Goal: Task Accomplishment & Management: Manage account settings

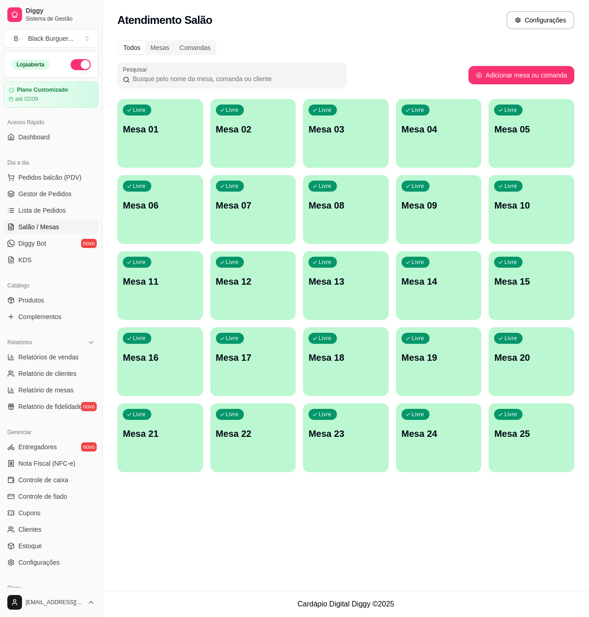
click at [51, 201] on link "Gestor de Pedidos" at bounding box center [51, 193] width 95 height 15
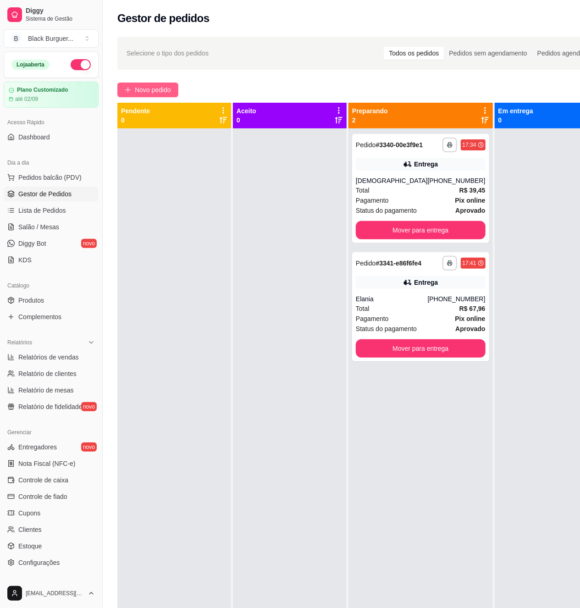
click at [158, 84] on button "Novo pedido" at bounding box center [147, 89] width 61 height 15
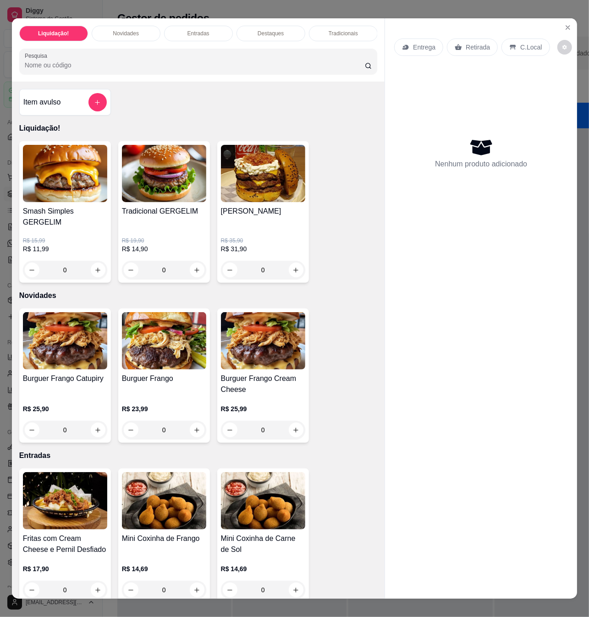
click at [270, 245] on p "R$ 31,90" at bounding box center [263, 248] width 84 height 9
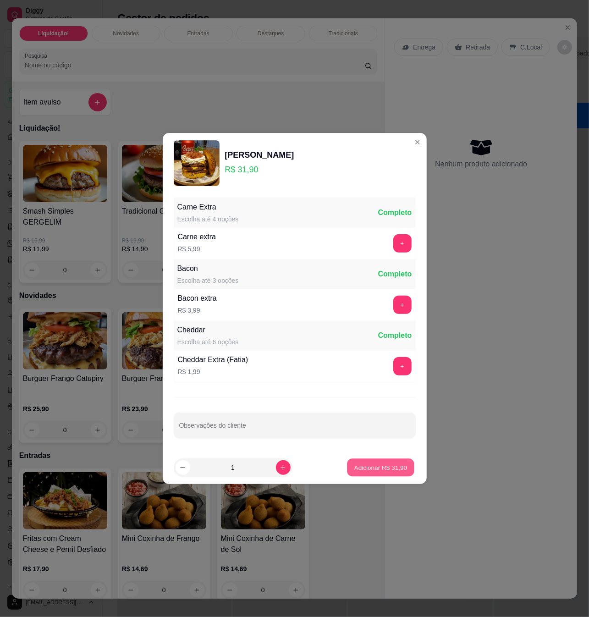
click at [369, 466] on p "Adicionar R$ 31,90" at bounding box center [380, 467] width 53 height 9
type input "1"
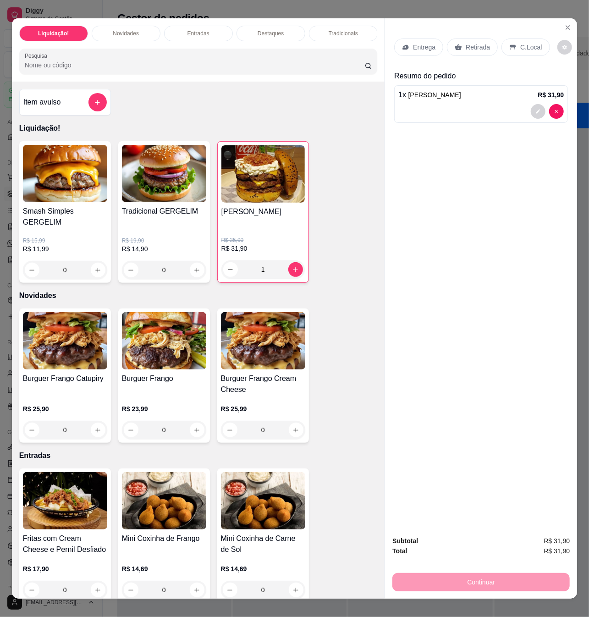
click at [477, 43] on p "Retirada" at bounding box center [478, 47] width 24 height 9
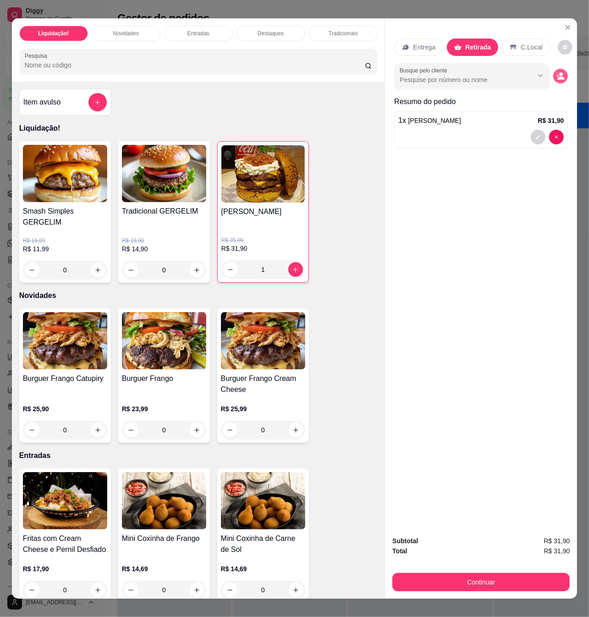
click at [553, 76] on button "decrease-product-quantity" at bounding box center [560, 76] width 15 height 15
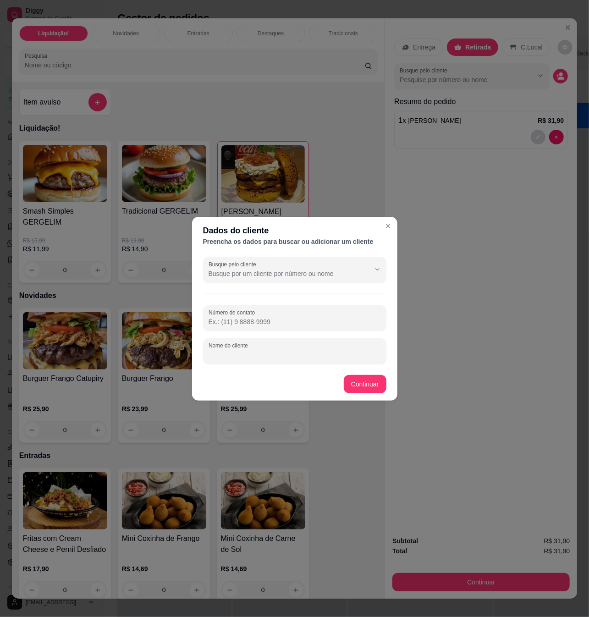
click at [233, 352] on input "Nome do cliente" at bounding box center [294, 354] width 172 height 9
type input "[PERSON_NAME]"
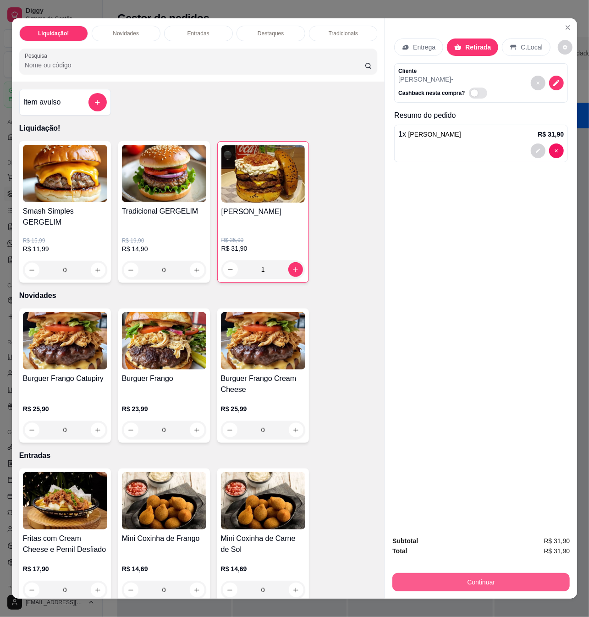
click at [512, 573] on button "Continuar" at bounding box center [480, 582] width 177 height 18
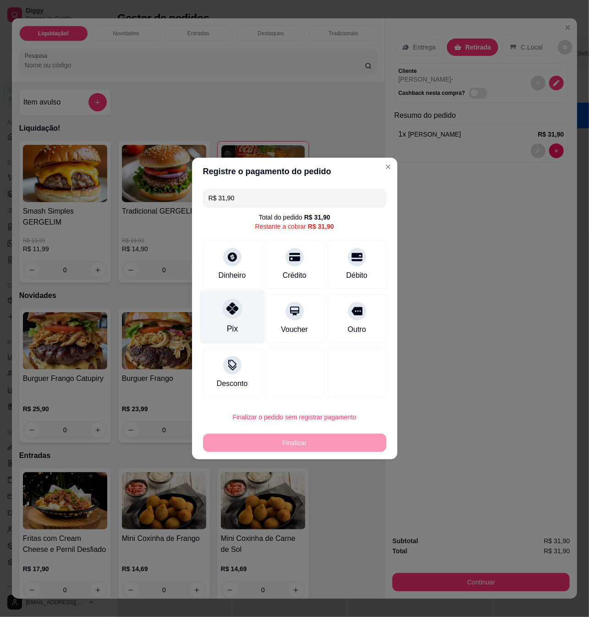
click at [234, 310] on icon at bounding box center [232, 308] width 12 height 12
type input "R$ 0,00"
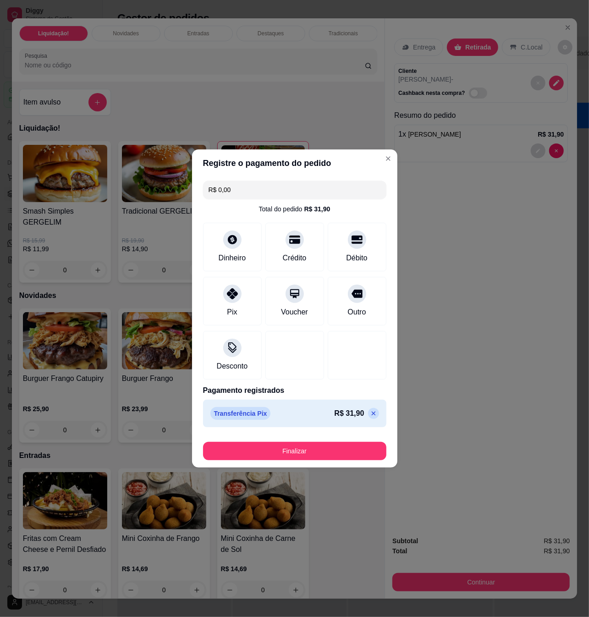
click at [324, 443] on button "Finalizar" at bounding box center [294, 451] width 183 height 18
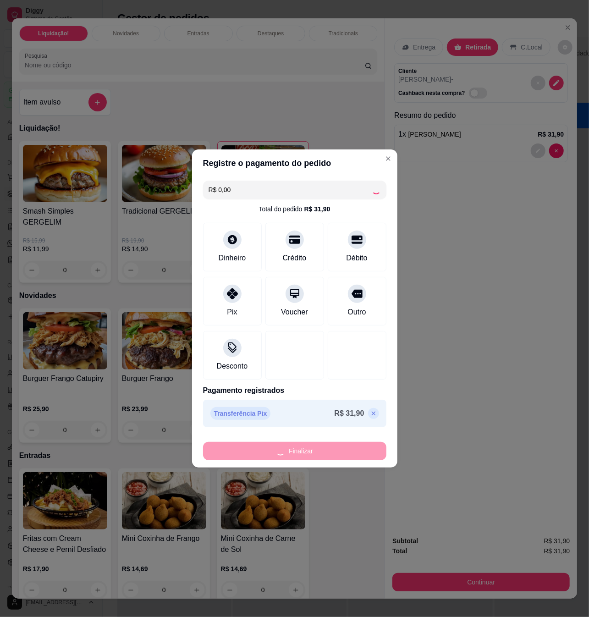
type input "0"
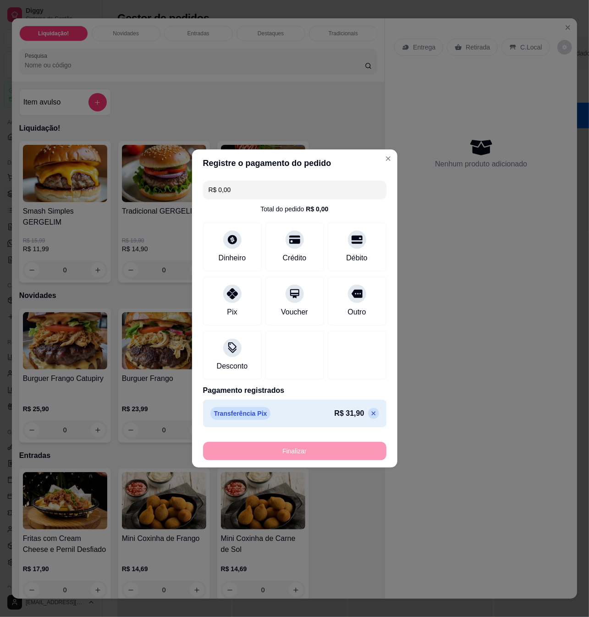
type input "-R$ 31,90"
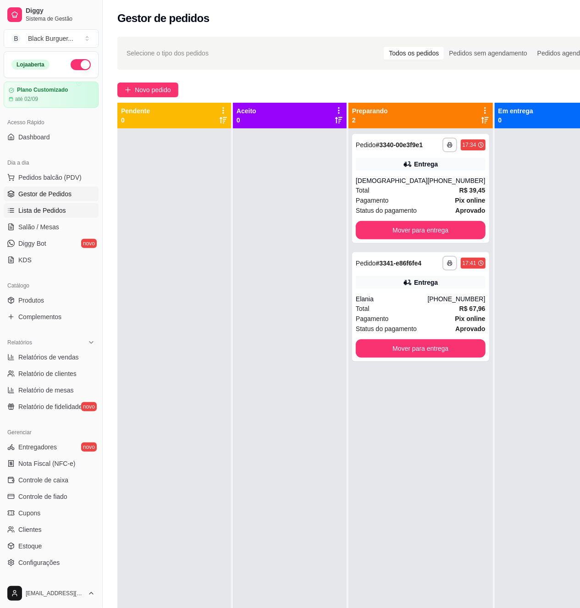
drag, startPoint x: 35, startPoint y: 207, endPoint x: 42, endPoint y: 201, distance: 9.4
click at [36, 207] on span "Lista de Pedidos" at bounding box center [42, 210] width 48 height 9
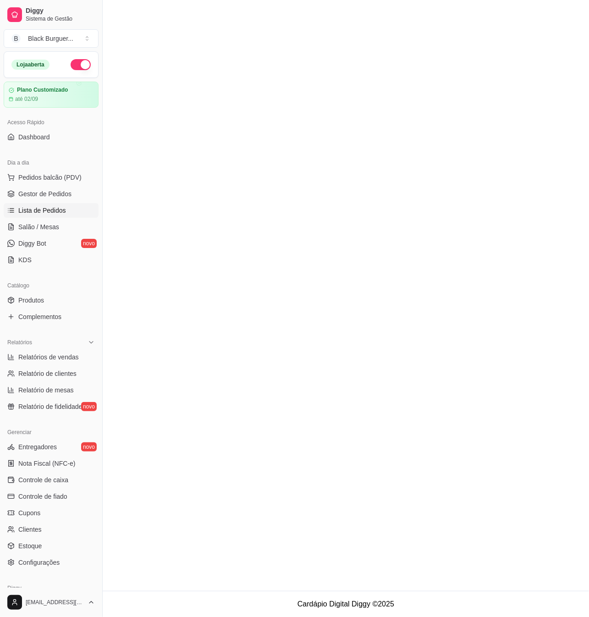
click at [53, 186] on ul "Pedidos balcão (PDV) Gestor de Pedidos Lista de Pedidos Salão / Mesas Diggy Bot…" at bounding box center [51, 218] width 95 height 97
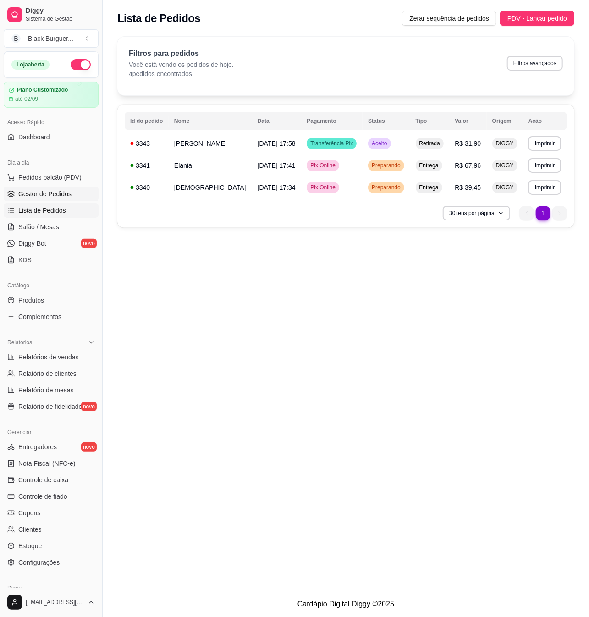
click at [55, 191] on span "Gestor de Pedidos" at bounding box center [44, 193] width 53 height 9
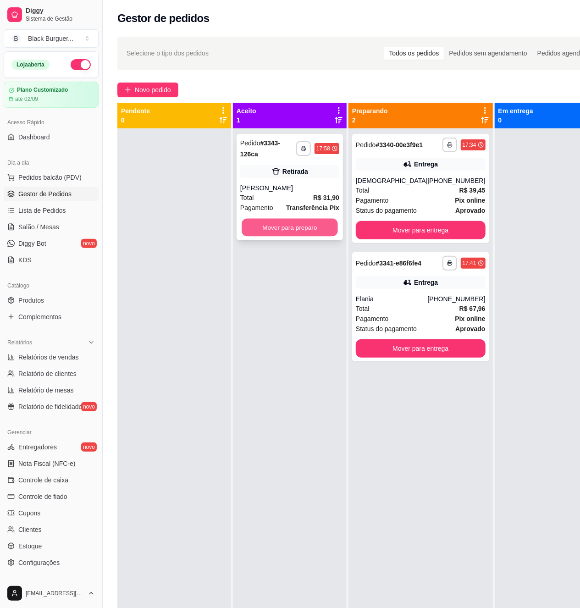
click at [323, 222] on button "Mover para preparo" at bounding box center [289, 228] width 96 height 18
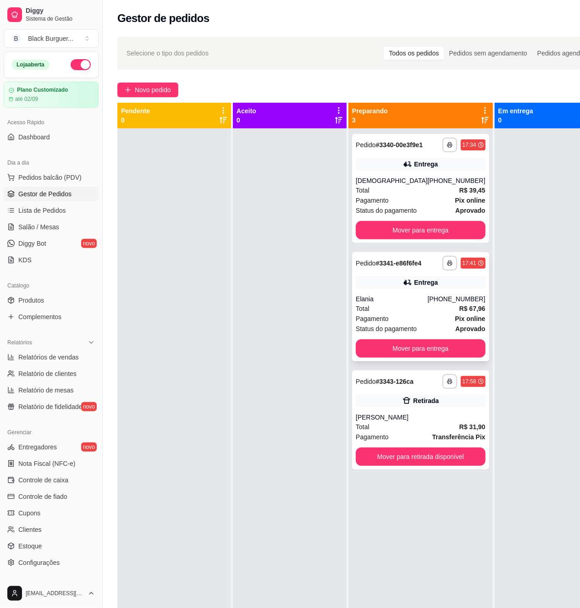
click at [398, 306] on div "**********" at bounding box center [420, 306] width 137 height 109
click at [403, 205] on div "Pagamento Pix online" at bounding box center [421, 200] width 130 height 10
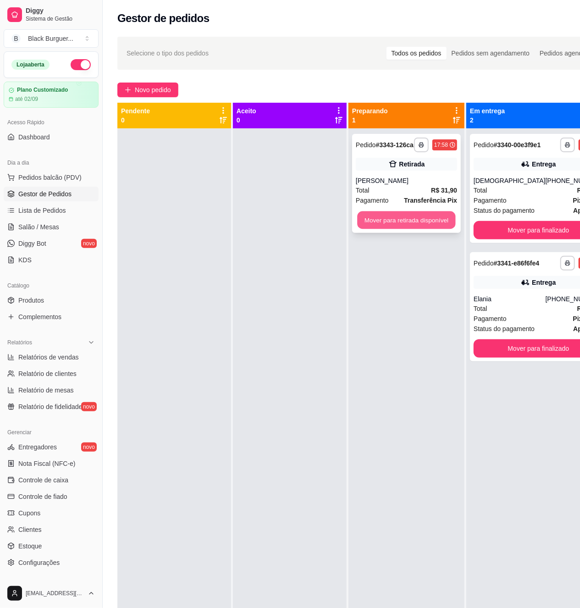
click at [404, 223] on button "Mover para retirada disponível" at bounding box center [406, 220] width 98 height 18
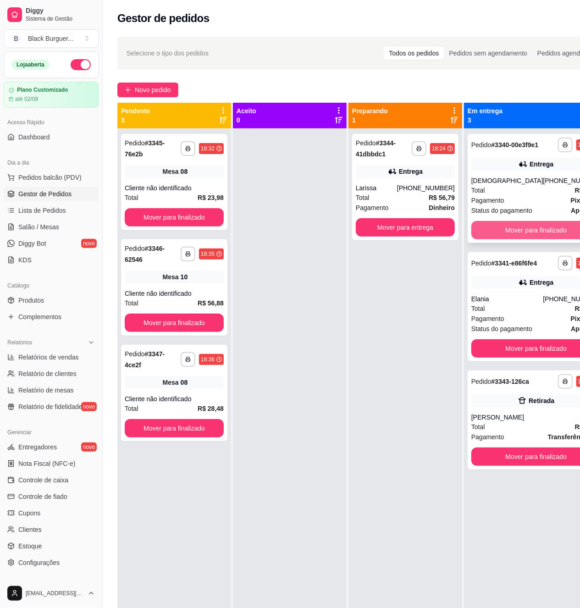
click at [540, 233] on button "Mover para finalizado" at bounding box center [536, 230] width 130 height 18
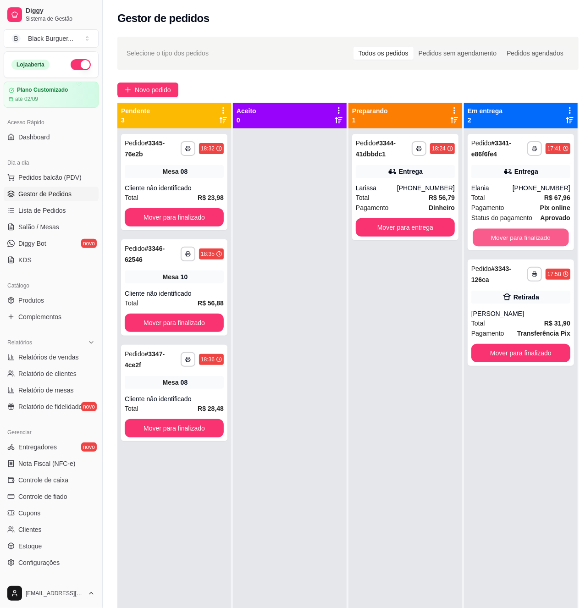
click at [541, 235] on button "Mover para finalizado" at bounding box center [520, 238] width 96 height 18
click at [431, 191] on div "[PHONE_NUMBER]" at bounding box center [426, 187] width 58 height 9
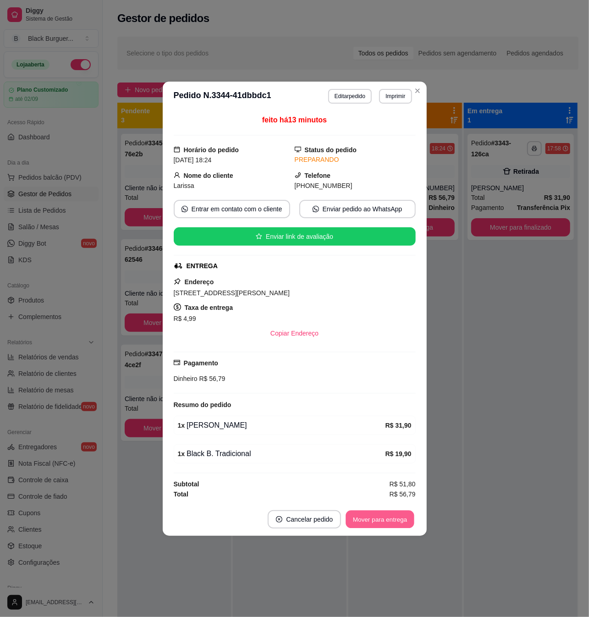
click at [387, 519] on button "Mover para entrega" at bounding box center [380, 519] width 69 height 18
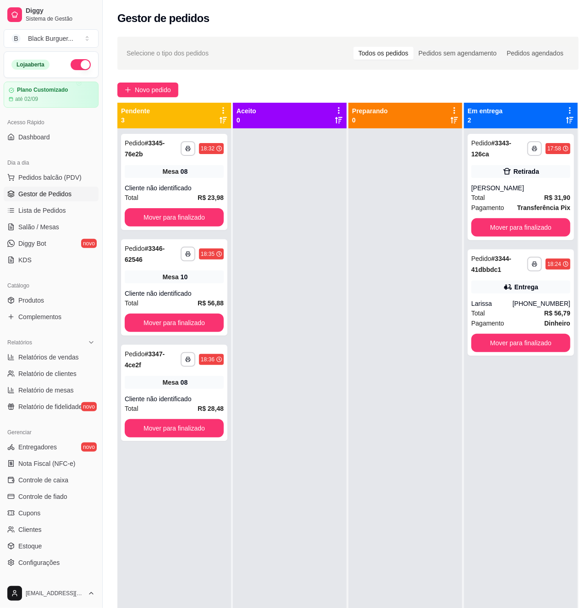
drag, startPoint x: 490, startPoint y: 258, endPoint x: 421, endPoint y: 302, distance: 81.5
click at [455, 286] on div "**********" at bounding box center [347, 407] width 461 height 608
click at [356, 232] on div at bounding box center [405, 432] width 114 height 608
click at [133, 166] on div "Mesa 08" at bounding box center [174, 171] width 99 height 13
click at [141, 292] on div "Cliente não identificado" at bounding box center [174, 293] width 99 height 9
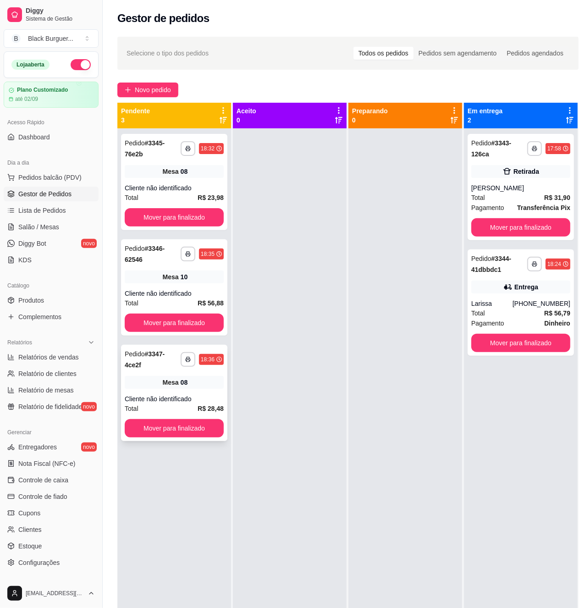
click at [140, 383] on div "Mesa 08" at bounding box center [174, 382] width 99 height 13
click at [167, 181] on div "**********" at bounding box center [174, 182] width 106 height 96
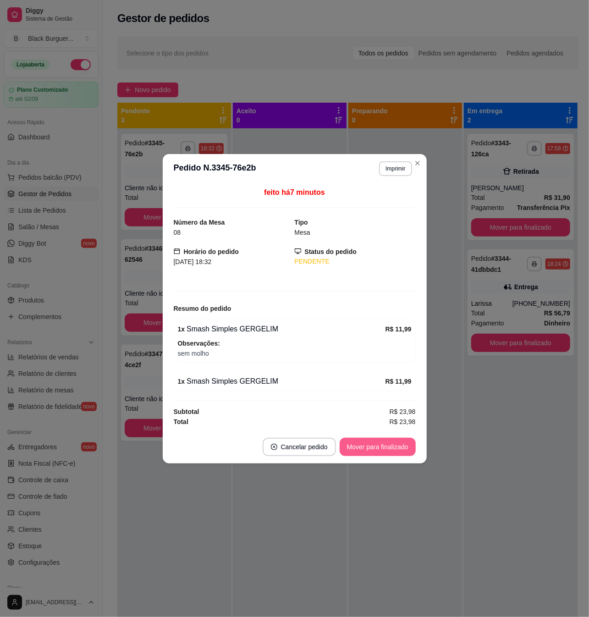
click at [384, 444] on button "Mover para finalizado" at bounding box center [378, 447] width 76 height 18
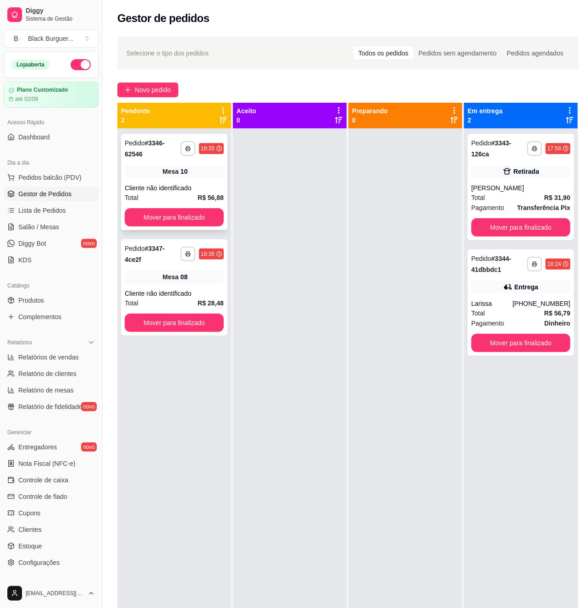
click at [189, 187] on div "Cliente não identificado" at bounding box center [174, 187] width 99 height 9
click at [165, 266] on div "**********" at bounding box center [174, 287] width 106 height 96
click at [526, 195] on div "Total R$ 31,90" at bounding box center [520, 197] width 99 height 10
click at [552, 307] on div "[PHONE_NUMBER]" at bounding box center [541, 303] width 58 height 9
click at [185, 277] on div "08" at bounding box center [184, 276] width 7 height 9
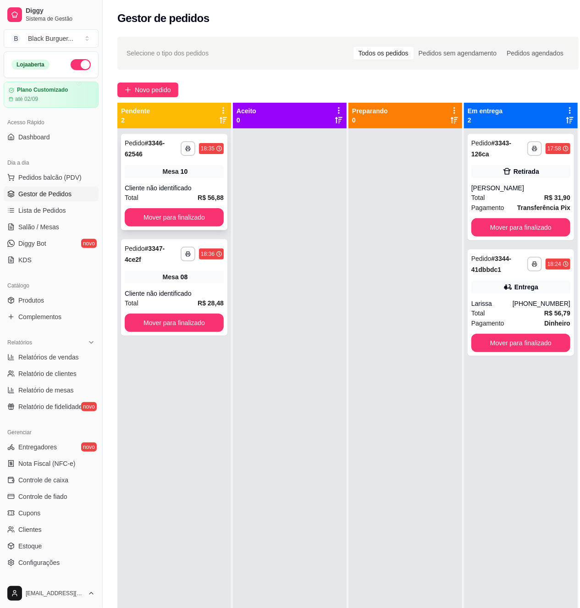
click at [138, 176] on div "Mesa 10" at bounding box center [174, 171] width 99 height 13
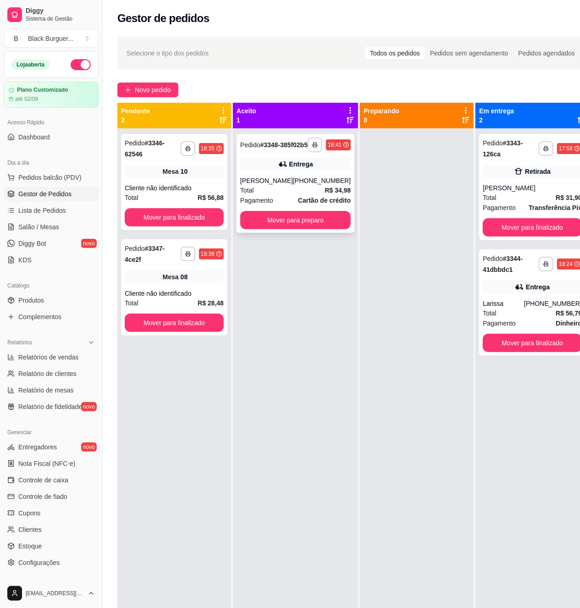
click at [300, 185] on div "[PHONE_NUMBER]" at bounding box center [322, 180] width 58 height 9
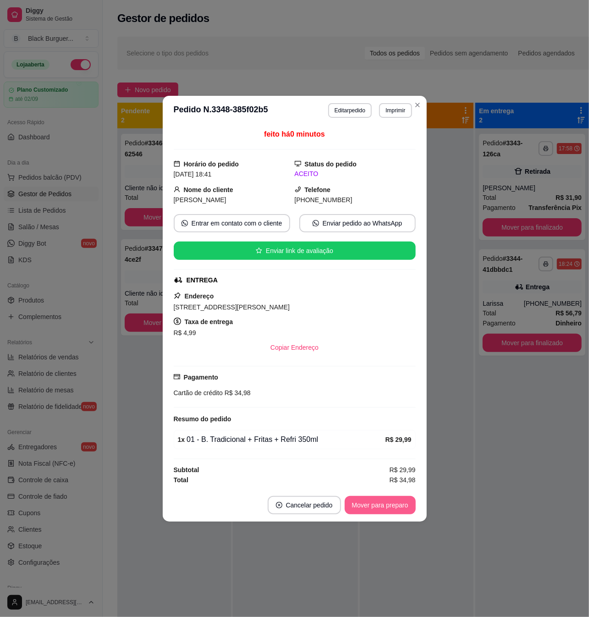
click at [384, 503] on button "Mover para preparo" at bounding box center [380, 505] width 71 height 18
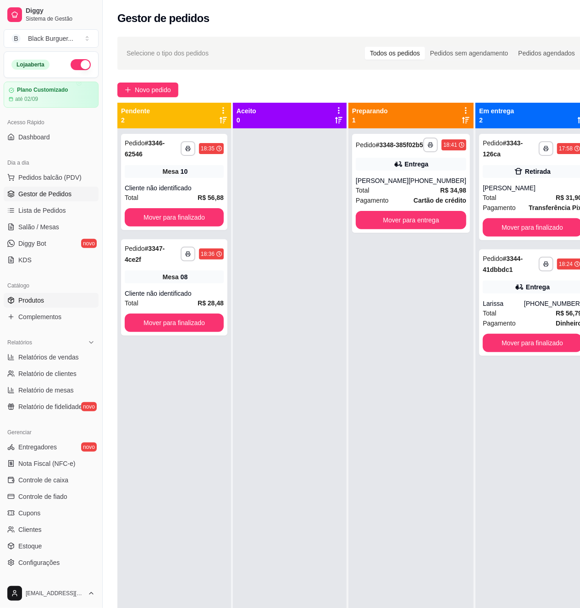
click at [61, 303] on link "Produtos" at bounding box center [51, 300] width 95 height 15
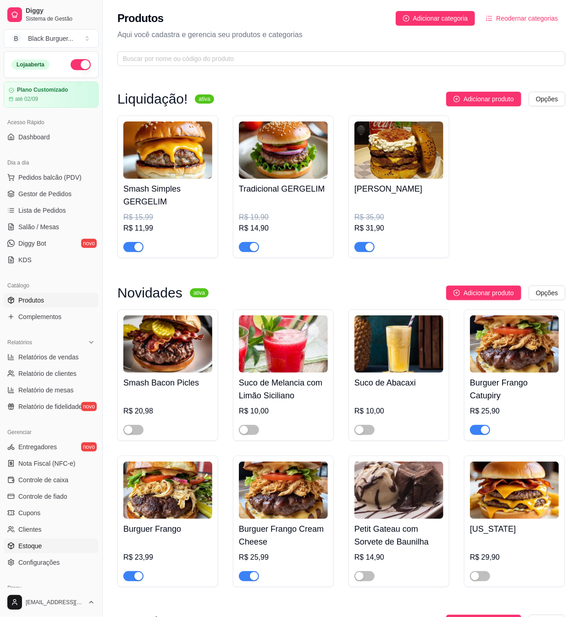
click at [48, 541] on link "Estoque" at bounding box center [51, 545] width 95 height 15
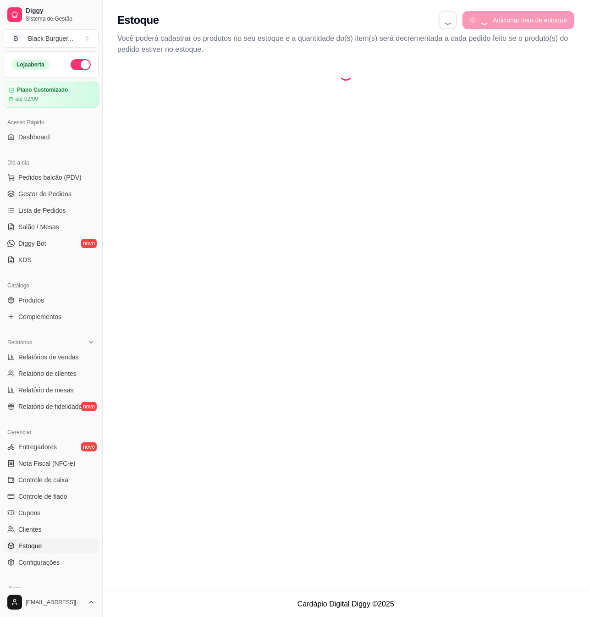
select select "QUANTITY_ORDER"
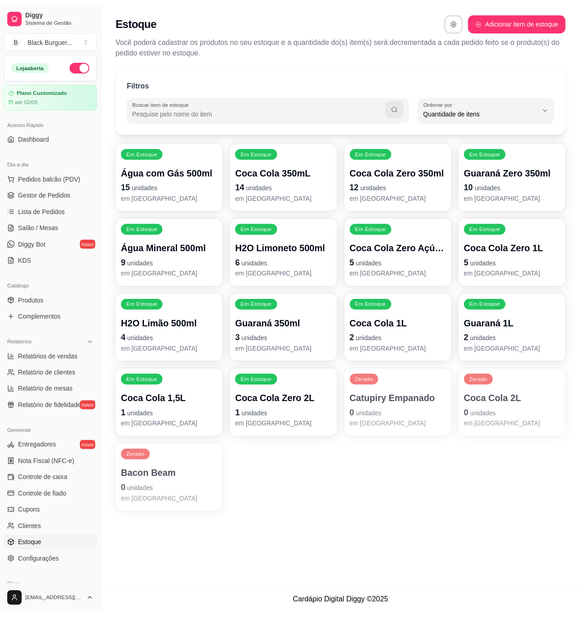
scroll to position [8, 0]
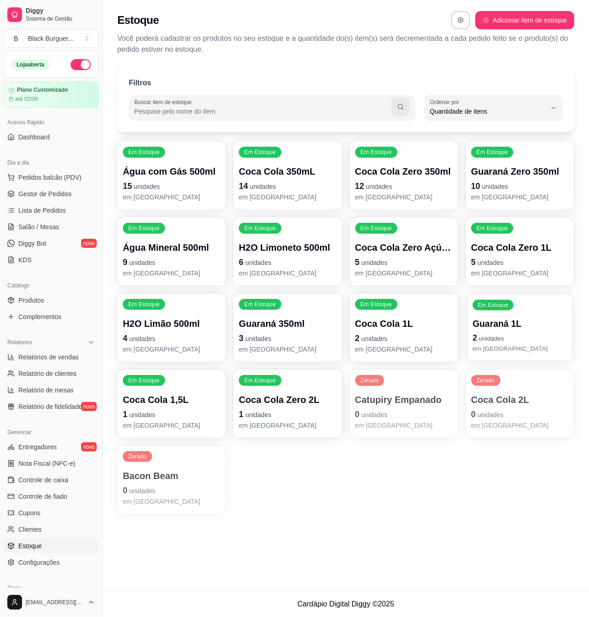
click at [507, 338] on p "2 unidades" at bounding box center [519, 338] width 95 height 12
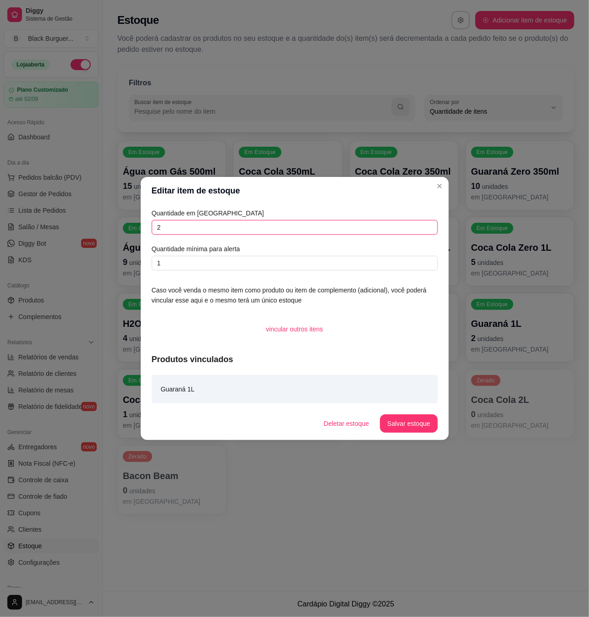
drag, startPoint x: 211, startPoint y: 229, endPoint x: 124, endPoint y: 232, distance: 87.6
click at [124, 232] on div "Editar item de estoque Quantidade em estoque 2 Quantidade mínima para alerta 1 …" at bounding box center [294, 308] width 589 height 617
type input "3"
click at [393, 420] on button "Salvar estoque" at bounding box center [408, 423] width 57 height 18
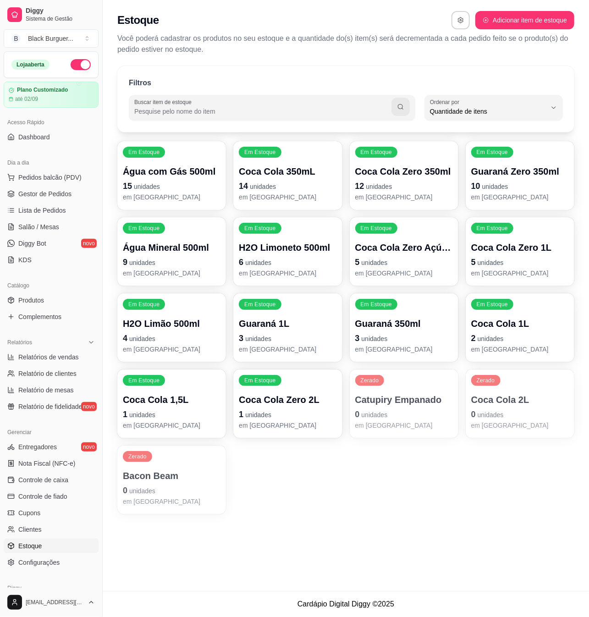
click at [296, 329] on p "Guaraná 1L" at bounding box center [288, 323] width 98 height 13
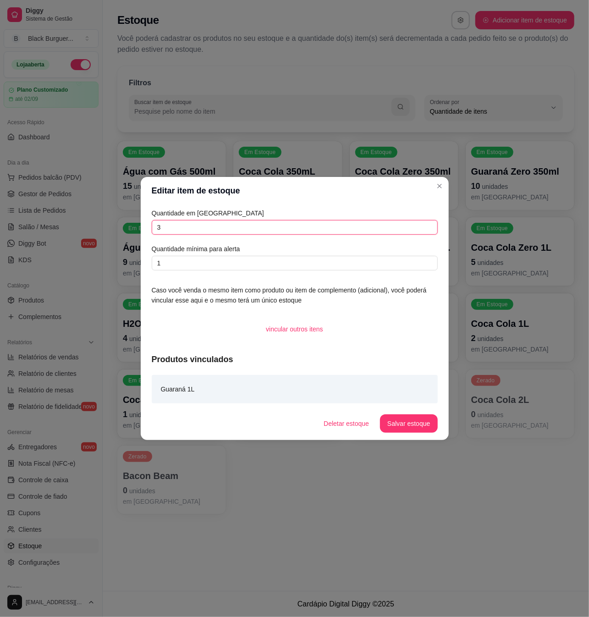
drag, startPoint x: 202, startPoint y: 230, endPoint x: 23, endPoint y: 219, distance: 179.0
click at [23, 219] on div "Editar item de estoque Quantidade em estoque 3 Quantidade mínima para alerta 1 …" at bounding box center [294, 308] width 589 height 617
type input "2"
click at [422, 423] on button "Salvar estoque" at bounding box center [409, 424] width 56 height 18
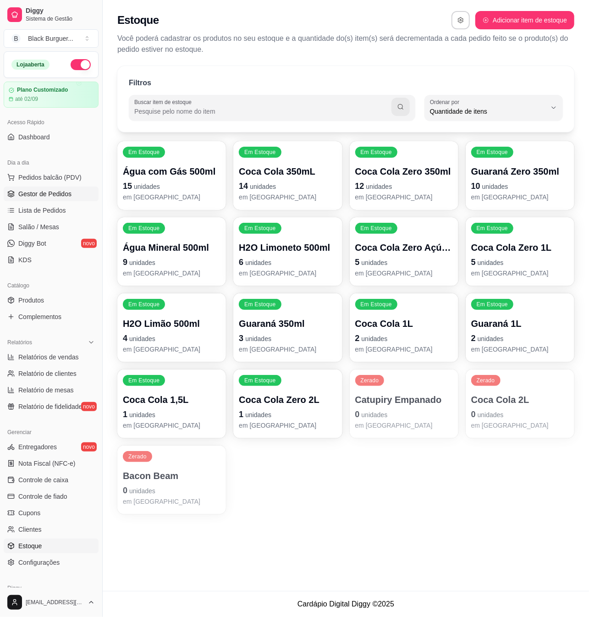
click at [53, 196] on span "Gestor de Pedidos" at bounding box center [44, 193] width 53 height 9
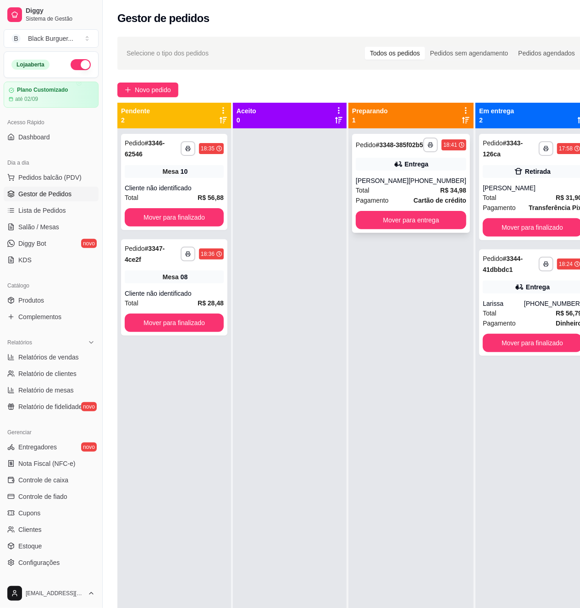
click at [387, 169] on div "Entrega" at bounding box center [411, 164] width 110 height 13
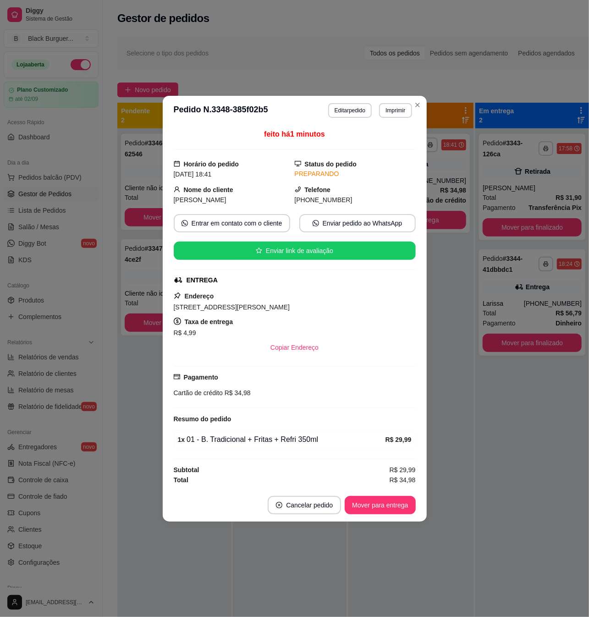
click at [318, 447] on div "1 x 01 - B. Tradicional + Fritas + Refri 350ml R$ 29,99" at bounding box center [295, 439] width 242 height 19
drag, startPoint x: 296, startPoint y: 440, endPoint x: 307, endPoint y: 440, distance: 10.5
click at [306, 440] on div "1 x 01 - B. Tradicional + Fritas + Refri 350ml" at bounding box center [282, 439] width 208 height 11
click at [307, 440] on div "1 x 01 - B. Tradicional + Fritas + Refri 350ml" at bounding box center [282, 439] width 208 height 11
click at [329, 440] on div "1 x 01 - B. Tradicional + Fritas + Refri 350ml" at bounding box center [282, 439] width 208 height 11
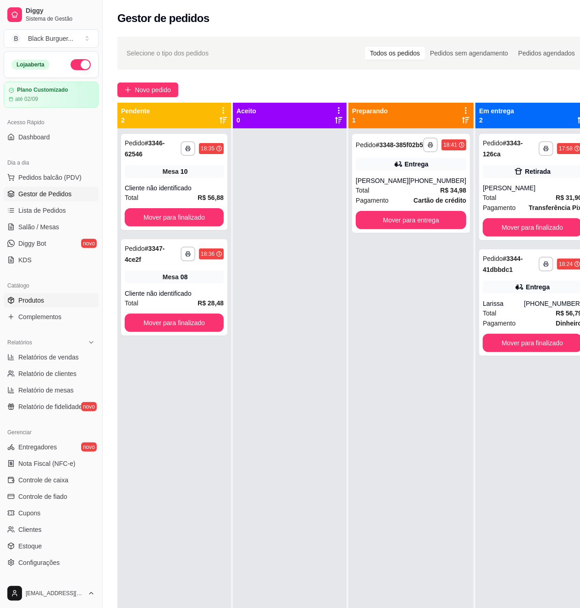
click at [38, 296] on span "Produtos" at bounding box center [31, 300] width 26 height 9
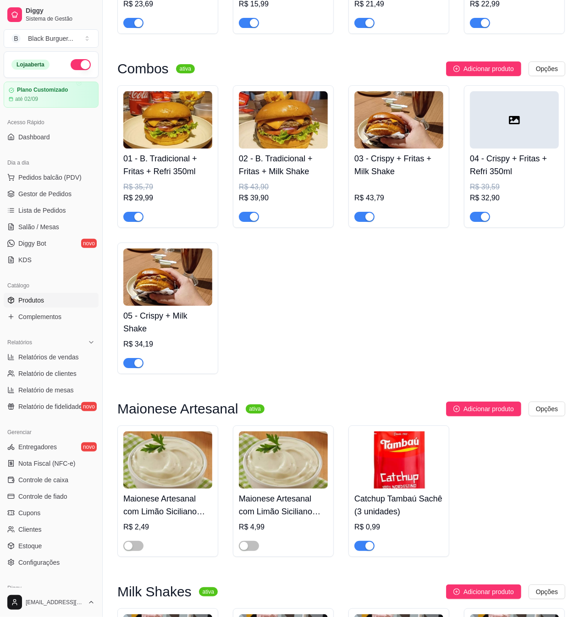
scroll to position [1466, 0]
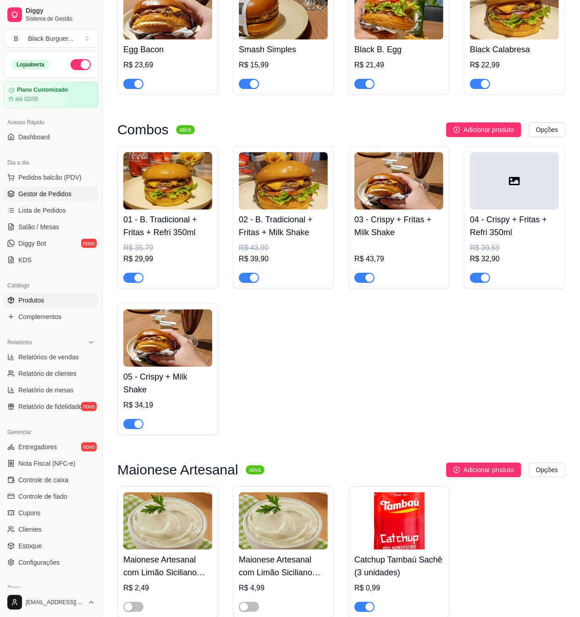
click at [56, 197] on span "Gestor de Pedidos" at bounding box center [44, 193] width 53 height 9
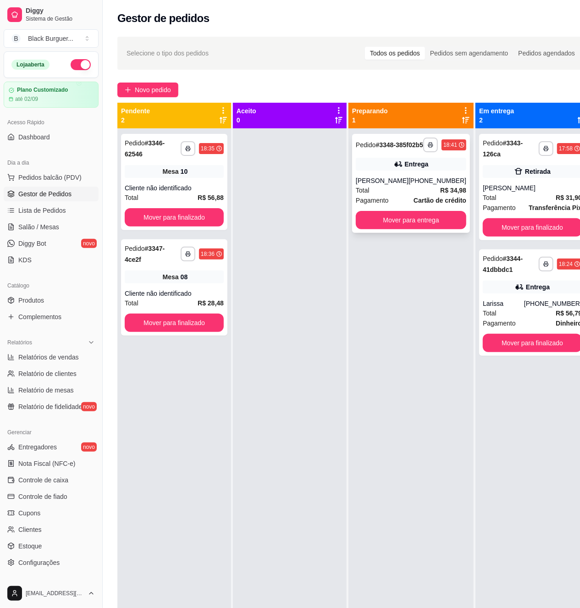
click at [418, 181] on div "**********" at bounding box center [411, 183] width 118 height 99
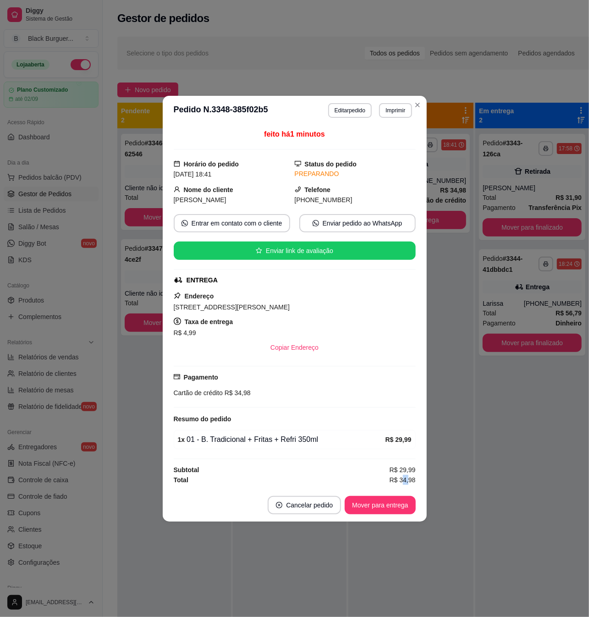
drag, startPoint x: 403, startPoint y: 480, endPoint x: 417, endPoint y: 481, distance: 13.3
click at [413, 481] on span "R$ 34,98" at bounding box center [402, 480] width 26 height 10
click at [417, 481] on div "feito há 1 minutos Horário do pedido [DATE] 18:41 Status do pedido PREPARANDO N…" at bounding box center [295, 306] width 264 height 363
click at [411, 476] on div "feito há 1 minutos Horário do pedido [DATE] 18:41 Status do pedido PREPARANDO N…" at bounding box center [295, 307] width 242 height 356
click at [415, 460] on div "feito há 1 minutos Horário do pedido [DATE] 18:41 Status do pedido PREPARANDO N…" at bounding box center [295, 306] width 264 height 363
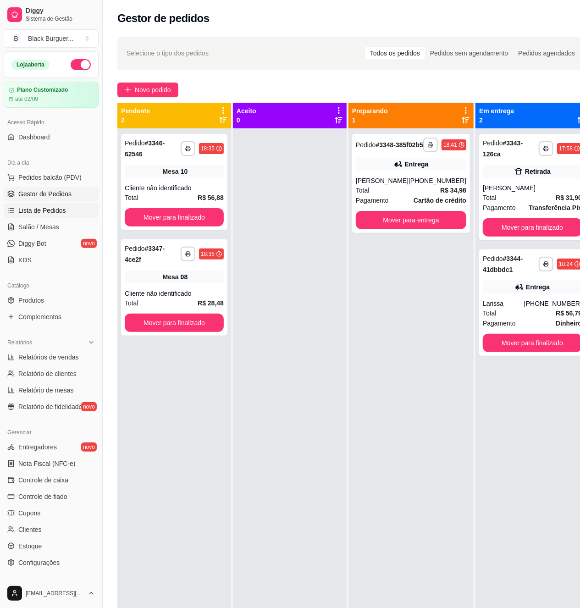
click at [45, 210] on span "Lista de Pedidos" at bounding box center [42, 210] width 48 height 9
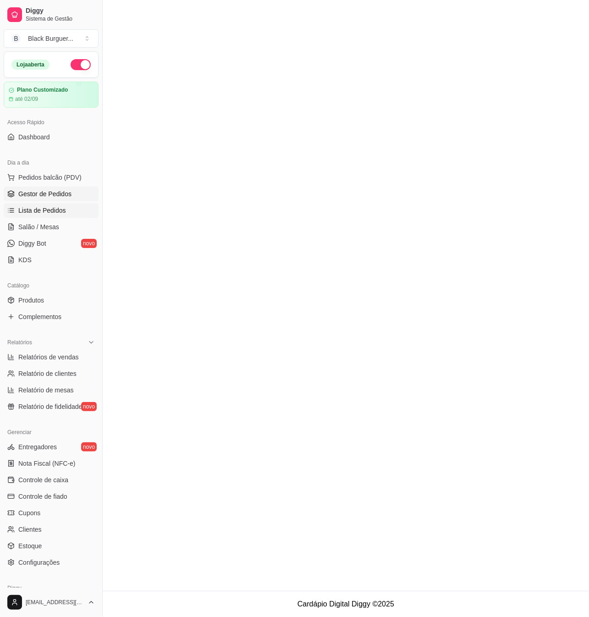
click at [50, 195] on span "Gestor de Pedidos" at bounding box center [44, 193] width 53 height 9
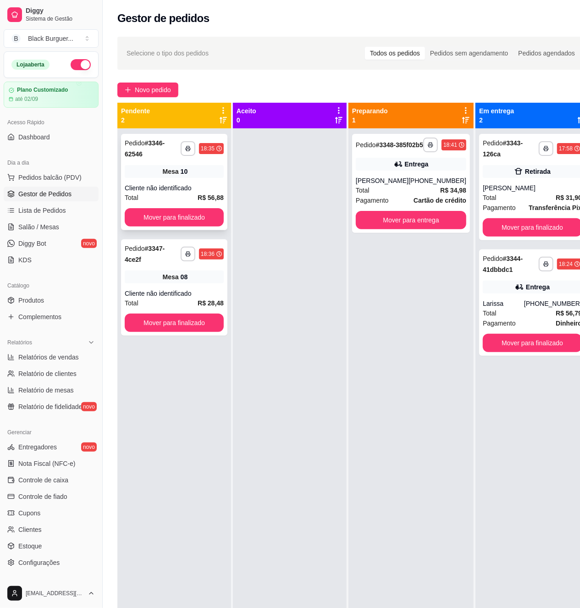
click at [183, 180] on div "**********" at bounding box center [174, 182] width 106 height 96
click at [59, 179] on span "Pedidos balcão (PDV)" at bounding box center [49, 177] width 63 height 9
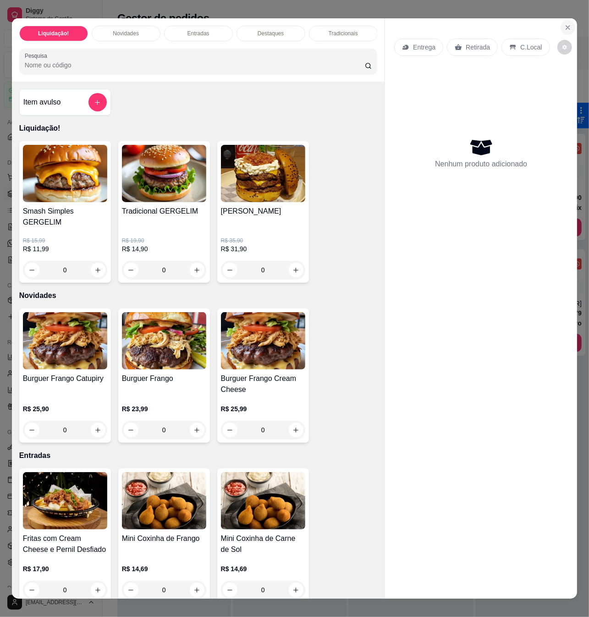
click at [564, 24] on icon "Close" at bounding box center [567, 27] width 7 height 7
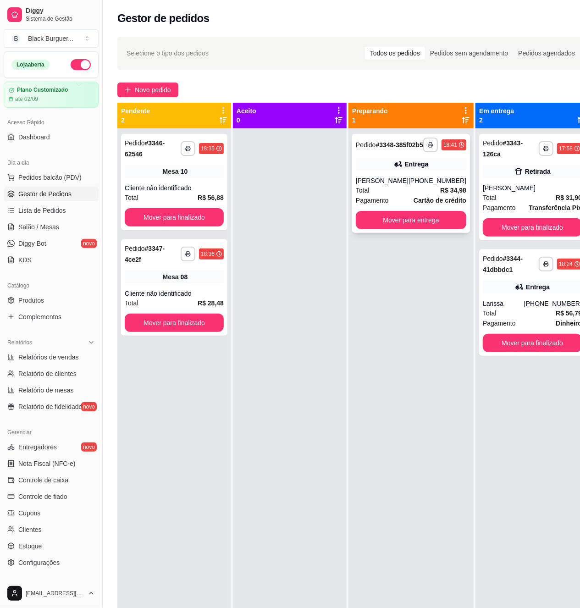
click at [405, 169] on div "Entrega" at bounding box center [417, 163] width 24 height 9
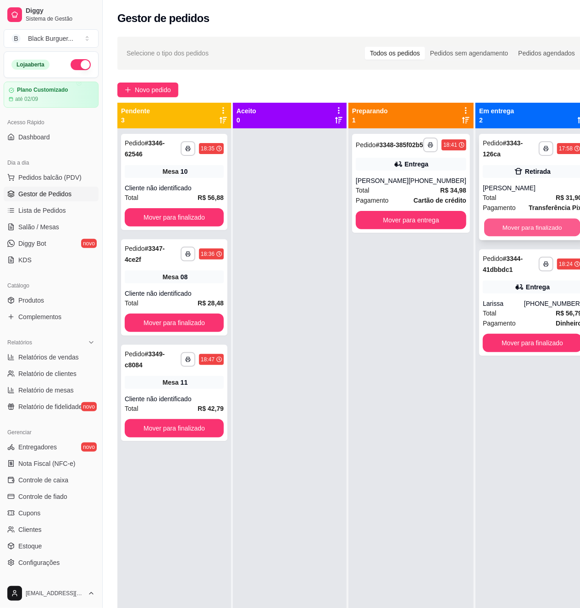
click at [548, 222] on button "Mover para finalizado" at bounding box center [532, 228] width 96 height 18
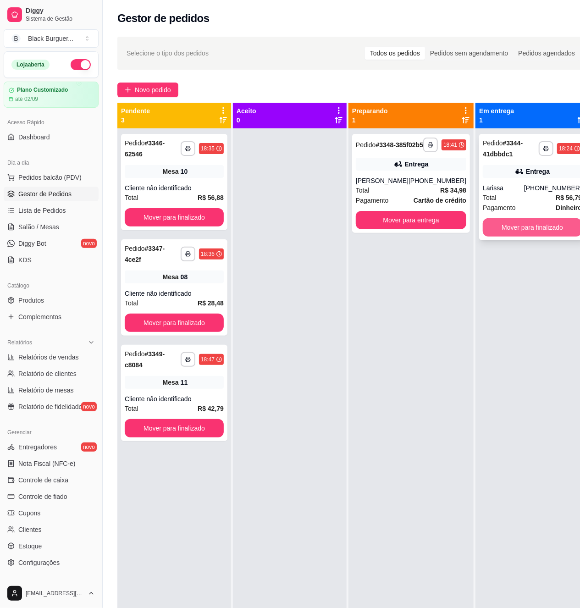
click at [551, 226] on button "Mover para finalizado" at bounding box center [531, 227] width 99 height 18
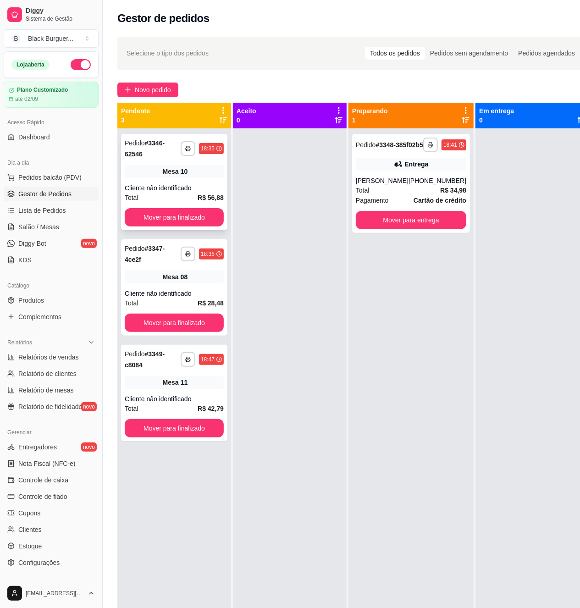
click at [216, 182] on div "**********" at bounding box center [174, 182] width 106 height 96
click at [174, 181] on div "**********" at bounding box center [174, 182] width 106 height 96
click at [166, 291] on div "Cliente não identificado" at bounding box center [174, 293] width 99 height 9
click at [151, 379] on div "Mesa 11" at bounding box center [174, 382] width 99 height 13
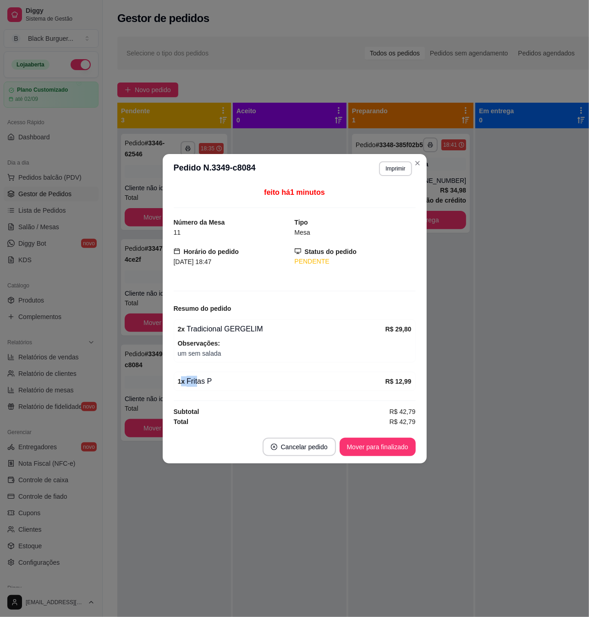
drag, startPoint x: 192, startPoint y: 380, endPoint x: 200, endPoint y: 380, distance: 8.2
click at [198, 380] on div "1 x Fritas P" at bounding box center [282, 381] width 208 height 11
click at [200, 380] on div "1 x Fritas P" at bounding box center [282, 381] width 208 height 11
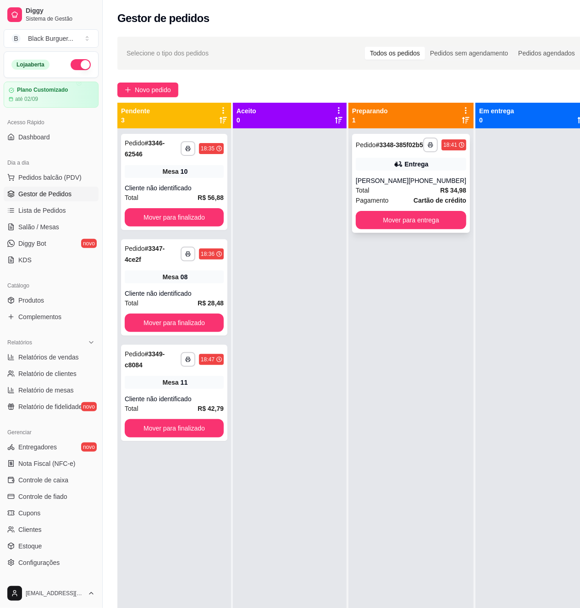
click at [375, 181] on div "**********" at bounding box center [411, 183] width 118 height 99
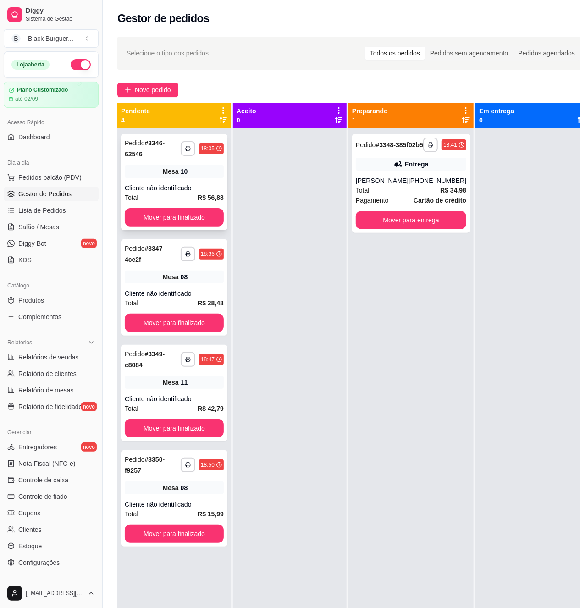
click at [207, 188] on div "Cliente não identificado" at bounding box center [174, 187] width 99 height 9
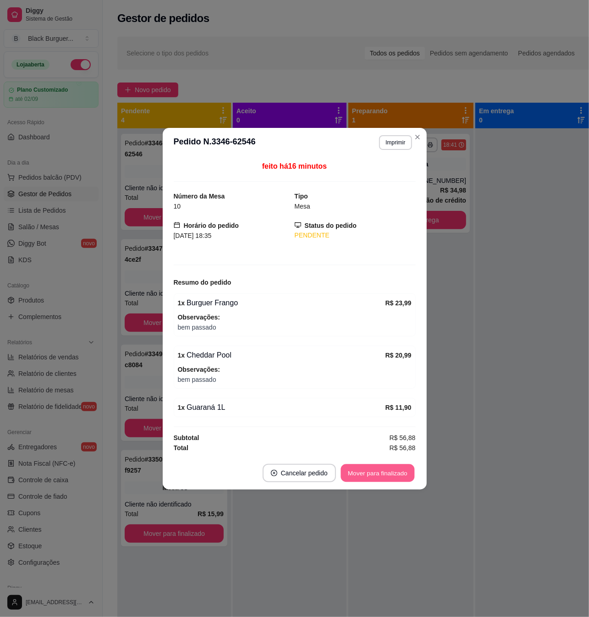
click at [385, 479] on button "Mover para finalizado" at bounding box center [377, 473] width 74 height 18
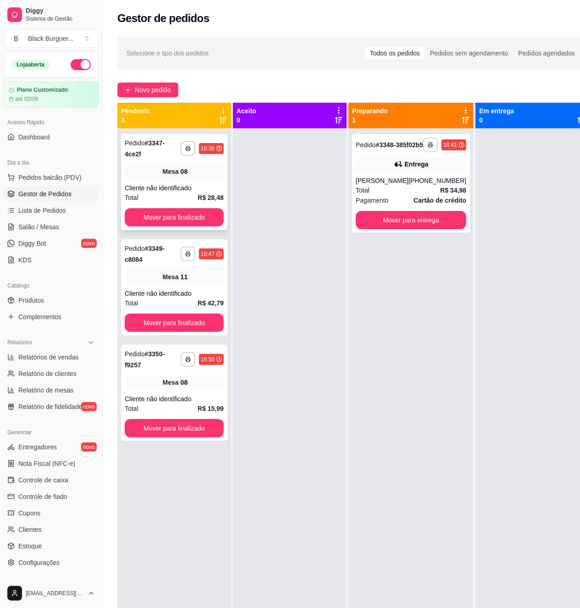
click at [198, 182] on div "**********" at bounding box center [174, 182] width 106 height 96
click at [224, 285] on div "**********" at bounding box center [174, 287] width 106 height 96
click at [183, 383] on div "08" at bounding box center [184, 382] width 7 height 9
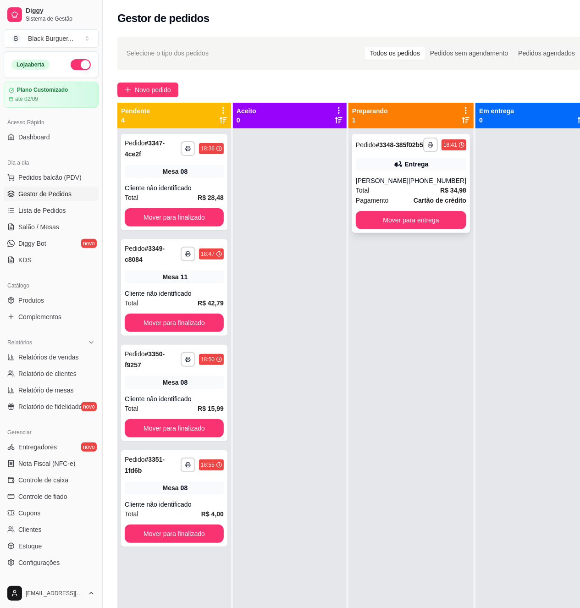
click at [440, 194] on strong "R$ 34,98" at bounding box center [453, 189] width 26 height 7
click at [439, 170] on div "Entrega" at bounding box center [411, 164] width 110 height 13
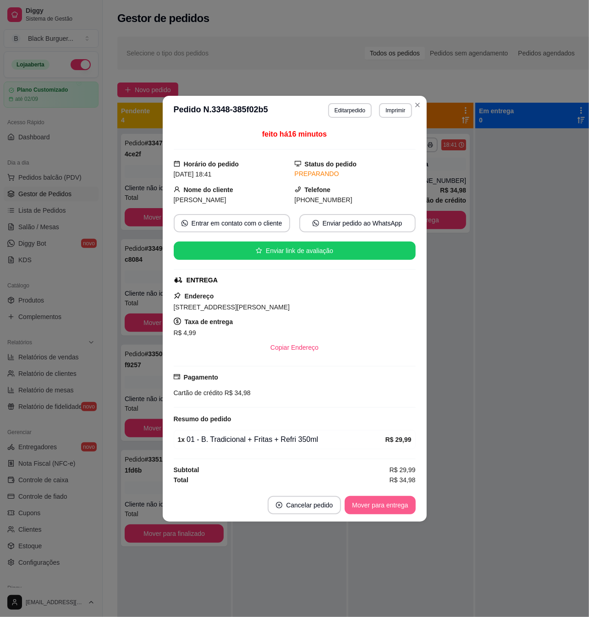
click at [384, 510] on button "Mover para entrega" at bounding box center [380, 505] width 71 height 18
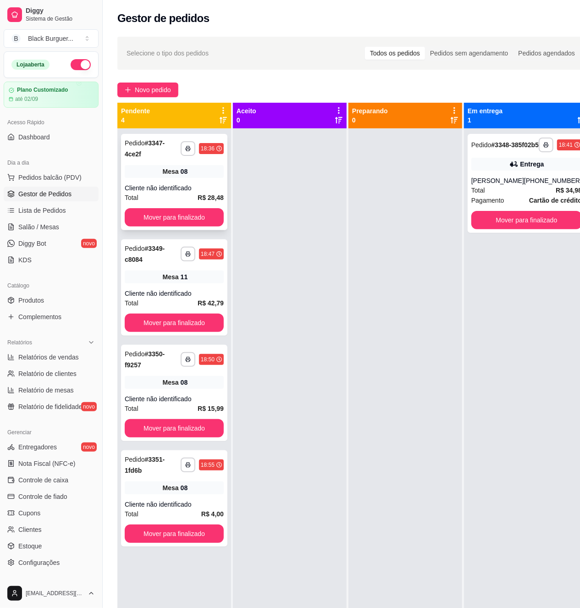
click at [184, 181] on div "**********" at bounding box center [174, 182] width 106 height 96
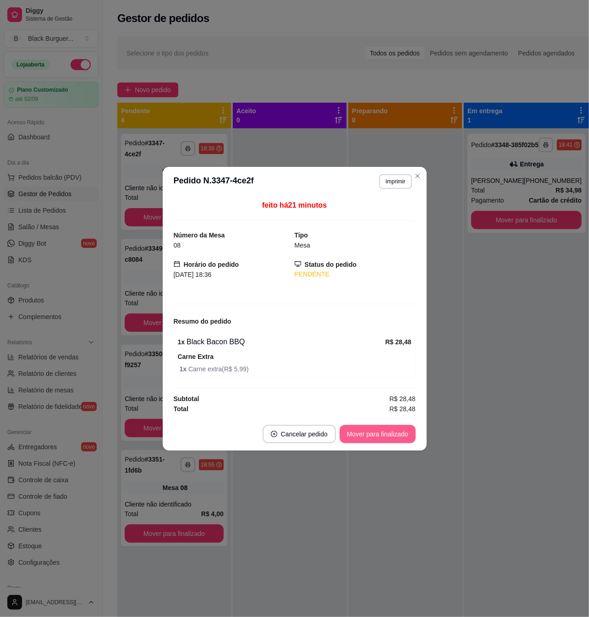
click at [369, 433] on button "Mover para finalizado" at bounding box center [378, 434] width 76 height 18
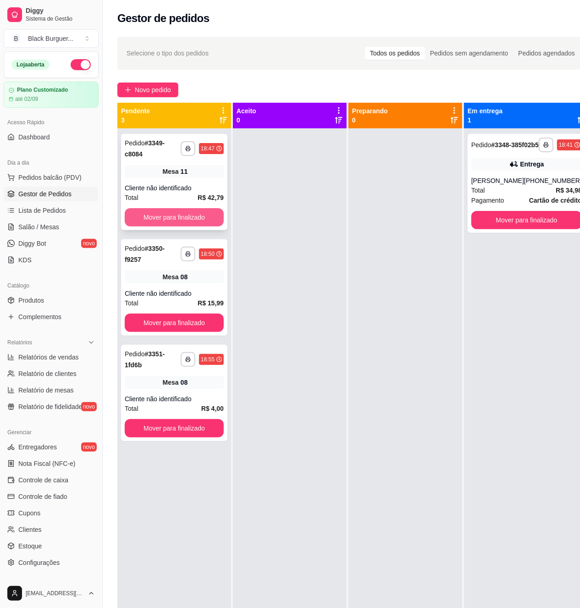
click at [182, 186] on div "Cliente não identificado" at bounding box center [174, 187] width 99 height 9
click at [192, 294] on div "Cliente não identificado" at bounding box center [174, 293] width 99 height 9
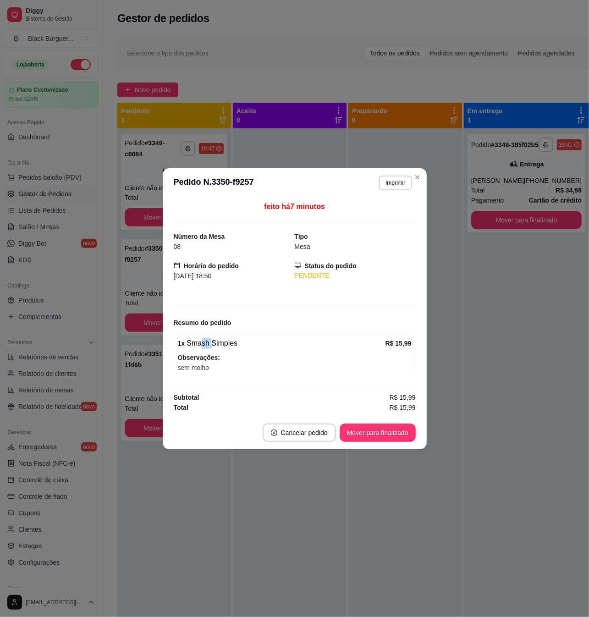
drag, startPoint x: 209, startPoint y: 348, endPoint x: 217, endPoint y: 348, distance: 8.2
click at [216, 348] on div "1 x Smash Simples" at bounding box center [282, 343] width 208 height 11
click at [217, 348] on div "1 x Smash Simples" at bounding box center [282, 343] width 208 height 11
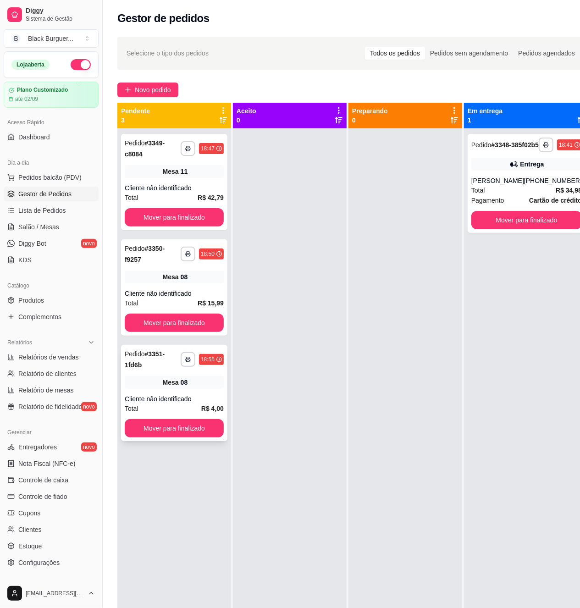
click at [163, 385] on span "Mesa" at bounding box center [171, 382] width 16 height 9
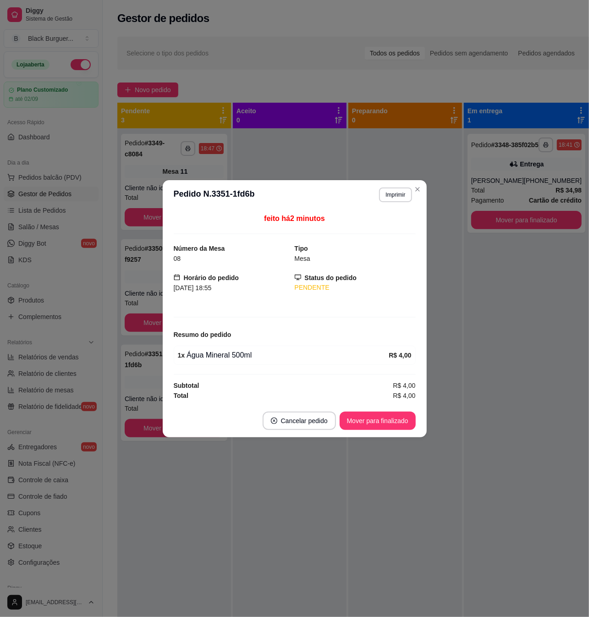
click at [367, 426] on button "Mover para finalizado" at bounding box center [378, 420] width 76 height 18
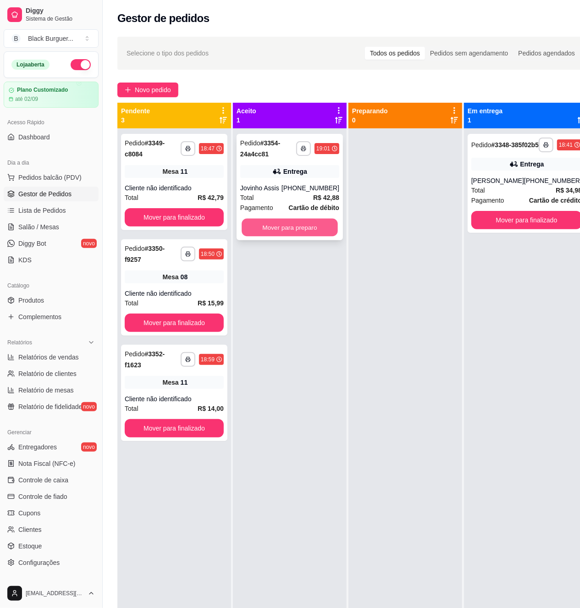
click at [310, 227] on button "Mover para preparo" at bounding box center [289, 228] width 96 height 18
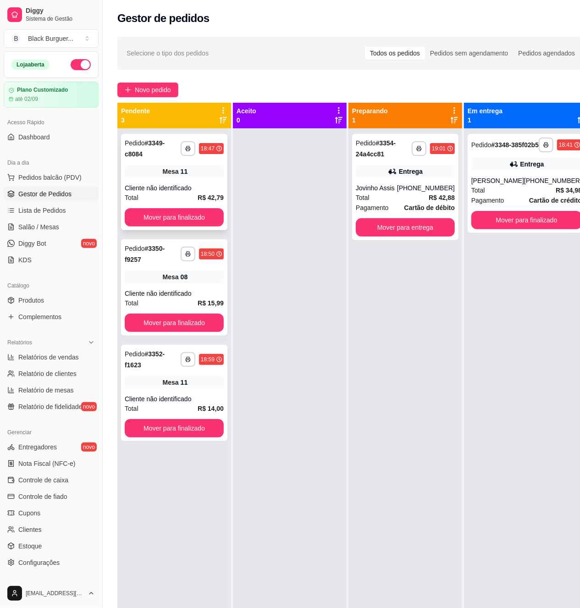
click at [202, 175] on div "Mesa 11" at bounding box center [174, 171] width 99 height 13
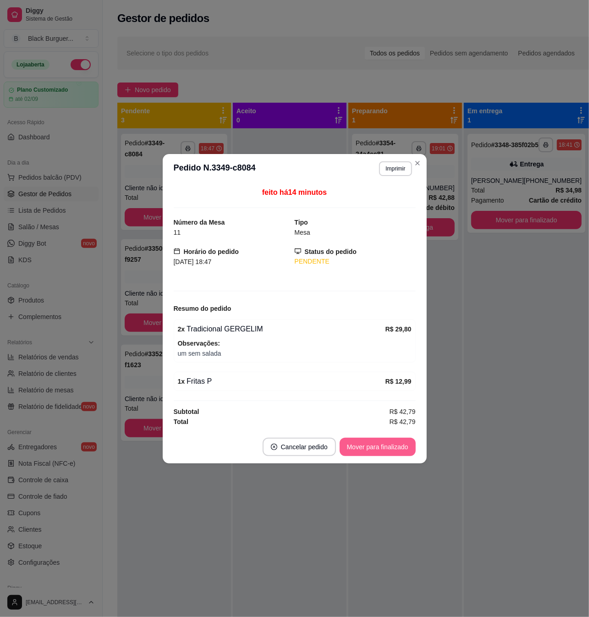
click at [384, 444] on button "Mover para finalizado" at bounding box center [378, 447] width 76 height 18
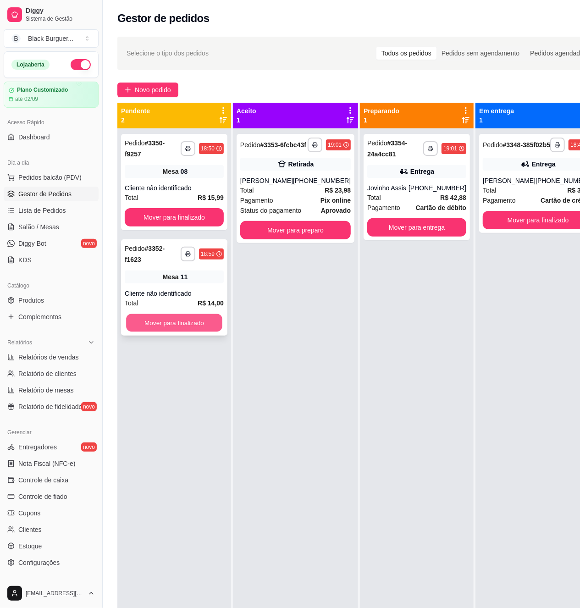
click at [194, 323] on button "Mover para finalizado" at bounding box center [174, 323] width 96 height 18
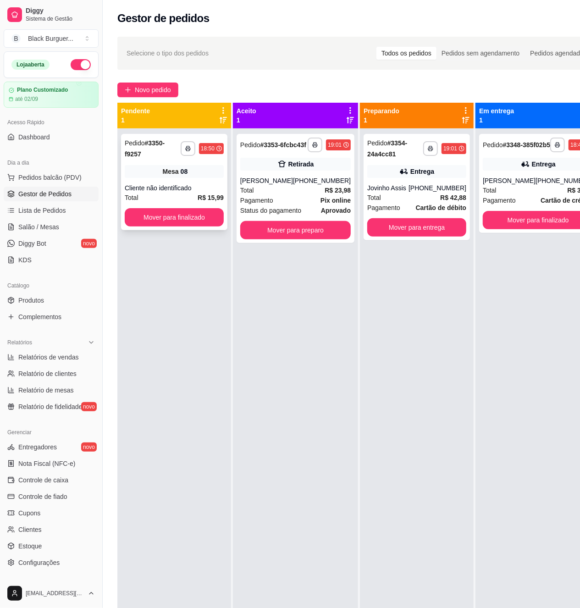
click at [179, 185] on div "Cliente não identificado" at bounding box center [174, 187] width 99 height 9
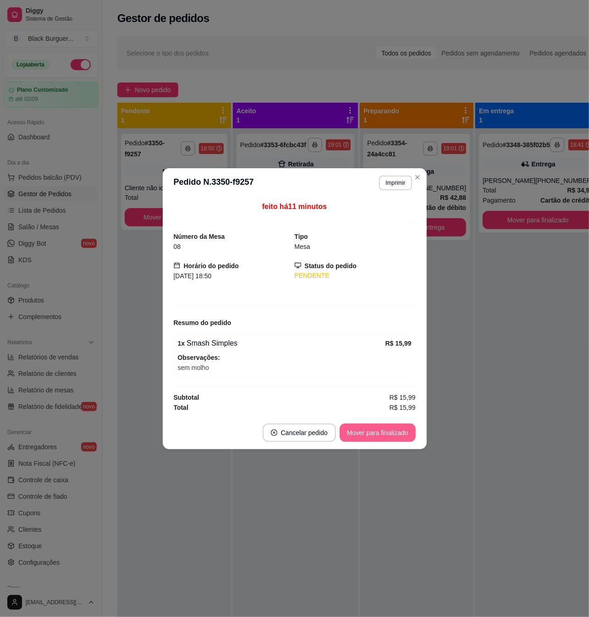
click at [356, 431] on button "Mover para finalizado" at bounding box center [378, 432] width 76 height 18
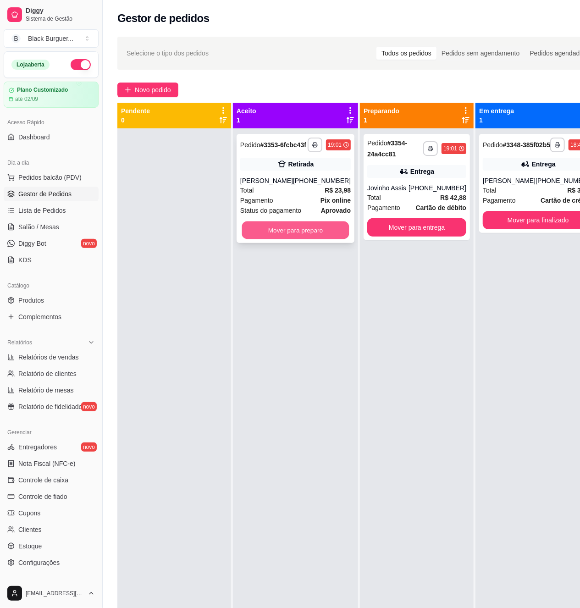
click at [325, 239] on button "Mover para preparo" at bounding box center [295, 230] width 107 height 18
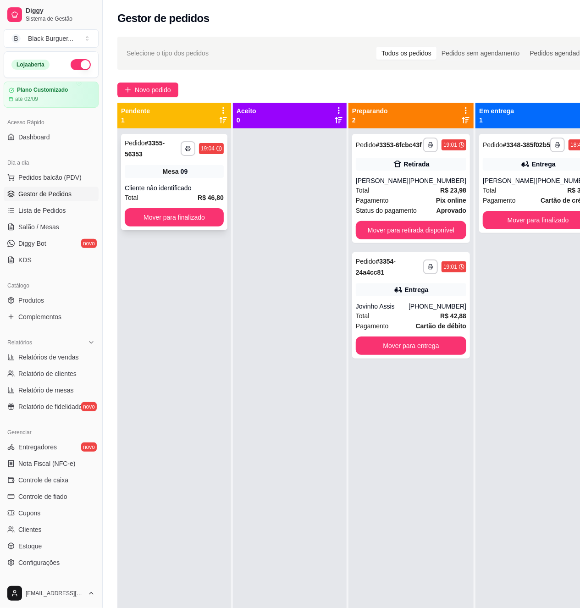
click at [181, 164] on div "**********" at bounding box center [174, 182] width 106 height 96
click at [40, 224] on span "Salão / Mesas" at bounding box center [38, 226] width 41 height 9
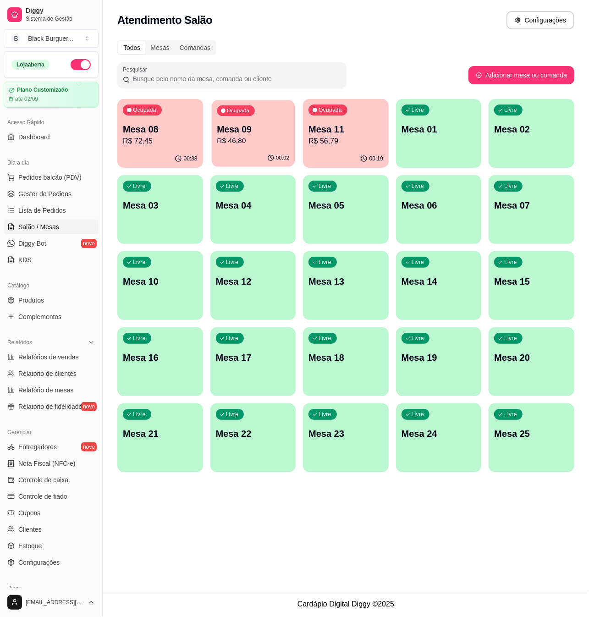
click at [231, 130] on p "Mesa 09" at bounding box center [253, 129] width 72 height 12
click at [153, 153] on header "MESA 09 Adicionar itens na mesa" at bounding box center [295, 163] width 352 height 33
click at [165, 131] on p "Mesa 08" at bounding box center [160, 129] width 72 height 12
click at [179, 120] on div "Ocupada Mesa 08 R$ 72,45" at bounding box center [160, 124] width 86 height 51
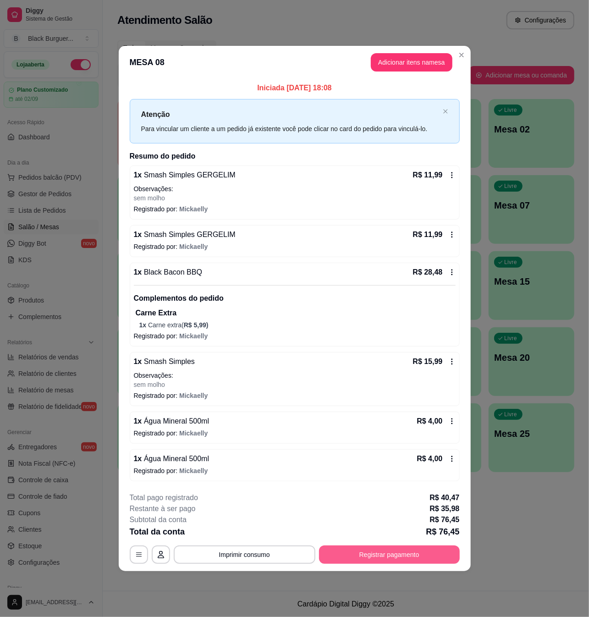
click at [358, 554] on button "Registrar pagamento" at bounding box center [389, 554] width 141 height 18
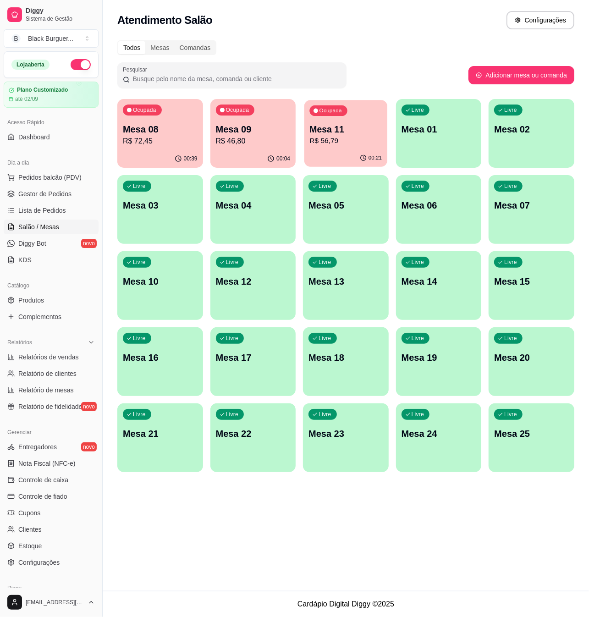
click at [340, 136] on p "R$ 56,79" at bounding box center [346, 141] width 72 height 11
click at [49, 180] on span "Pedidos balcão (PDV)" at bounding box center [49, 177] width 63 height 9
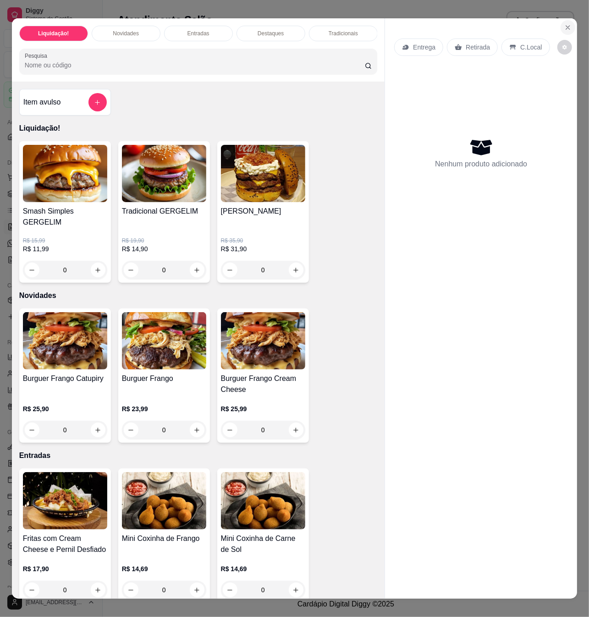
click at [564, 24] on icon "Close" at bounding box center [567, 27] width 7 height 7
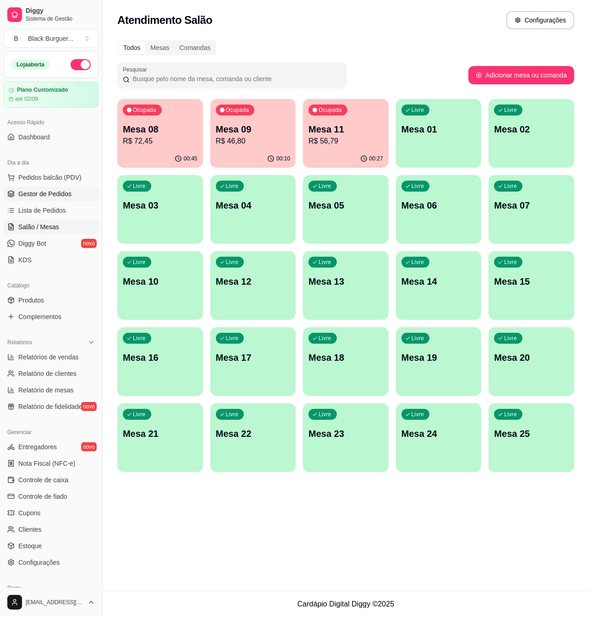
click at [57, 193] on span "Gestor de Pedidos" at bounding box center [44, 193] width 53 height 9
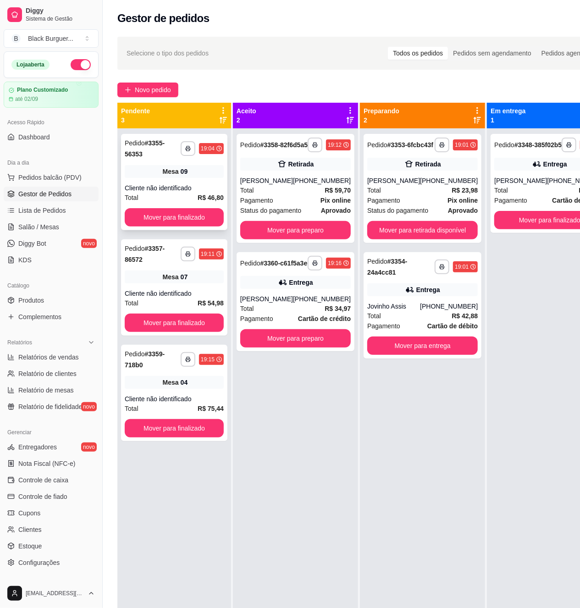
click at [201, 192] on div "Cliente não identificado" at bounding box center [174, 187] width 99 height 9
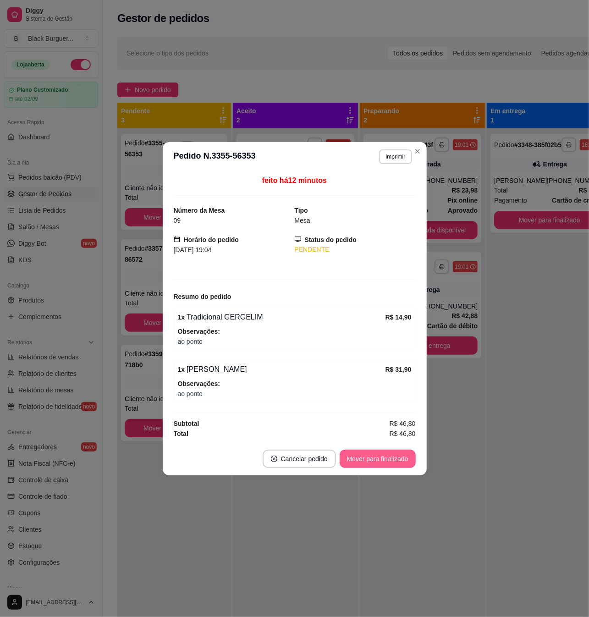
click at [352, 461] on button "Mover para finalizado" at bounding box center [378, 459] width 76 height 18
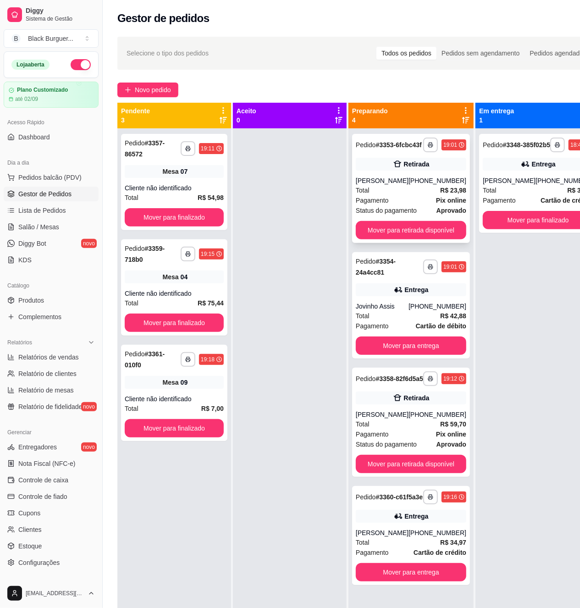
click at [389, 185] on div "[PERSON_NAME]" at bounding box center [382, 180] width 53 height 9
click at [523, 224] on button "Mover para finalizado" at bounding box center [537, 220] width 110 height 18
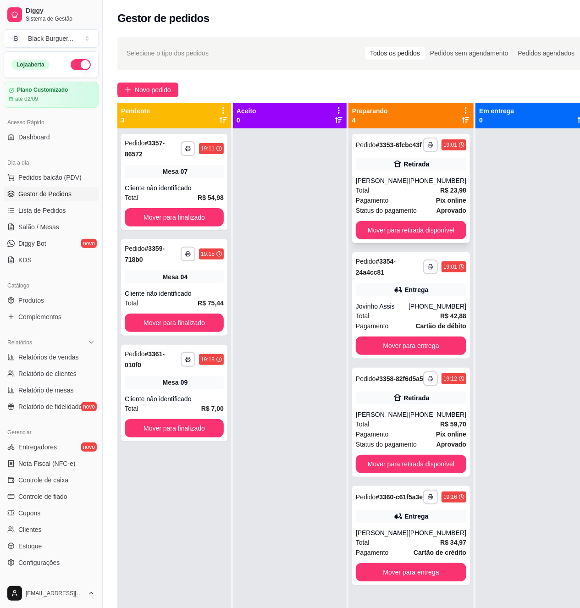
click at [455, 204] on strong "Pix online" at bounding box center [451, 200] width 30 height 7
click at [448, 193] on strong "R$ 23,98" at bounding box center [453, 189] width 26 height 7
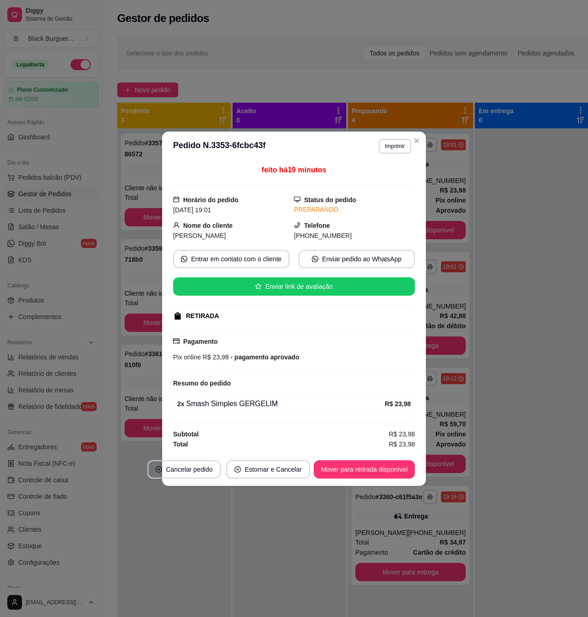
click at [422, 305] on div "feito há 19 minutos Horário do pedido [DATE] 19:01 Status do pedido PREPARANDO …" at bounding box center [294, 307] width 264 height 292
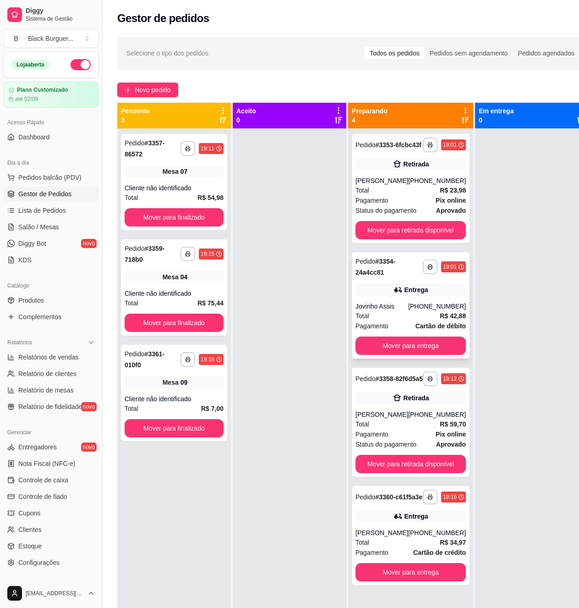
click at [439, 311] on div "[PHONE_NUMBER]" at bounding box center [437, 306] width 58 height 9
click at [158, 84] on button "Novo pedido" at bounding box center [147, 89] width 61 height 15
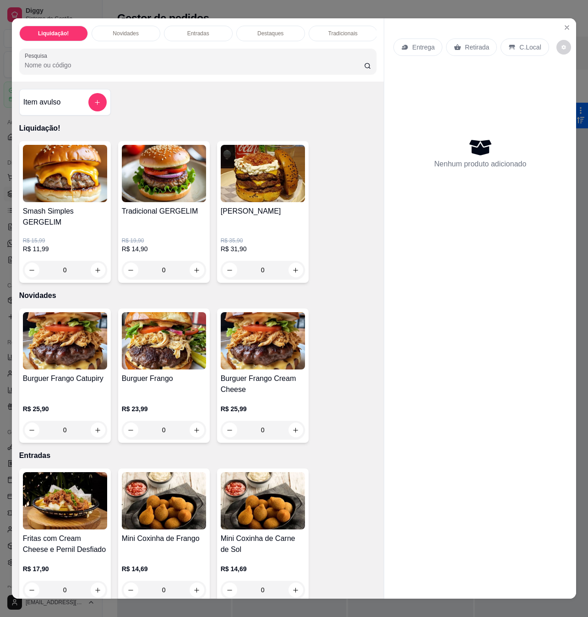
click at [96, 265] on div "0" at bounding box center [65, 270] width 84 height 18
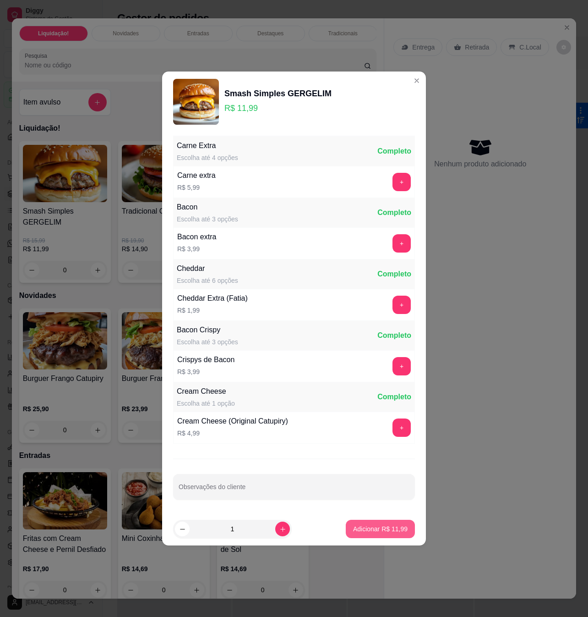
click at [386, 530] on p "Adicionar R$ 11,99" at bounding box center [380, 528] width 55 height 9
type input "1"
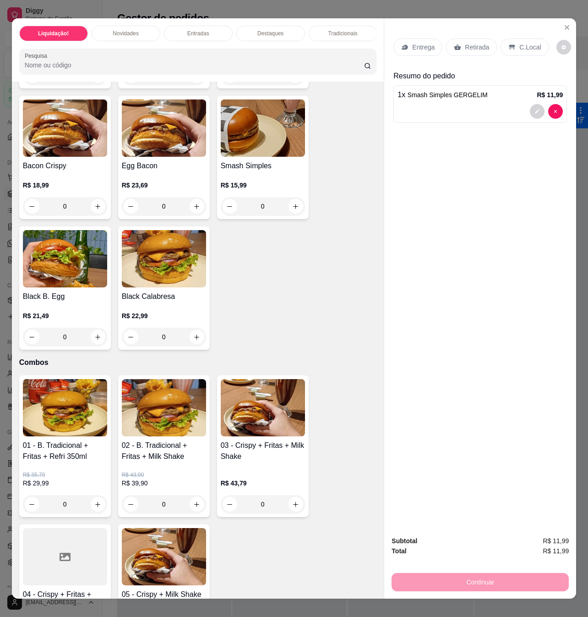
scroll to position [1222, 0]
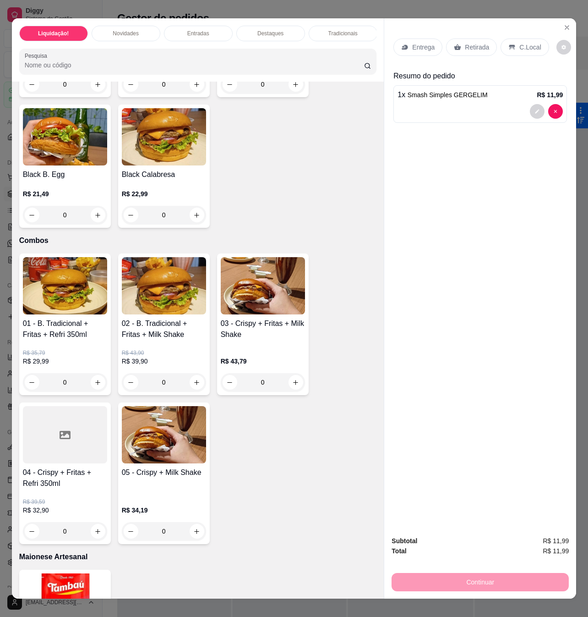
click at [77, 332] on h4 "01 - B. Tradicional + Fritas + Refri 350ml" at bounding box center [65, 329] width 84 height 22
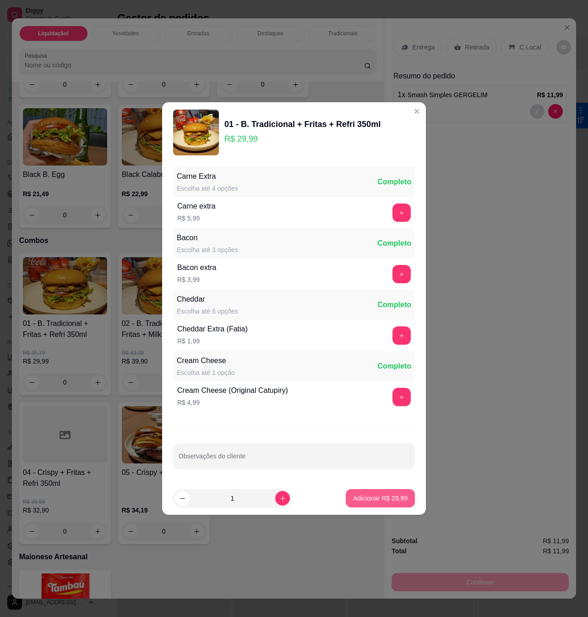
click at [356, 506] on button "Adicionar R$ 29,99" at bounding box center [380, 498] width 69 height 18
type input "1"
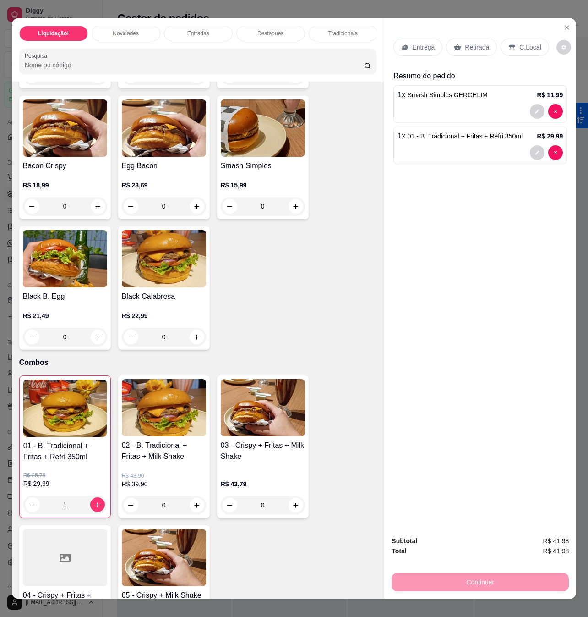
scroll to position [15, 0]
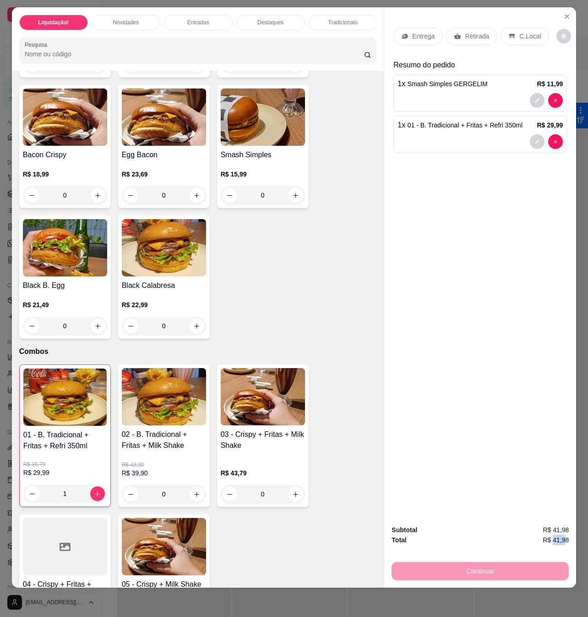
drag, startPoint x: 548, startPoint y: 525, endPoint x: 560, endPoint y: 526, distance: 11.5
click at [559, 535] on span "R$ 41,98" at bounding box center [556, 540] width 26 height 10
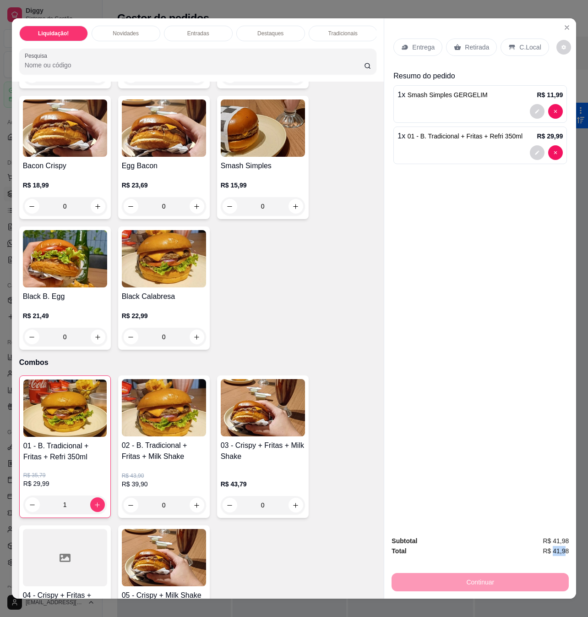
click at [477, 319] on div "Entrega Retirada C.Local Resumo do pedido 1 x Smash Simples GERGELIM R$ 11,99 1…" at bounding box center [480, 273] width 192 height 510
click at [532, 155] on button "decrease-product-quantity" at bounding box center [537, 152] width 15 height 15
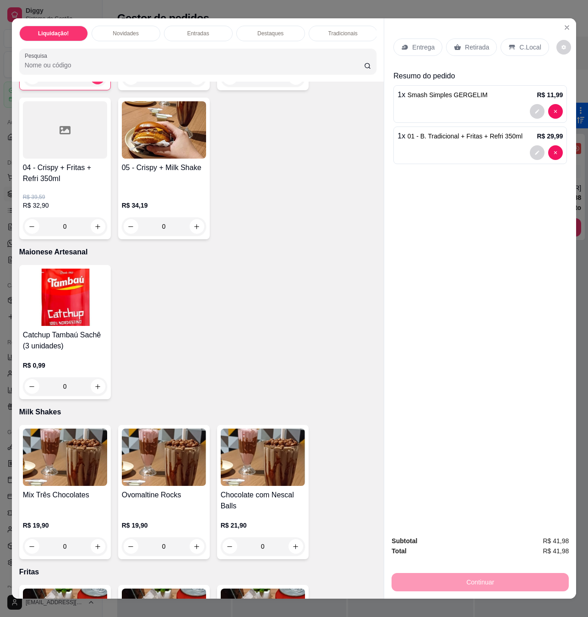
scroll to position [1650, 0]
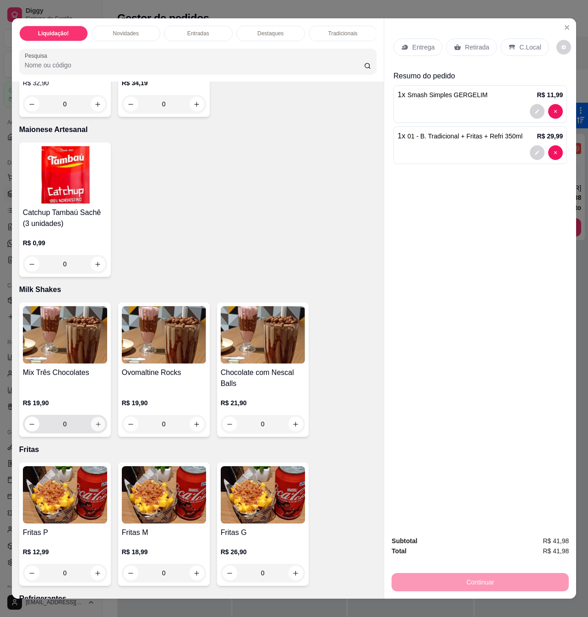
click at [95, 421] on icon "increase-product-quantity" at bounding box center [97, 424] width 7 height 7
type input "1"
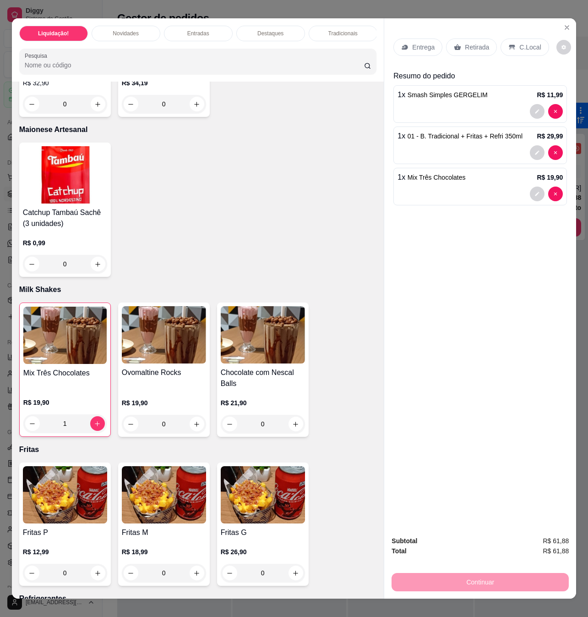
click at [532, 50] on div "C.Local" at bounding box center [525, 46] width 48 height 17
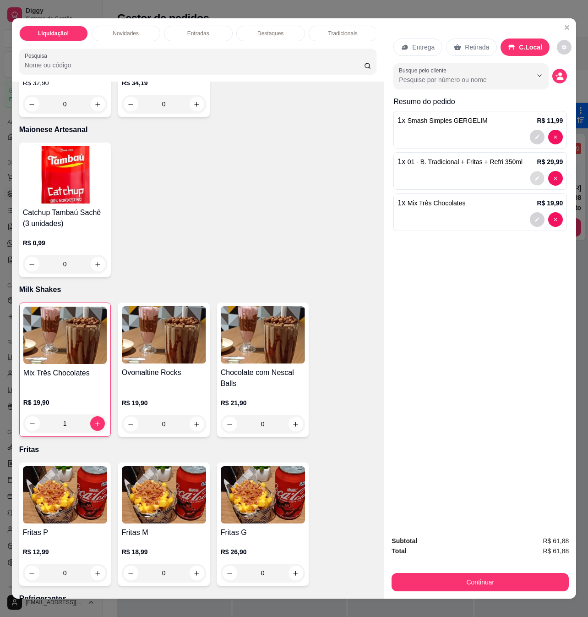
click at [536, 176] on icon "decrease-product-quantity" at bounding box center [538, 178] width 4 height 4
click at [503, 578] on button "Continuar" at bounding box center [481, 582] width 172 height 18
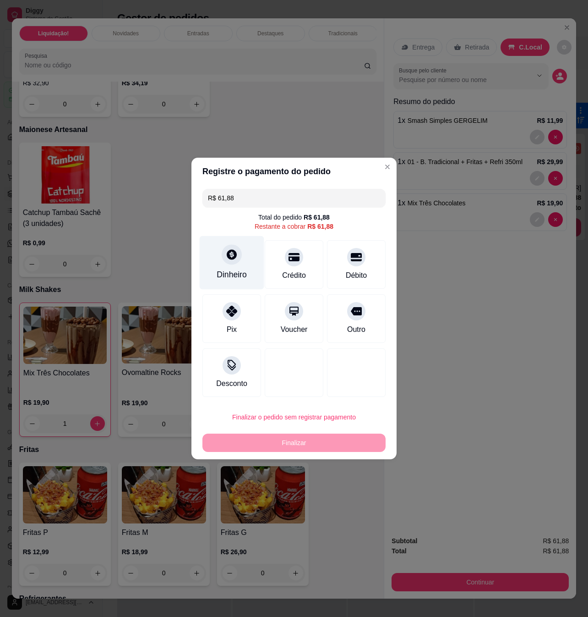
click at [223, 259] on div at bounding box center [232, 254] width 20 height 20
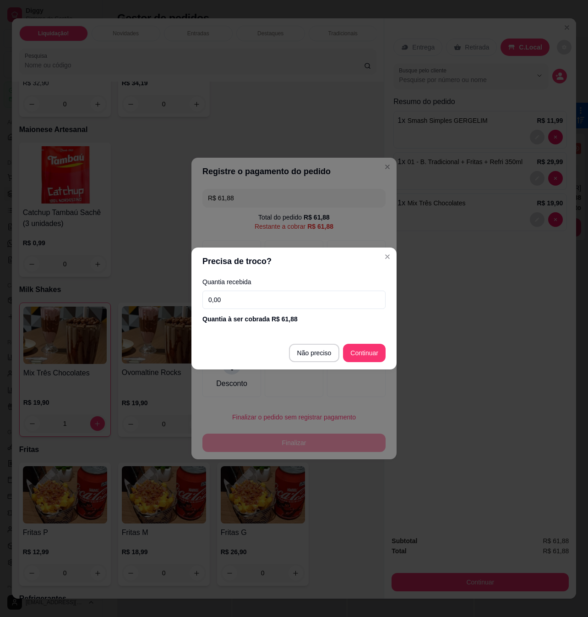
click at [241, 294] on input "0,00" at bounding box center [294, 300] width 183 height 18
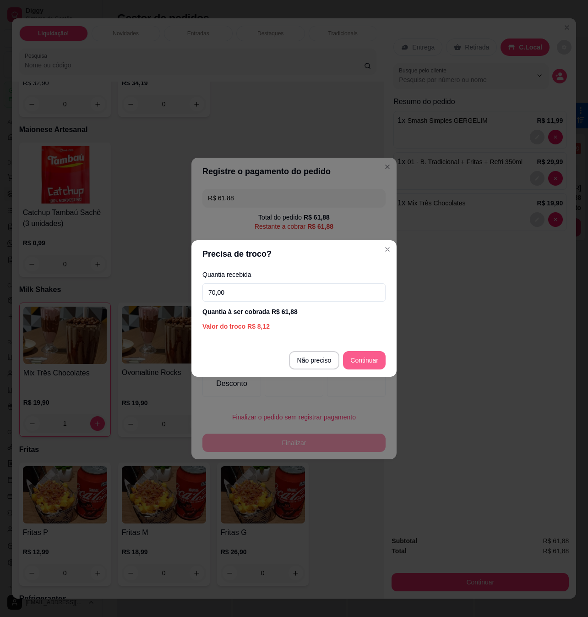
type input "70,00"
type input "R$ 0,00"
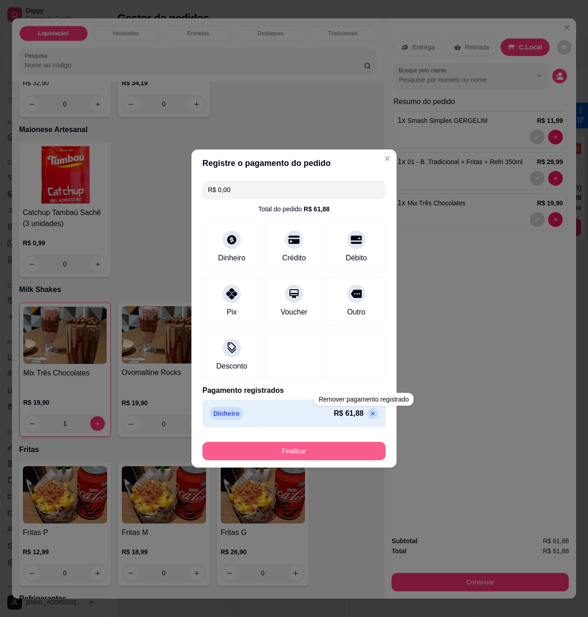
click at [338, 455] on button "Finalizar" at bounding box center [294, 451] width 183 height 18
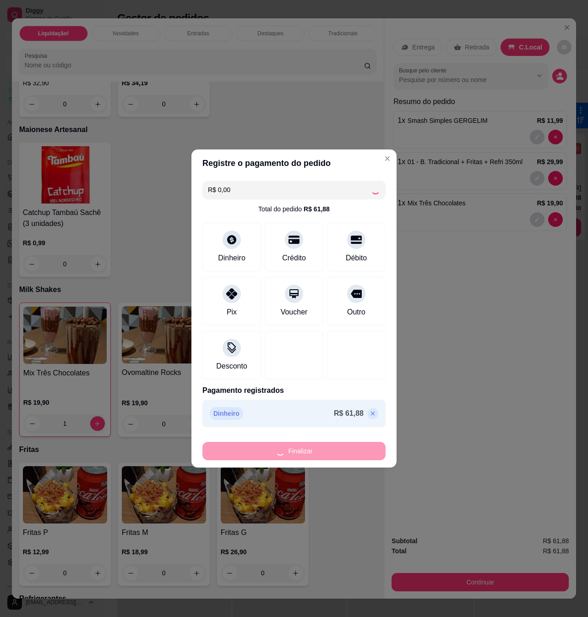
type input "0"
type input "-R$ 61,88"
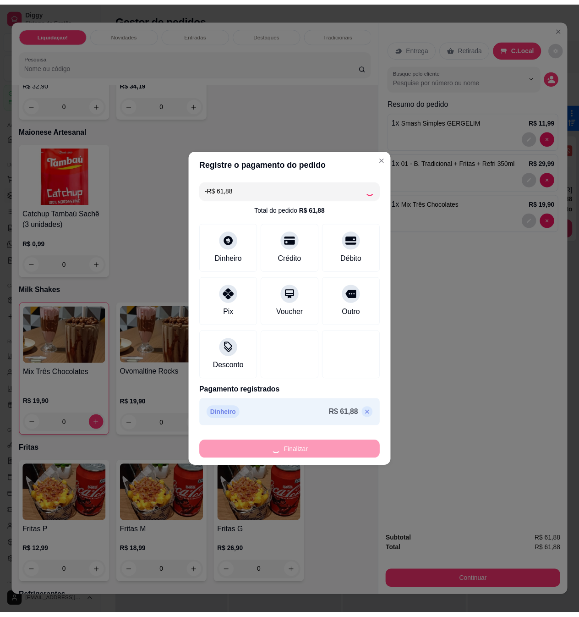
scroll to position [1636, 0]
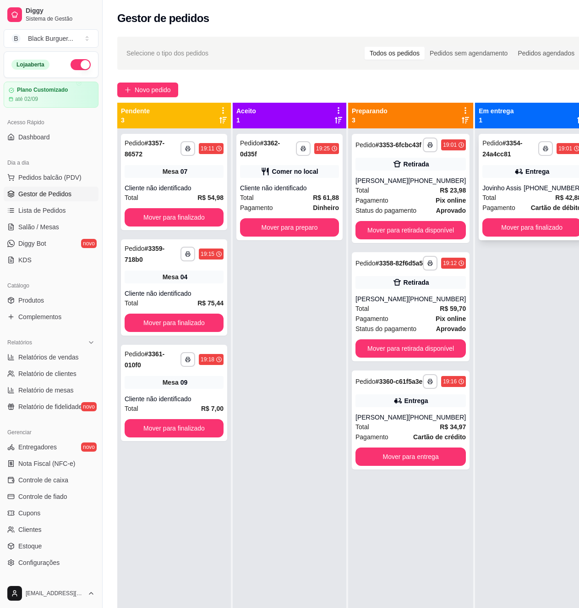
click at [482, 203] on span "Pagamento" at bounding box center [498, 208] width 33 height 10
click at [320, 184] on div "Cliente não identificado" at bounding box center [289, 187] width 99 height 9
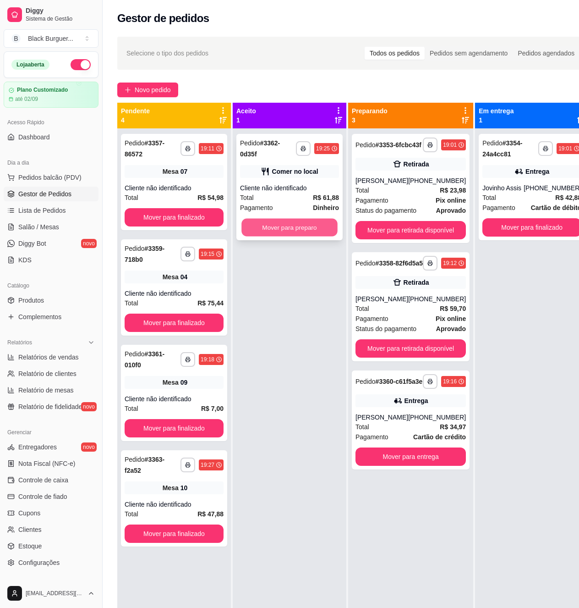
click at [330, 224] on button "Mover para preparo" at bounding box center [289, 228] width 96 height 18
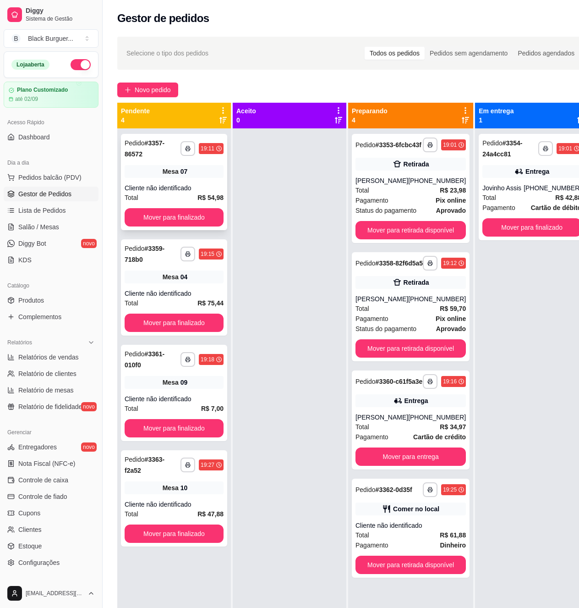
click at [153, 175] on div "Mesa 07" at bounding box center [174, 171] width 99 height 13
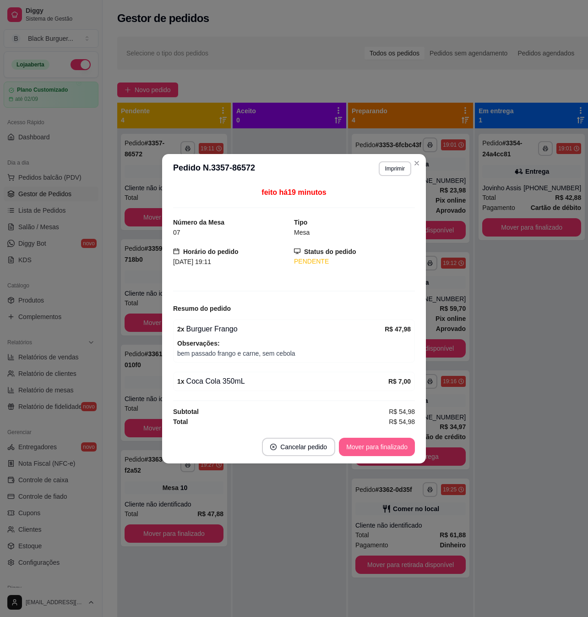
click at [374, 451] on button "Mover para finalizado" at bounding box center [377, 447] width 76 height 18
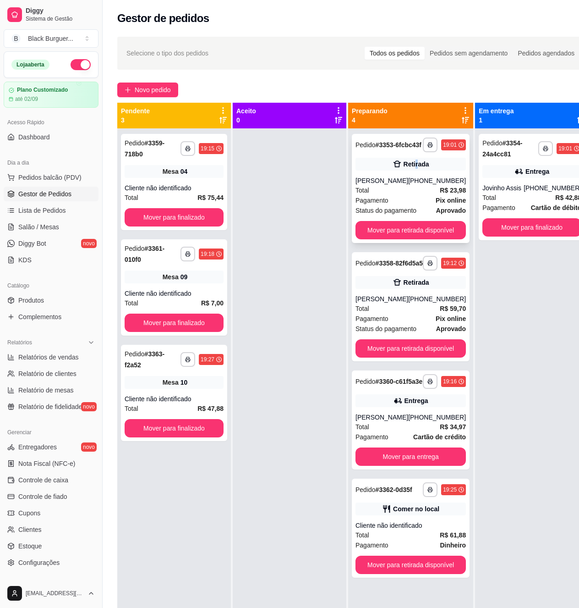
click at [411, 169] on div "Retirada" at bounding box center [417, 163] width 26 height 9
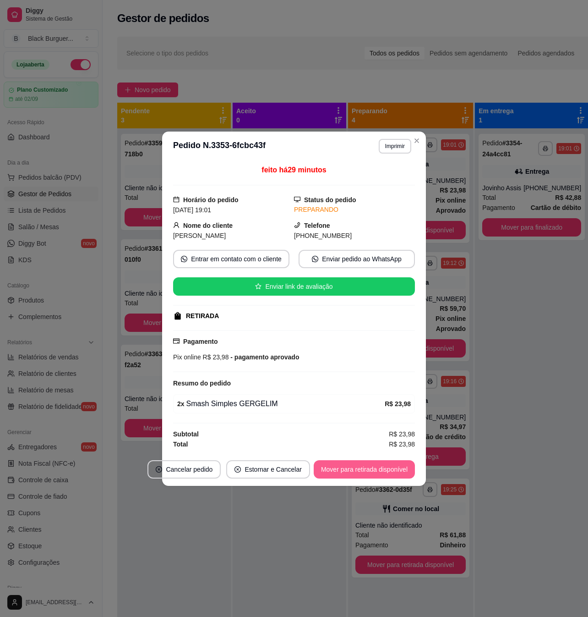
click at [380, 465] on button "Mover para retirada disponível" at bounding box center [364, 469] width 101 height 18
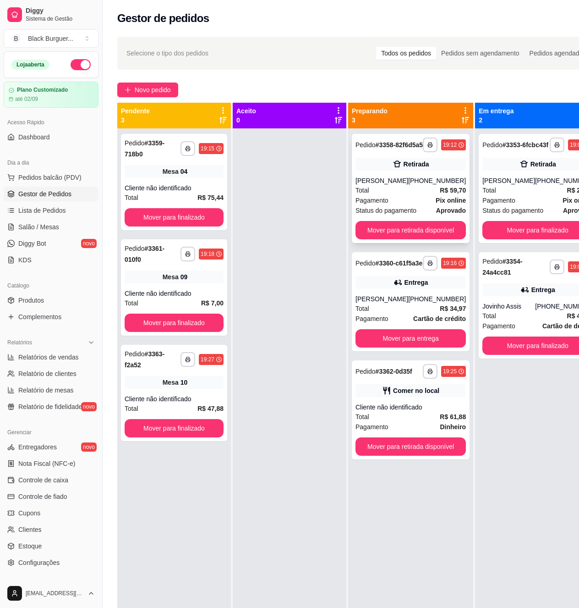
click at [445, 194] on strong "R$ 59,70" at bounding box center [453, 189] width 26 height 7
click at [215, 177] on div "Mesa 04" at bounding box center [174, 171] width 99 height 13
click at [164, 272] on span "Mesa" at bounding box center [171, 276] width 16 height 9
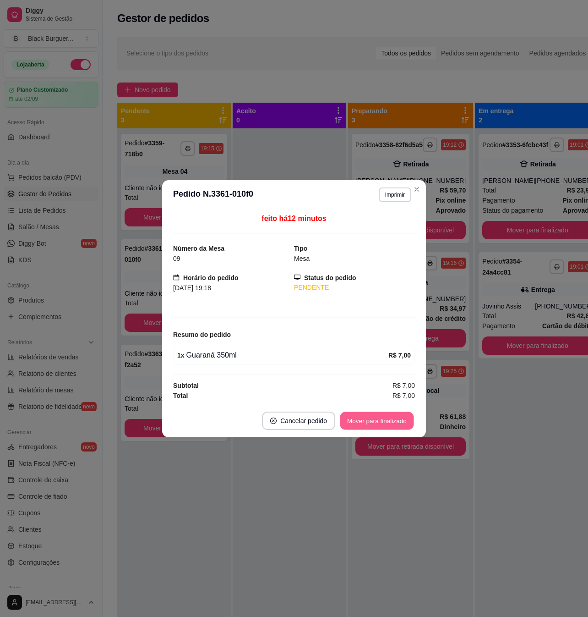
click at [371, 426] on button "Mover para finalizado" at bounding box center [377, 420] width 74 height 18
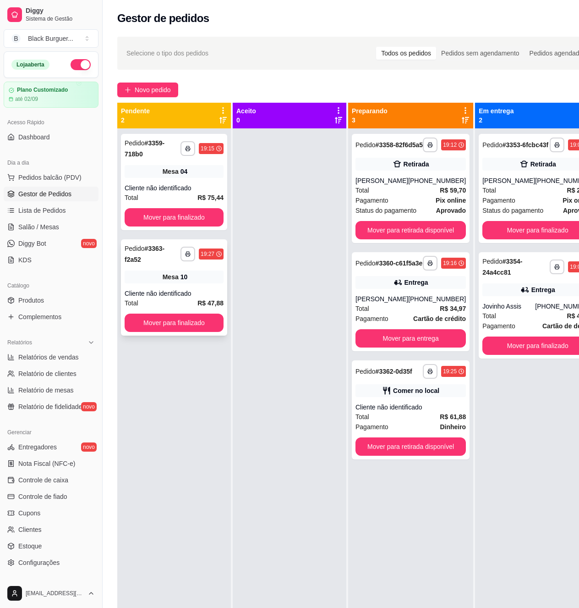
click at [202, 286] on div "**********" at bounding box center [174, 287] width 106 height 96
click at [384, 170] on div "Retirada" at bounding box center [411, 164] width 110 height 13
click at [41, 296] on span "Produtos" at bounding box center [31, 300] width 26 height 9
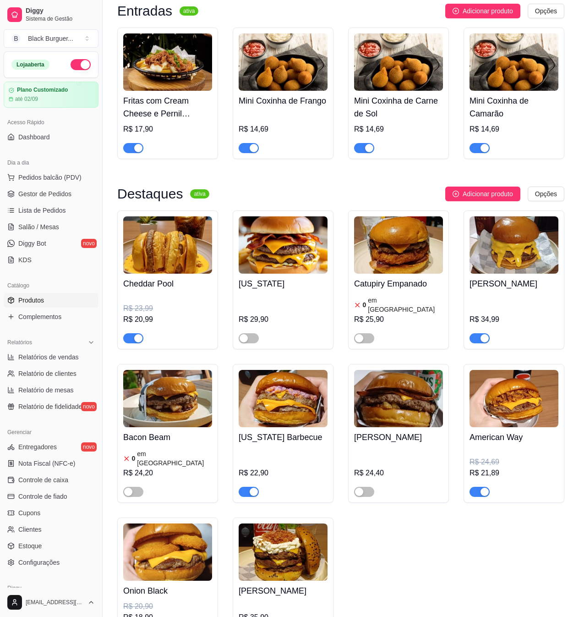
scroll to position [672, 0]
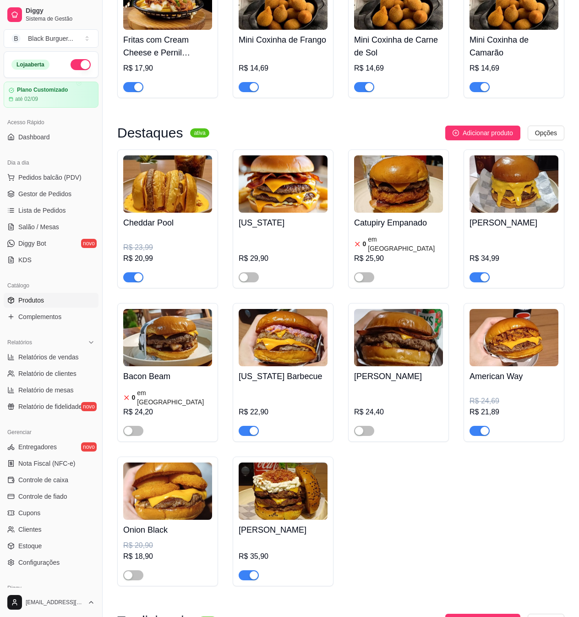
click at [480, 426] on button "button" at bounding box center [480, 431] width 20 height 10
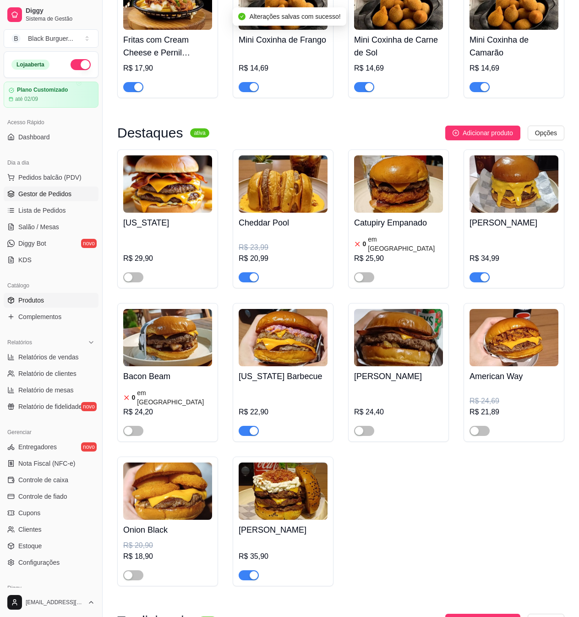
click at [37, 198] on span "Gestor de Pedidos" at bounding box center [44, 193] width 53 height 9
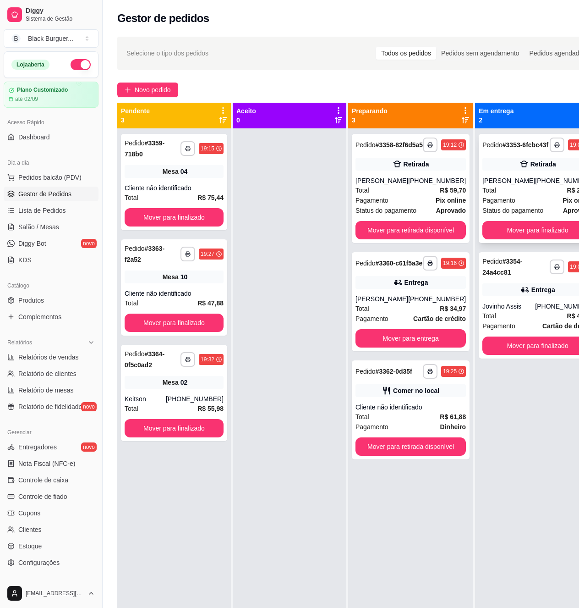
click at [519, 195] on div "Total R$ 23,98" at bounding box center [537, 190] width 110 height 10
click at [205, 182] on div "**********" at bounding box center [174, 182] width 106 height 96
click at [151, 283] on div "Mesa 10" at bounding box center [174, 276] width 99 height 13
click at [150, 384] on div "Mesa 02" at bounding box center [174, 382] width 99 height 13
click at [192, 396] on div "[PHONE_NUMBER]" at bounding box center [195, 398] width 58 height 9
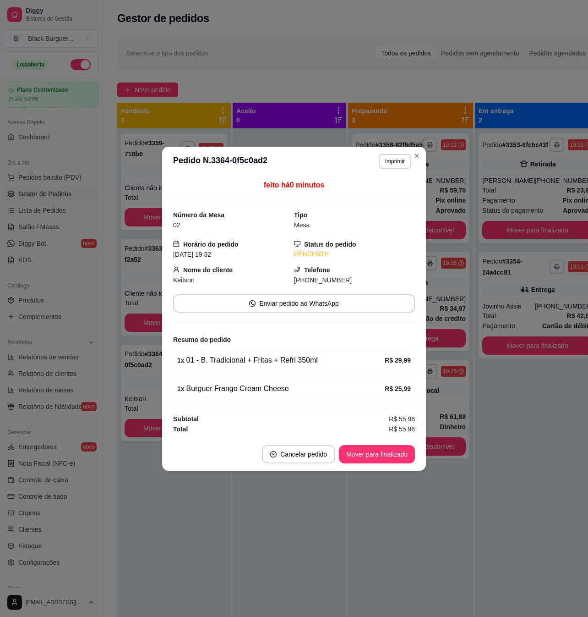
click at [206, 367] on div "1 x 01 - B. Tradicional + Fritas + Refri 350ml R$ 29,99" at bounding box center [294, 360] width 242 height 19
click at [228, 363] on div "1 x 01 - B. Tradicional + Fritas + Refri 350ml" at bounding box center [281, 360] width 208 height 11
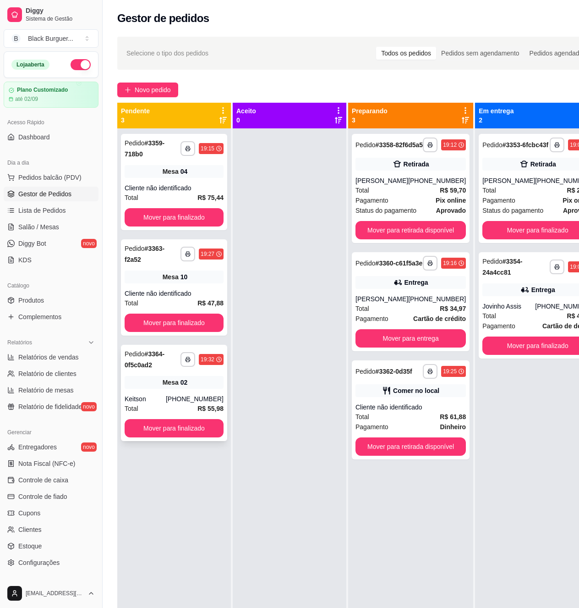
click at [162, 385] on div "Mesa 02" at bounding box center [174, 382] width 99 height 13
click at [151, 171] on div "Mesa 04" at bounding box center [174, 171] width 99 height 13
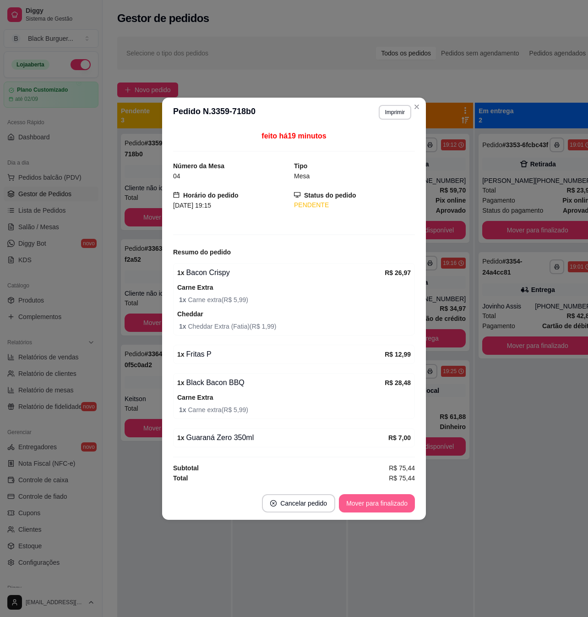
click at [401, 501] on button "Mover para finalizado" at bounding box center [377, 503] width 76 height 18
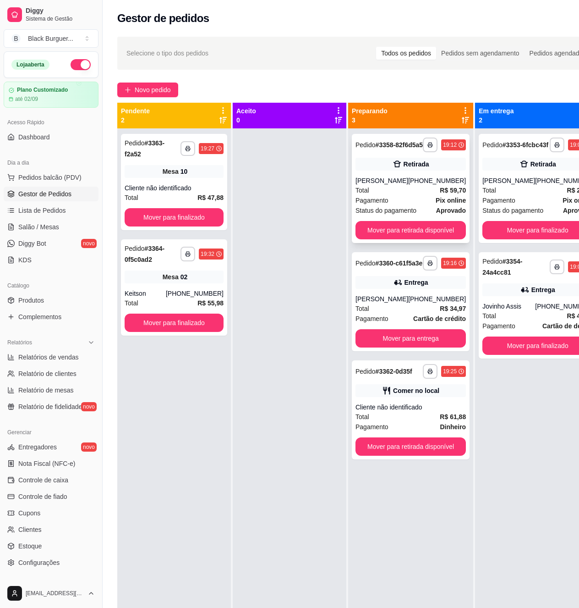
click at [389, 193] on div "Total R$ 59,70" at bounding box center [411, 190] width 110 height 10
click at [421, 289] on div "Entrega" at bounding box center [411, 282] width 110 height 13
click at [432, 306] on div "**********" at bounding box center [411, 301] width 118 height 99
click at [57, 230] on link "Salão / Mesas" at bounding box center [51, 226] width 95 height 15
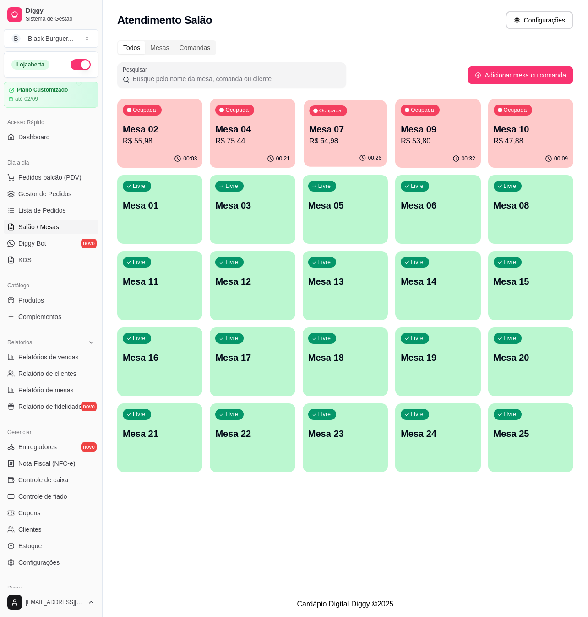
click at [341, 127] on p "Mesa 07" at bounding box center [345, 129] width 72 height 12
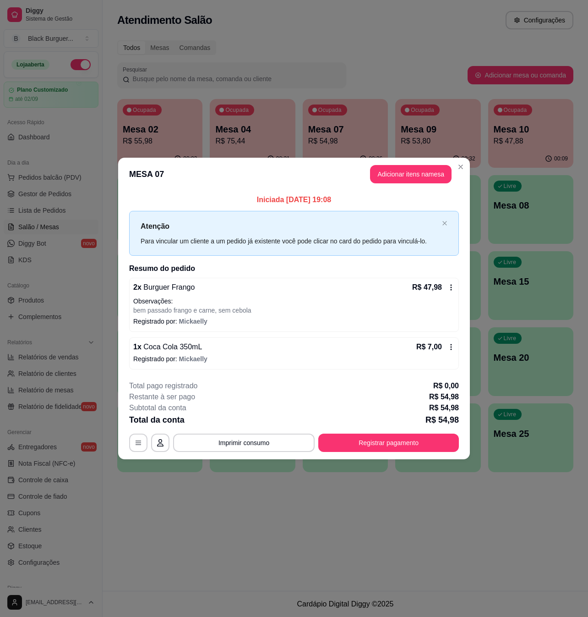
drag, startPoint x: 412, startPoint y: 400, endPoint x: 424, endPoint y: 401, distance: 11.9
click at [422, 400] on div "Restante à ser pago R$ 54,98" at bounding box center [294, 396] width 330 height 11
click at [444, 403] on p "R$ 54,98" at bounding box center [444, 407] width 30 height 11
click at [446, 404] on p "R$ 54,98" at bounding box center [444, 407] width 30 height 11
click at [453, 405] on p "R$ 54,98" at bounding box center [444, 407] width 30 height 11
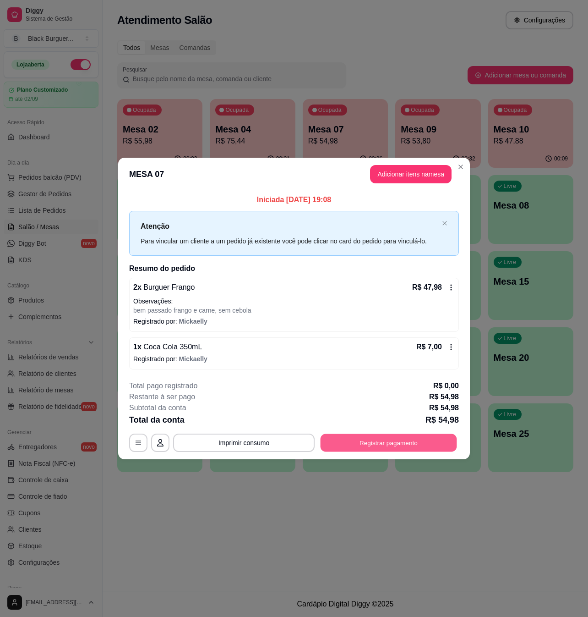
click at [400, 440] on button "Registrar pagamento" at bounding box center [389, 442] width 137 height 18
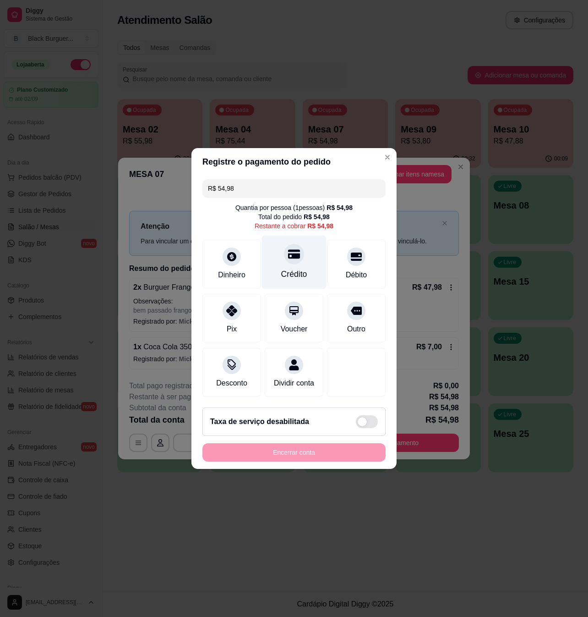
click at [294, 250] on icon at bounding box center [294, 254] width 12 height 9
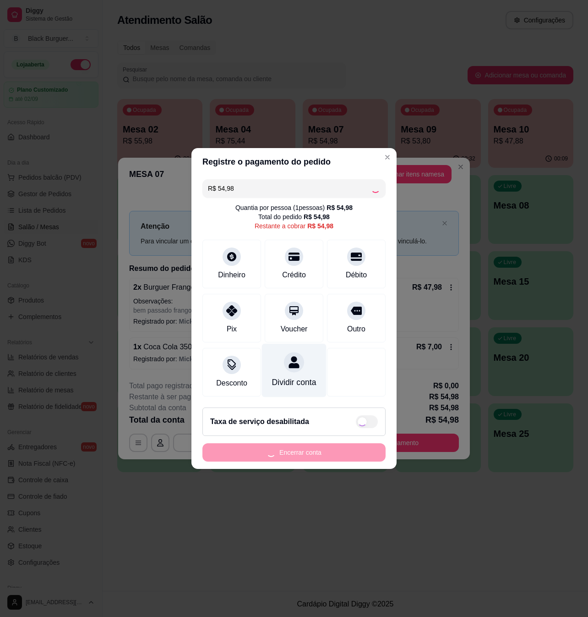
type input "R$ 0,00"
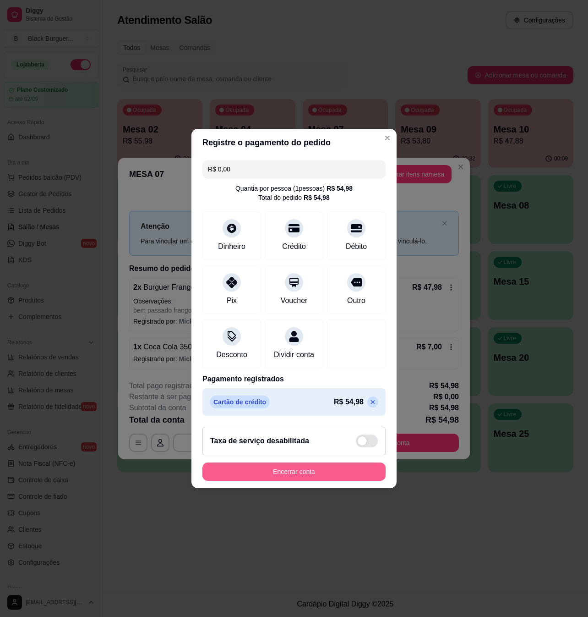
click at [305, 479] on button "Encerrar conta" at bounding box center [294, 471] width 183 height 18
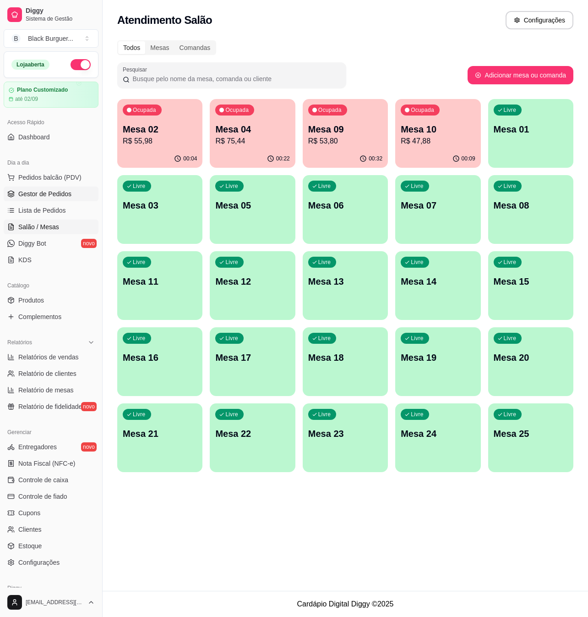
click at [69, 200] on link "Gestor de Pedidos" at bounding box center [51, 193] width 95 height 15
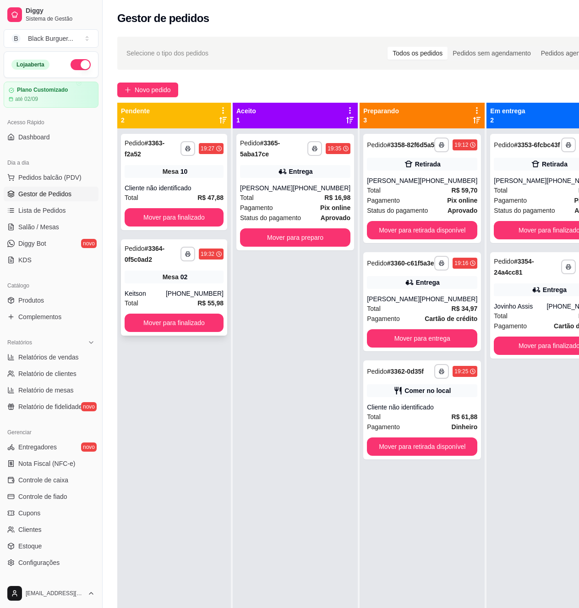
click at [210, 279] on div "Mesa 02" at bounding box center [174, 276] width 99 height 13
click at [312, 173] on div "Entrega" at bounding box center [295, 171] width 110 height 13
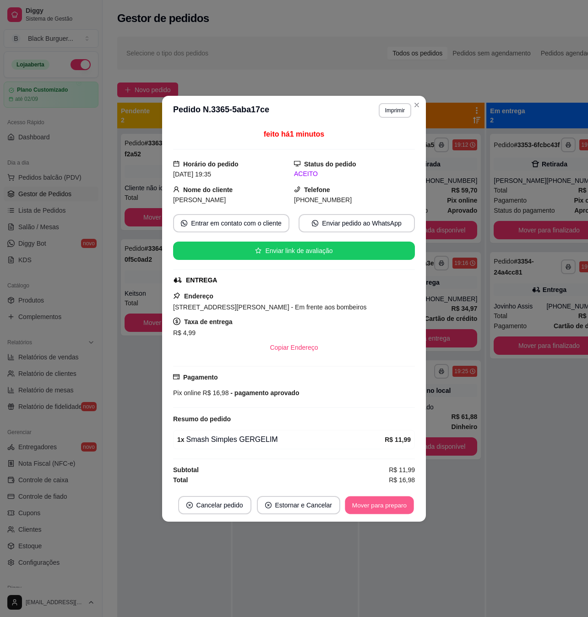
click at [387, 506] on button "Mover para preparo" at bounding box center [379, 505] width 69 height 18
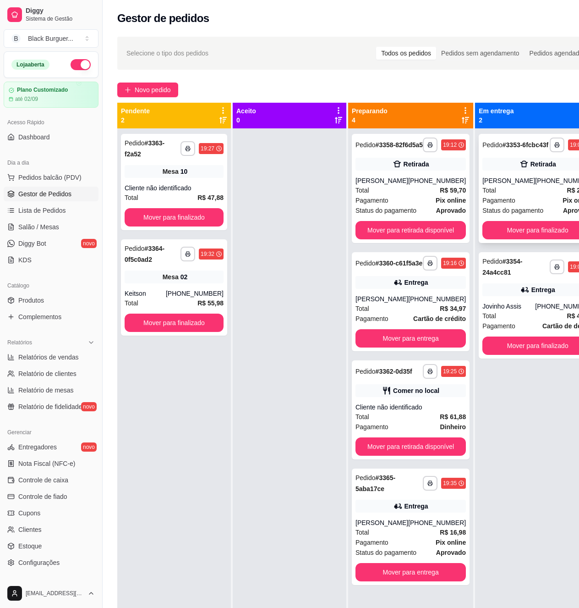
click at [552, 185] on div "[PHONE_NUMBER]" at bounding box center [564, 180] width 58 height 9
click at [567, 194] on strong "R$ 23,98" at bounding box center [580, 189] width 26 height 7
click at [550, 311] on div "[PHONE_NUMBER]" at bounding box center [564, 306] width 58 height 9
click at [541, 351] on button "Mover para finalizado" at bounding box center [537, 346] width 107 height 18
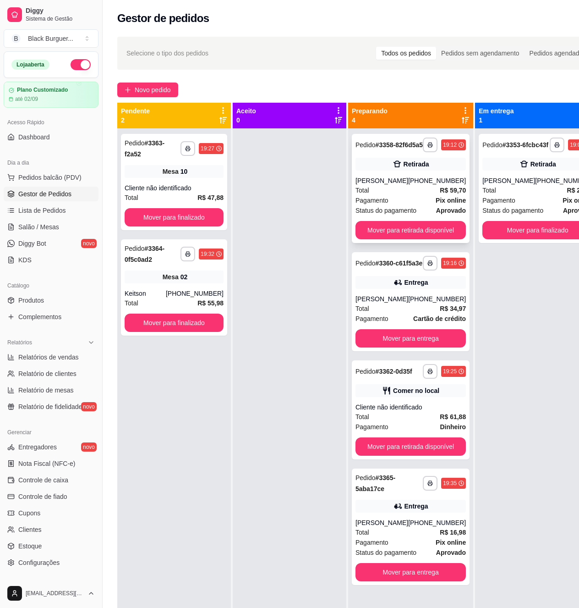
click at [406, 195] on div "Total R$ 59,70" at bounding box center [411, 190] width 110 height 10
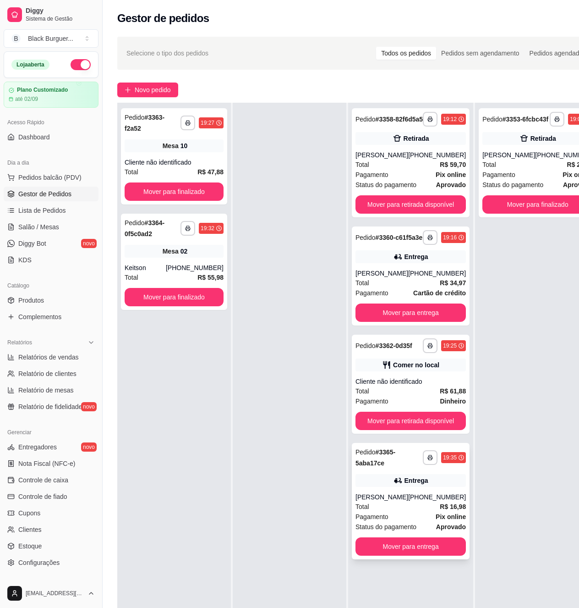
click at [428, 501] on div "[PHONE_NUMBER]" at bounding box center [437, 496] width 58 height 9
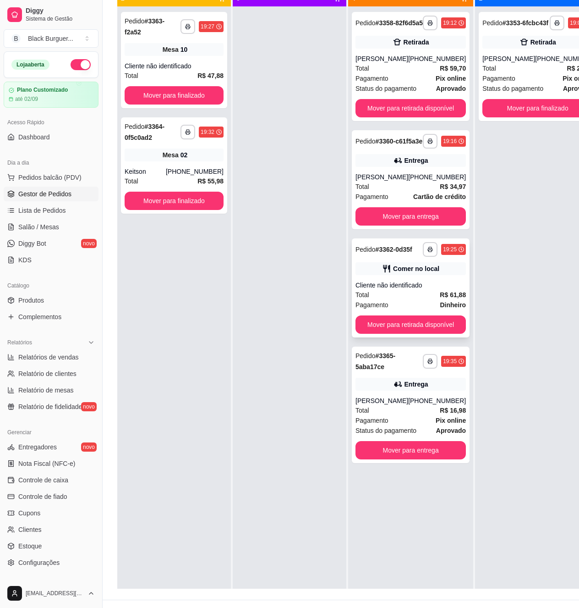
scroll to position [0, 0]
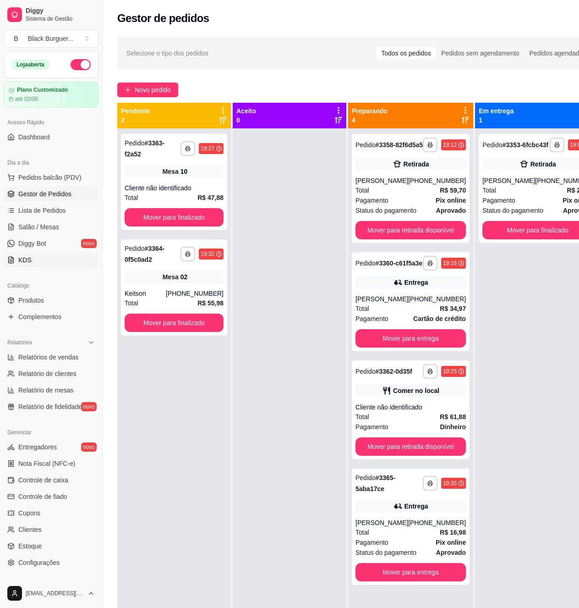
click at [53, 258] on link "KDS" at bounding box center [51, 259] width 95 height 15
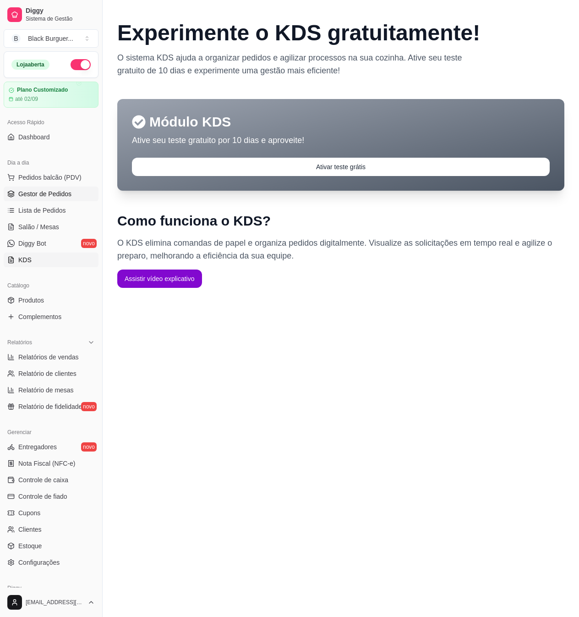
click at [61, 197] on span "Gestor de Pedidos" at bounding box center [44, 193] width 53 height 9
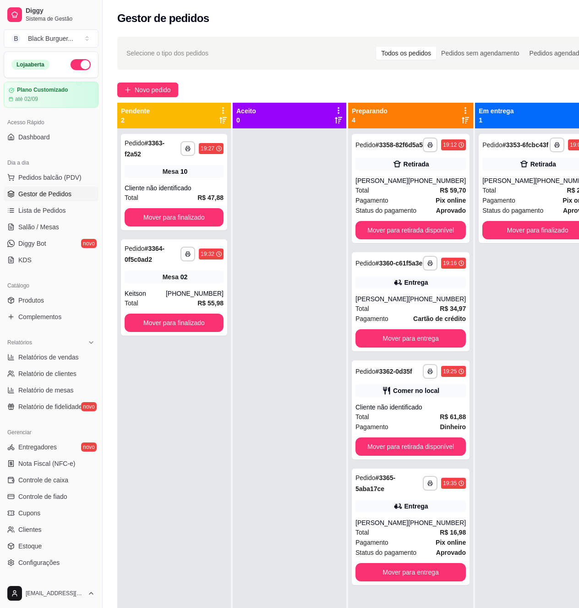
scroll to position [35, 0]
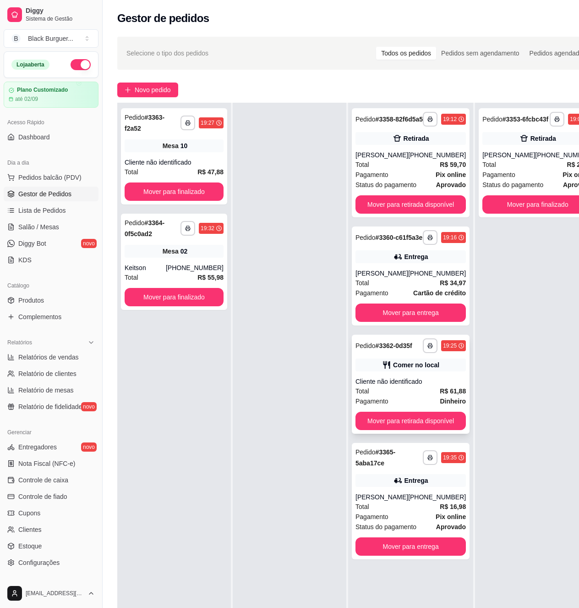
click at [418, 386] on div "Cliente não identificado" at bounding box center [411, 381] width 110 height 9
click at [426, 487] on div "Entrega" at bounding box center [411, 480] width 110 height 13
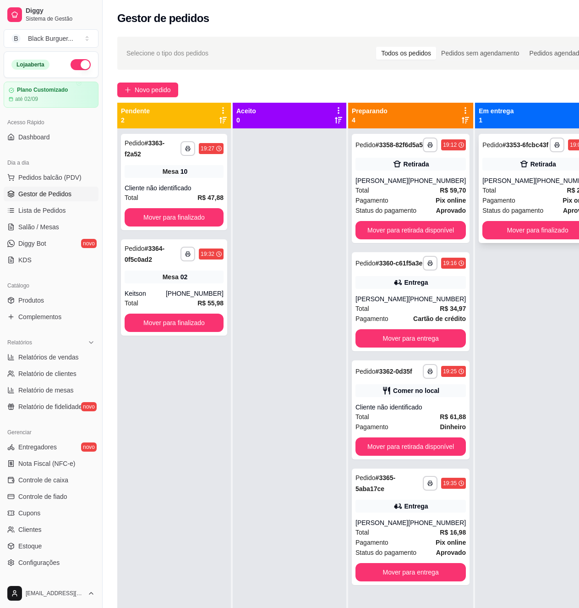
click at [509, 203] on div "Pagamento Pix online" at bounding box center [537, 200] width 110 height 10
click at [401, 184] on div "[PERSON_NAME]" at bounding box center [382, 180] width 53 height 9
click at [418, 205] on div "Pagamento Pix online" at bounding box center [411, 200] width 110 height 10
click at [414, 287] on div "Entrega" at bounding box center [417, 282] width 24 height 9
click at [451, 303] on div "[PHONE_NUMBER]" at bounding box center [437, 298] width 58 height 9
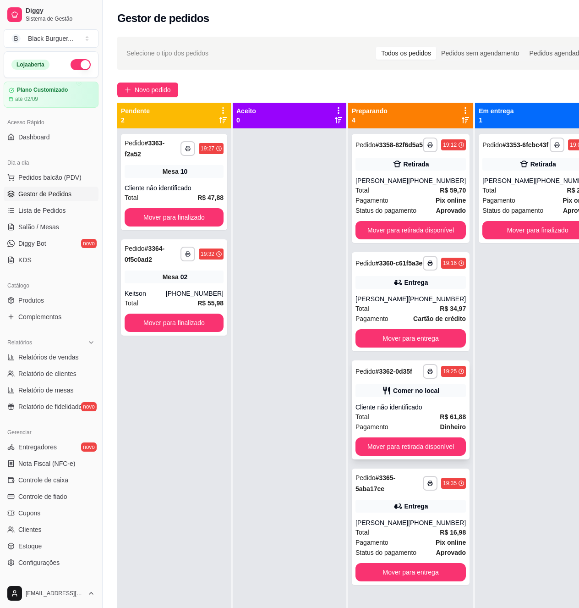
click at [431, 411] on div "Cliente não identificado" at bounding box center [411, 406] width 110 height 9
click at [216, 191] on div "Cliente não identificado" at bounding box center [174, 187] width 99 height 9
click at [53, 215] on span "Lista de Pedidos" at bounding box center [42, 210] width 48 height 9
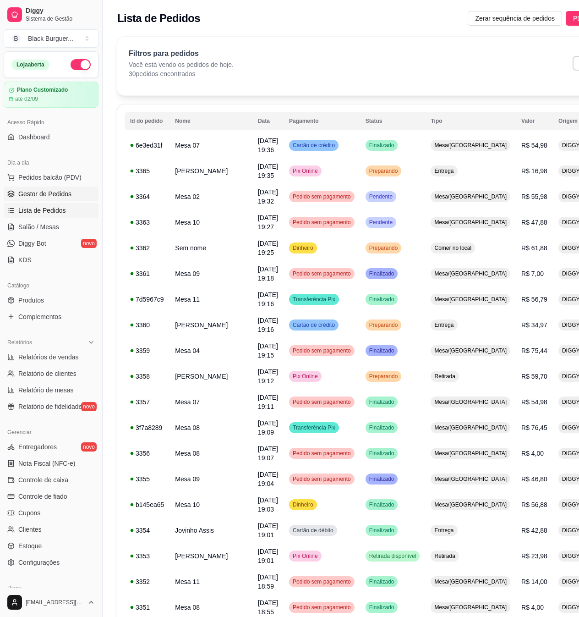
click at [61, 197] on span "Gestor de Pedidos" at bounding box center [44, 193] width 53 height 9
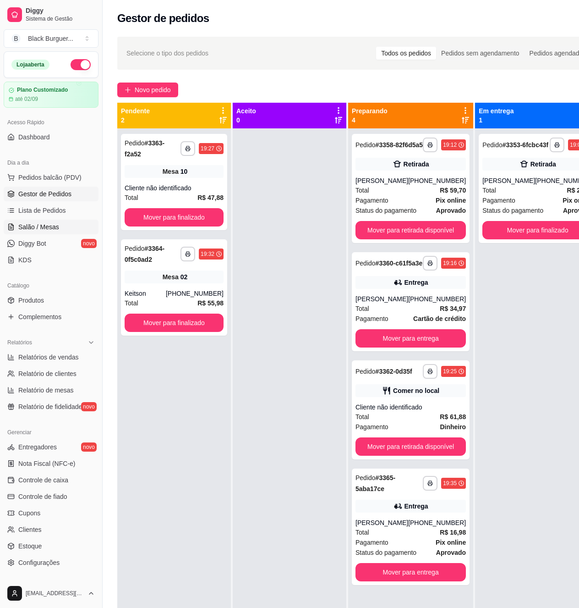
click at [32, 227] on span "Salão / Mesas" at bounding box center [38, 226] width 41 height 9
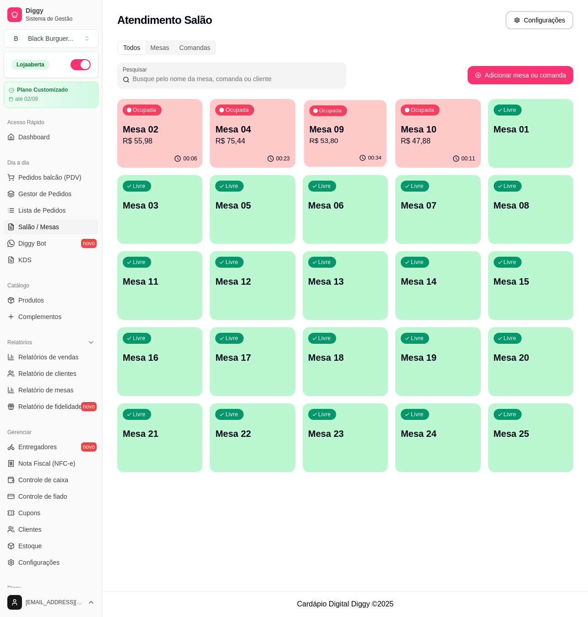
click at [330, 137] on p "R$ 53,80" at bounding box center [345, 141] width 72 height 11
click at [421, 143] on p "R$ 47,88" at bounding box center [438, 141] width 72 height 11
click at [323, 137] on p "R$ 53,80" at bounding box center [345, 141] width 74 height 11
click at [238, 147] on div "Ocupada Mesa 04 R$ 75,44" at bounding box center [252, 124] width 83 height 49
click at [356, 137] on p "R$ 53,80" at bounding box center [345, 141] width 72 height 11
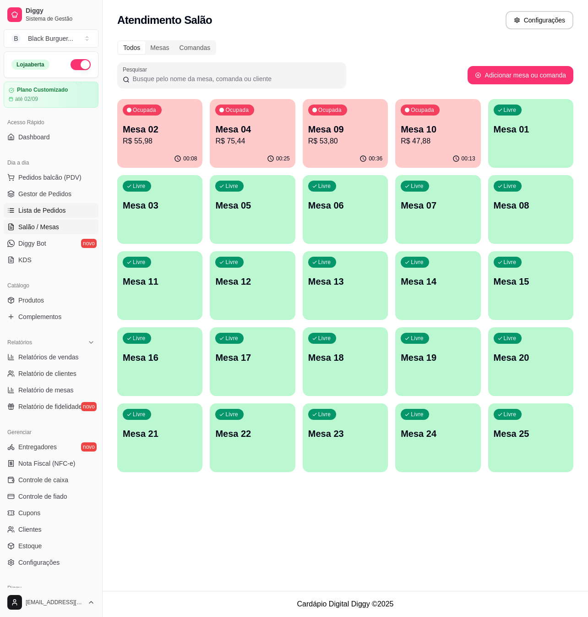
click at [32, 206] on span "Lista de Pedidos" at bounding box center [42, 210] width 48 height 9
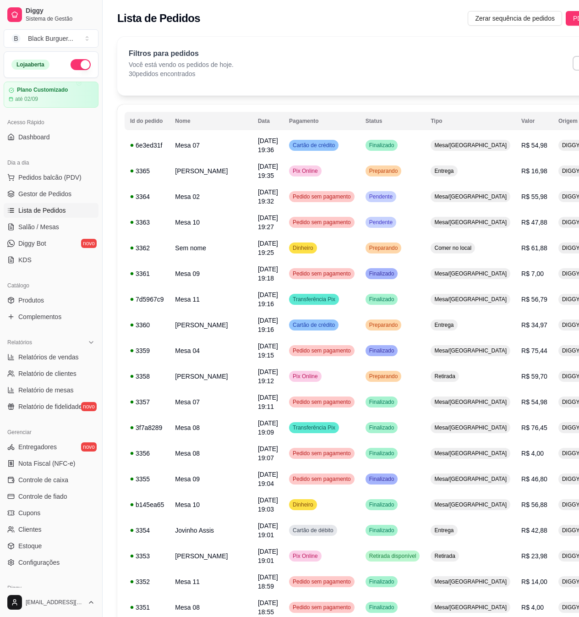
click at [55, 213] on span "Lista de Pedidos" at bounding box center [42, 210] width 48 height 9
click at [54, 191] on span "Gestor de Pedidos" at bounding box center [44, 193] width 53 height 9
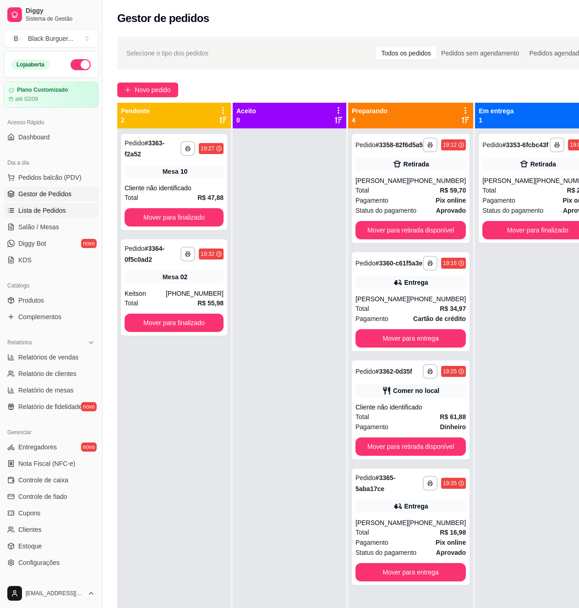
click at [55, 208] on span "Lista de Pedidos" at bounding box center [42, 210] width 48 height 9
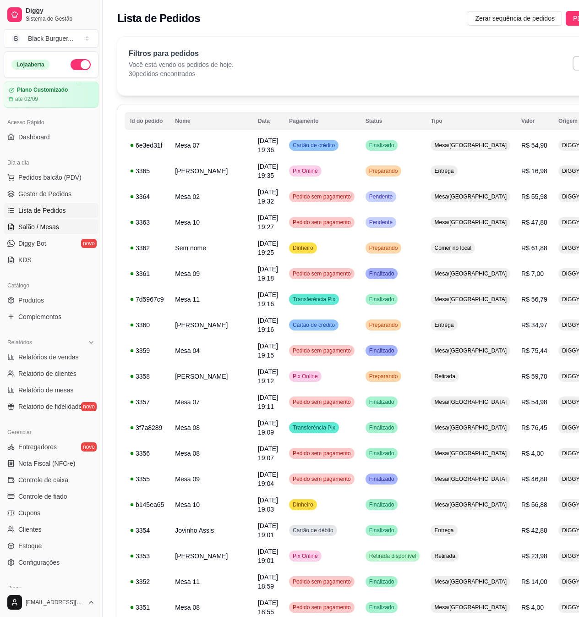
drag, startPoint x: 57, startPoint y: 224, endPoint x: 64, endPoint y: 222, distance: 7.6
click at [56, 224] on span "Salão / Mesas" at bounding box center [38, 226] width 41 height 9
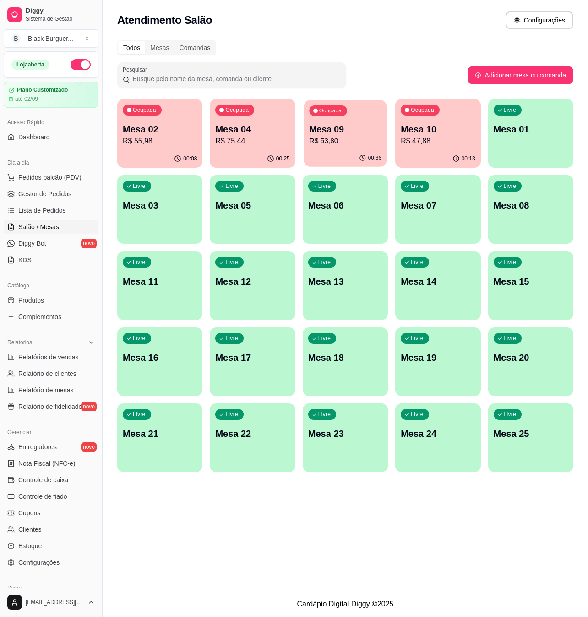
click at [365, 137] on p "R$ 53,80" at bounding box center [345, 141] width 72 height 11
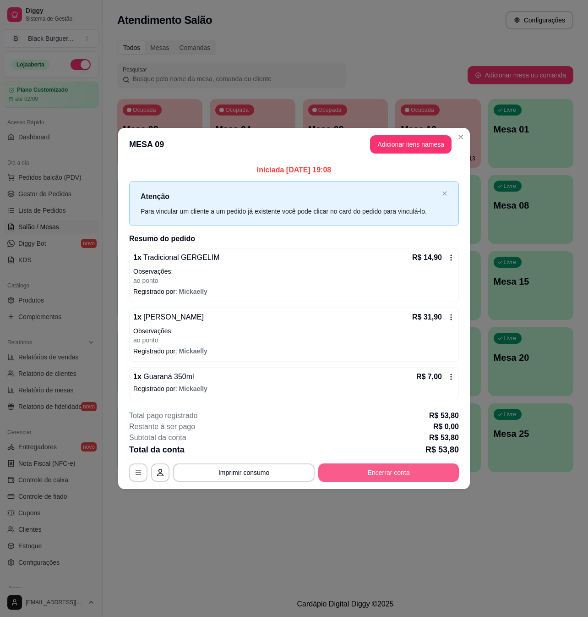
click at [362, 470] on button "Encerrar conta" at bounding box center [388, 472] width 141 height 18
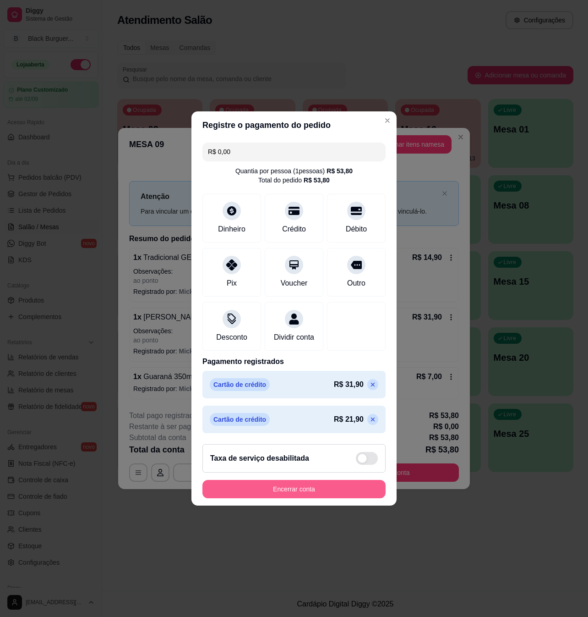
click at [316, 495] on button "Encerrar conta" at bounding box center [294, 489] width 183 height 18
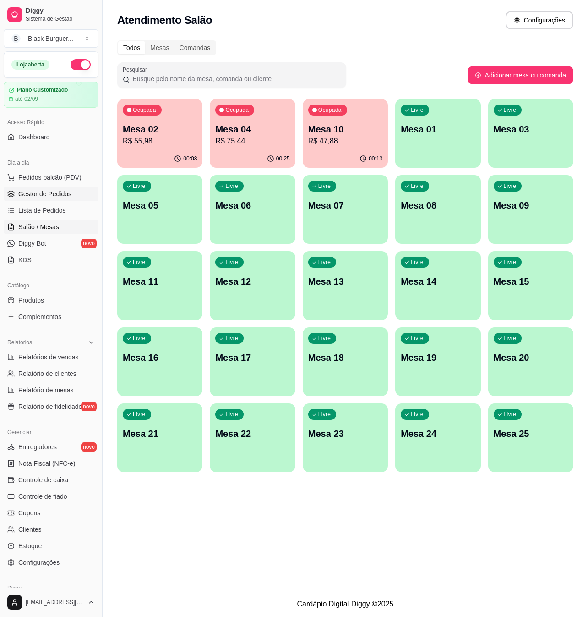
click at [41, 192] on span "Gestor de Pedidos" at bounding box center [44, 193] width 53 height 9
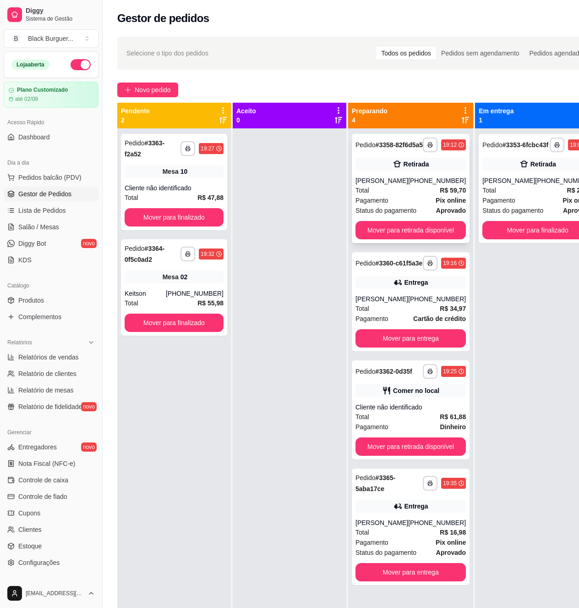
click at [358, 181] on div "**********" at bounding box center [411, 188] width 118 height 109
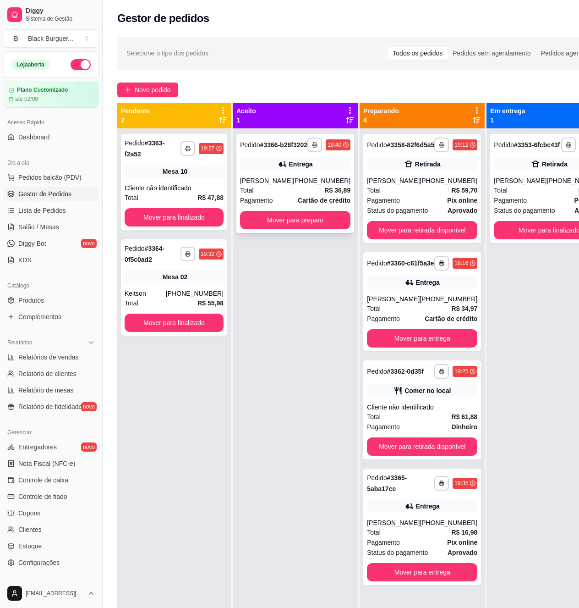
click at [280, 185] on div "[PERSON_NAME]" at bounding box center [266, 180] width 53 height 9
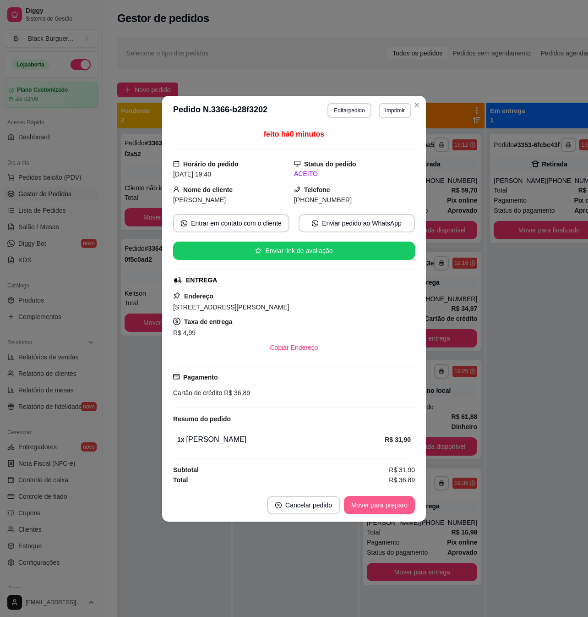
click at [385, 508] on button "Mover para preparo" at bounding box center [379, 505] width 71 height 18
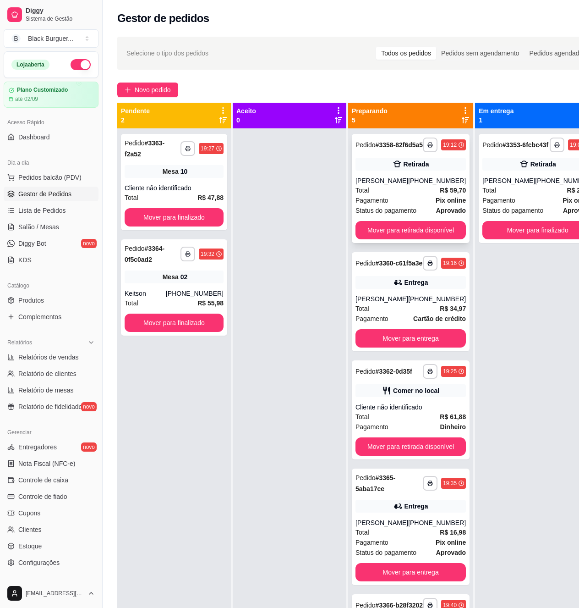
click at [418, 195] on div "Total R$ 59,70" at bounding box center [411, 190] width 110 height 10
click at [184, 189] on div "Cliente não identificado" at bounding box center [174, 187] width 99 height 9
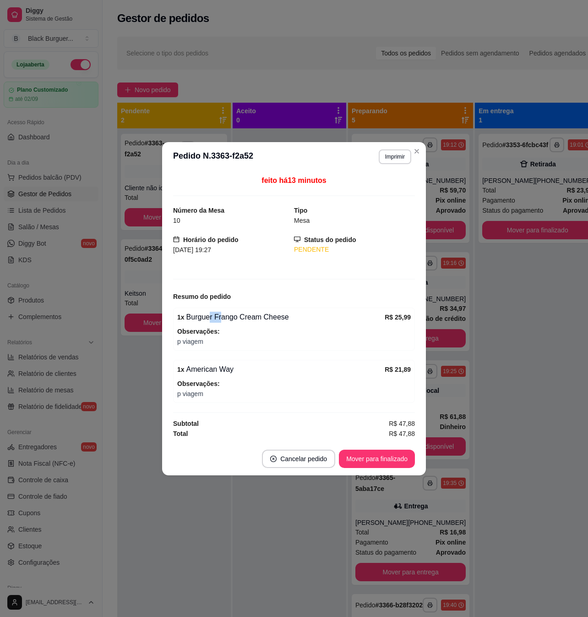
drag, startPoint x: 207, startPoint y: 319, endPoint x: 220, endPoint y: 319, distance: 12.8
click at [219, 319] on div "1 x Burguer Frango Cream Cheese" at bounding box center [281, 317] width 208 height 11
click at [224, 319] on div "1 x Burguer Frango Cream Cheese" at bounding box center [281, 317] width 208 height 11
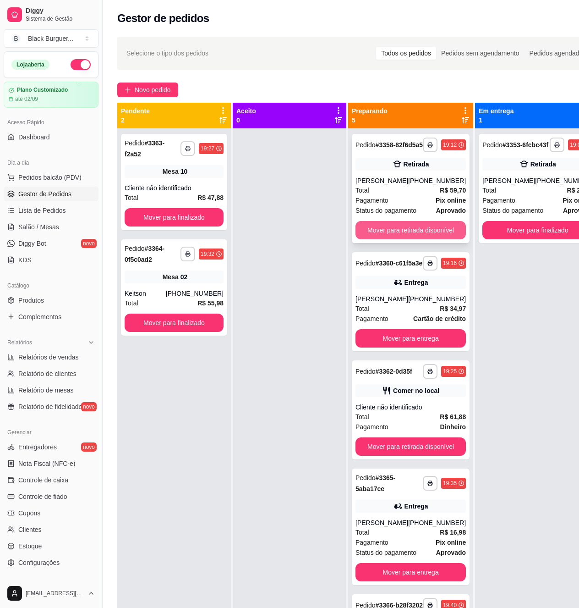
click at [375, 239] on button "Mover para retirada disponível" at bounding box center [411, 230] width 110 height 18
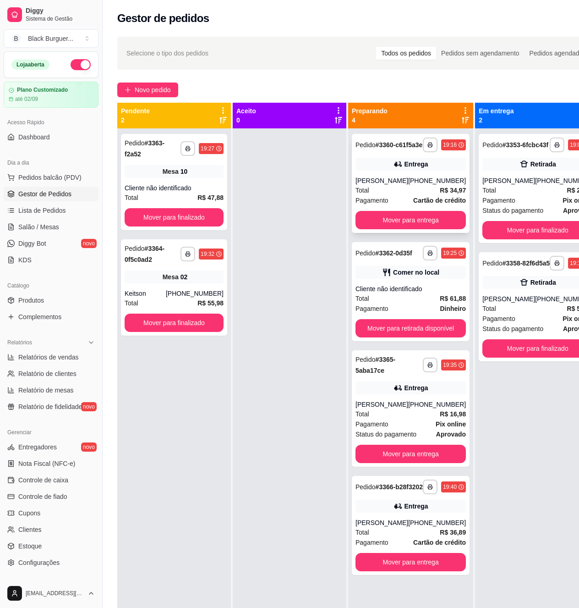
click at [411, 185] on div "[PHONE_NUMBER]" at bounding box center [437, 180] width 58 height 9
click at [436, 185] on div "[PHONE_NUMBER]" at bounding box center [437, 180] width 58 height 9
click at [436, 279] on div "Comer no local" at bounding box center [411, 272] width 110 height 13
click at [440, 194] on strong "R$ 34,97" at bounding box center [453, 189] width 26 height 7
click at [424, 182] on div "**********" at bounding box center [411, 183] width 118 height 99
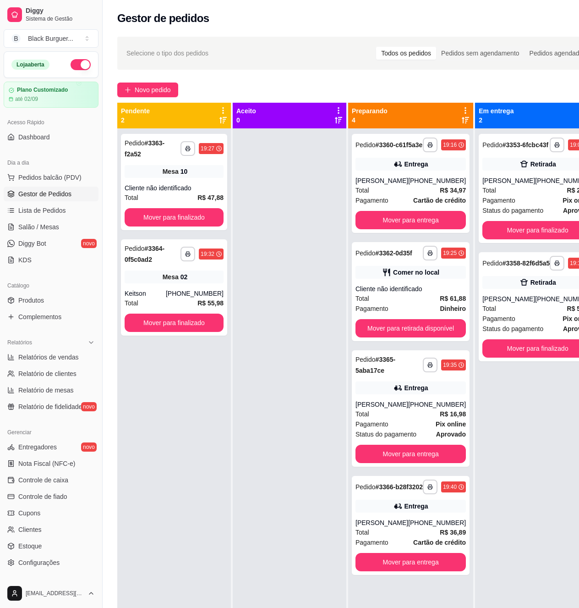
click at [442, 184] on div "[PHONE_NUMBER]" at bounding box center [437, 180] width 58 height 9
click at [420, 169] on div "Entrega" at bounding box center [417, 163] width 24 height 9
click at [503, 185] on div "[PERSON_NAME]" at bounding box center [508, 180] width 53 height 9
click at [513, 233] on button "Mover para finalizado" at bounding box center [537, 230] width 107 height 18
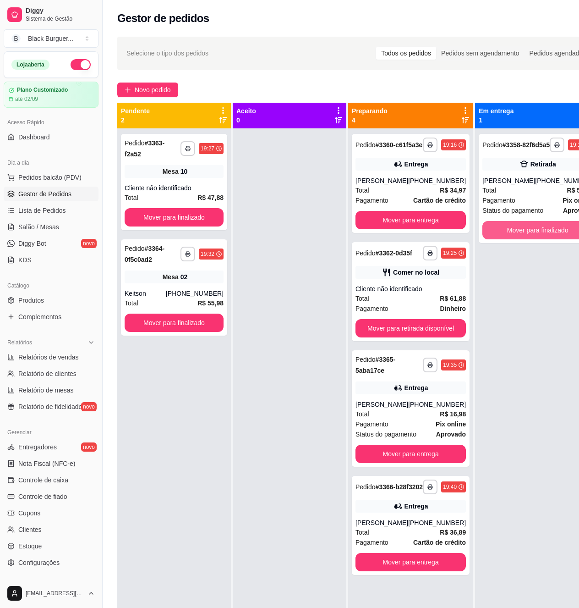
click at [517, 232] on button "Mover para finalizado" at bounding box center [537, 230] width 110 height 18
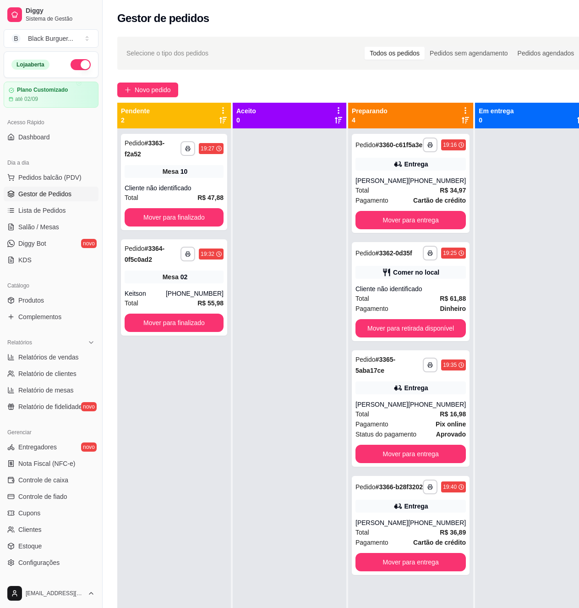
click at [461, 186] on div "**********" at bounding box center [410, 432] width 125 height 608
click at [455, 184] on div "[PHONE_NUMBER]" at bounding box center [437, 180] width 58 height 9
click at [158, 92] on span "Novo pedido" at bounding box center [153, 90] width 36 height 10
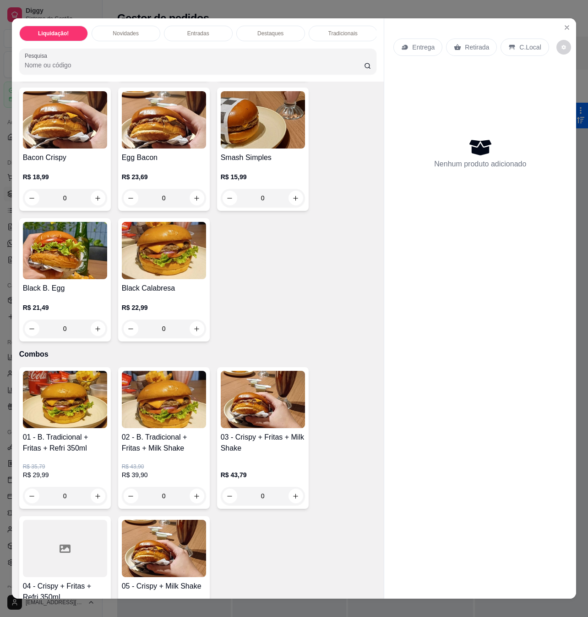
scroll to position [1038, 0]
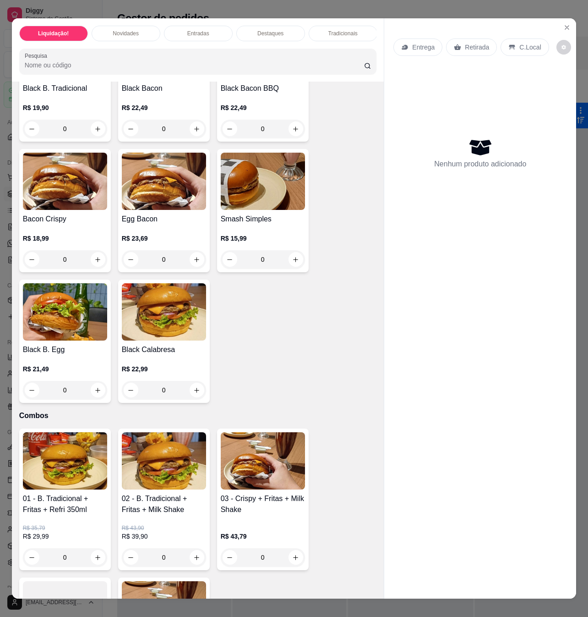
click at [272, 191] on img at bounding box center [263, 181] width 84 height 57
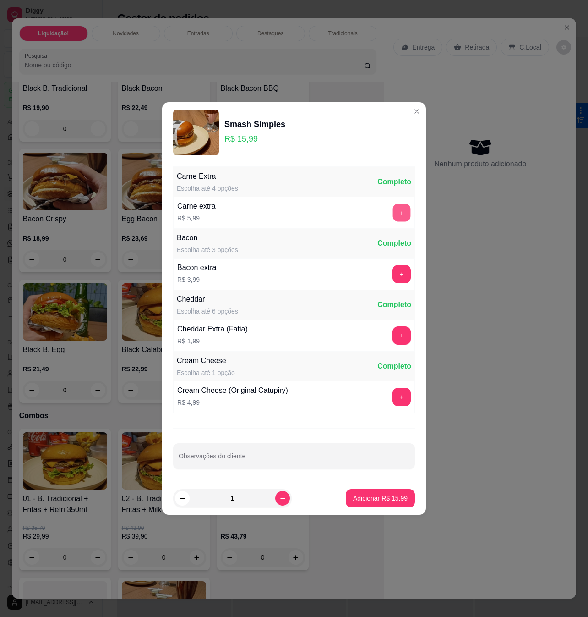
click at [393, 208] on button "+" at bounding box center [402, 213] width 18 height 18
click at [394, 268] on button "+" at bounding box center [402, 274] width 18 height 18
click at [393, 393] on button "+" at bounding box center [402, 397] width 18 height 18
click at [338, 463] on input "Observações do cliente" at bounding box center [294, 459] width 231 height 9
type input "brutus duplo"
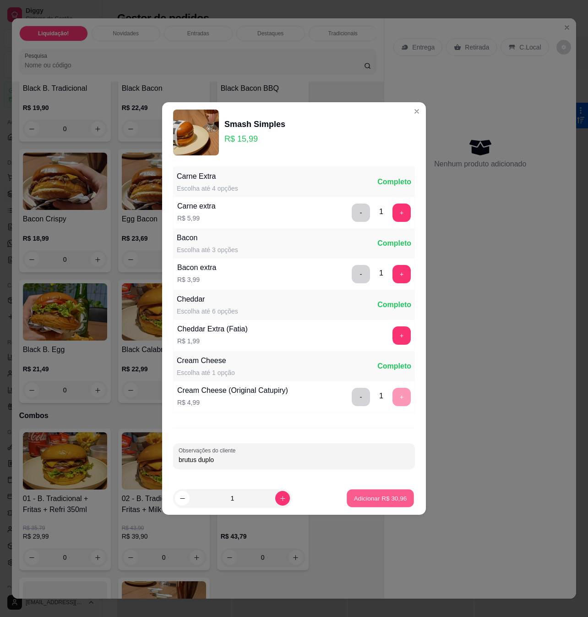
click at [347, 495] on button "Adicionar R$ 30,96" at bounding box center [380, 498] width 67 height 18
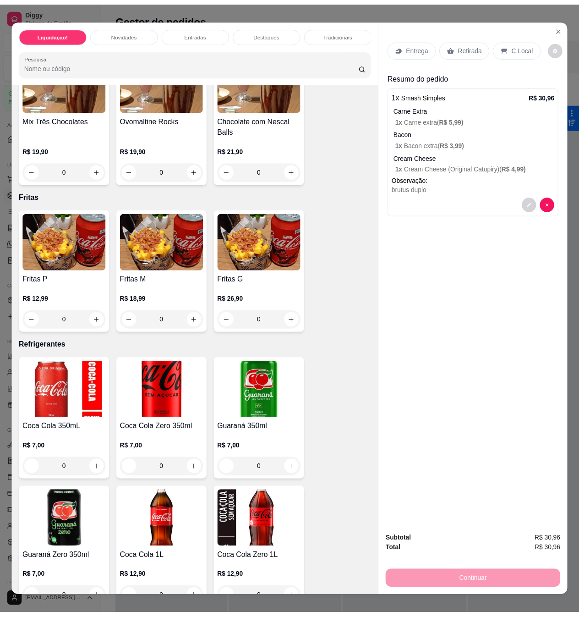
scroll to position [2016, 0]
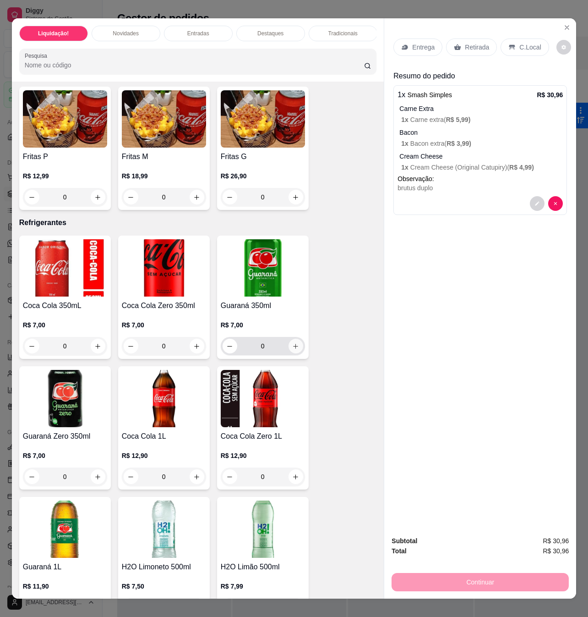
click at [293, 344] on icon "increase-product-quantity" at bounding box center [295, 346] width 5 height 5
type input "1"
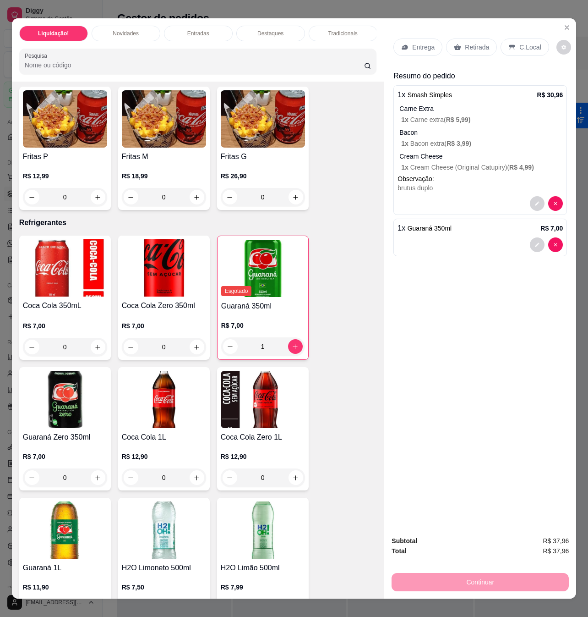
drag, startPoint x: 431, startPoint y: 275, endPoint x: 431, endPoint y: 266, distance: 9.2
click at [431, 275] on div "Entrega Retirada C.Local Resumo do pedido 1 x Smash Simples R$ 30,96 Carne Extr…" at bounding box center [480, 273] width 192 height 510
click at [424, 43] on p "Entrega" at bounding box center [423, 47] width 22 height 9
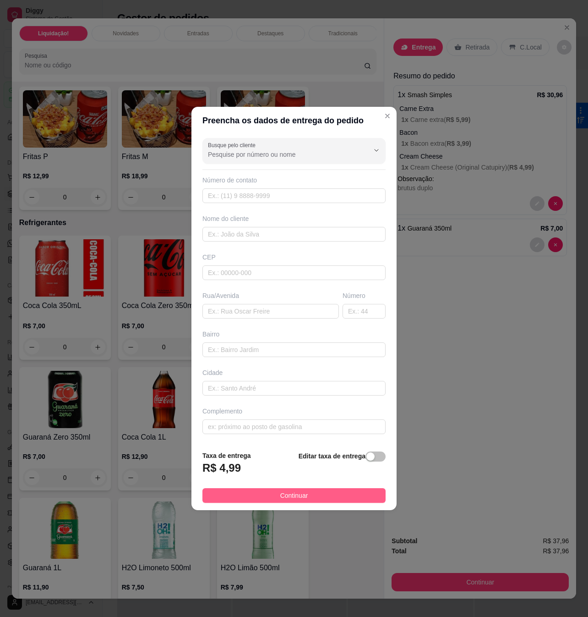
click at [328, 491] on button "Continuar" at bounding box center [294, 495] width 183 height 15
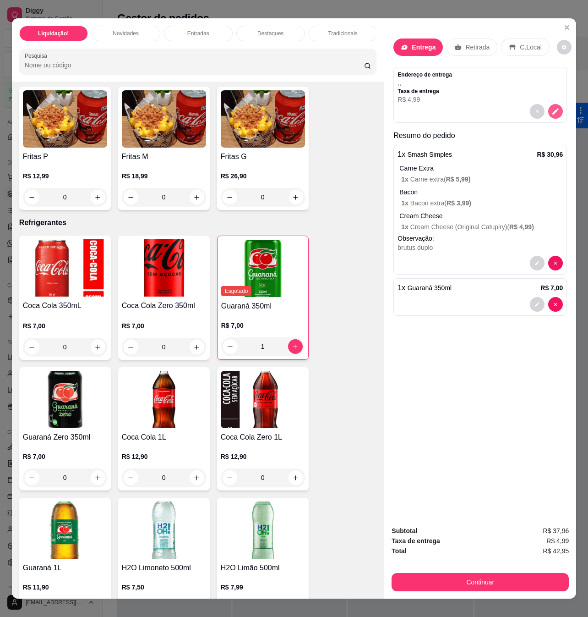
click at [553, 109] on icon "decrease-product-quantity" at bounding box center [556, 112] width 6 height 6
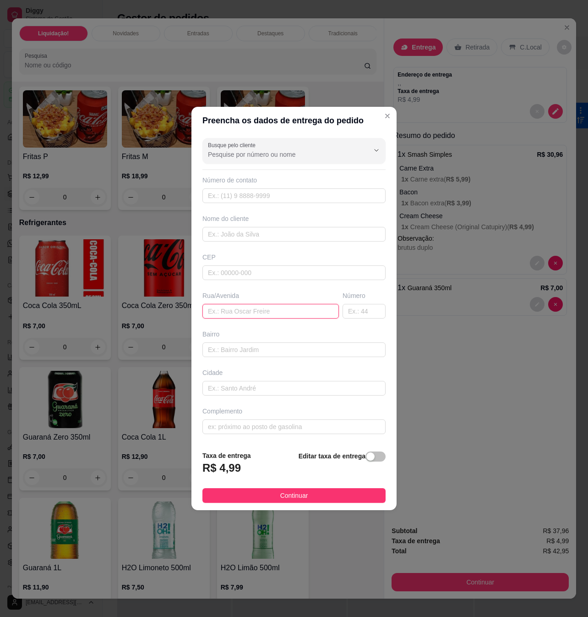
click at [238, 307] on input "text" at bounding box center [271, 311] width 137 height 15
paste input "[GEOGRAPHIC_DATA] bezerra"
type input "[GEOGRAPHIC_DATA] bezerra"
drag, startPoint x: 345, startPoint y: 316, endPoint x: 313, endPoint y: 327, distance: 33.9
click at [345, 316] on input "text" at bounding box center [364, 311] width 43 height 15
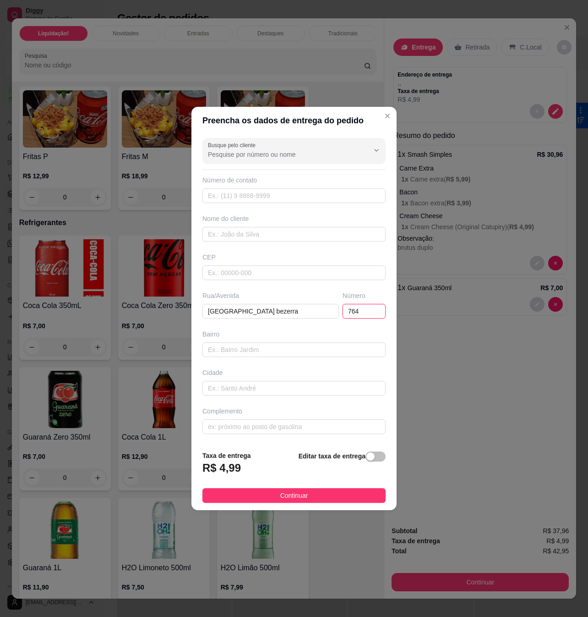
type input "764"
click at [280, 334] on div "Bairro" at bounding box center [294, 333] width 183 height 9
click at [270, 426] on input "text" at bounding box center [294, 426] width 183 height 15
paste input "Ao lado da escolinha da tia [PERSON_NAME]"
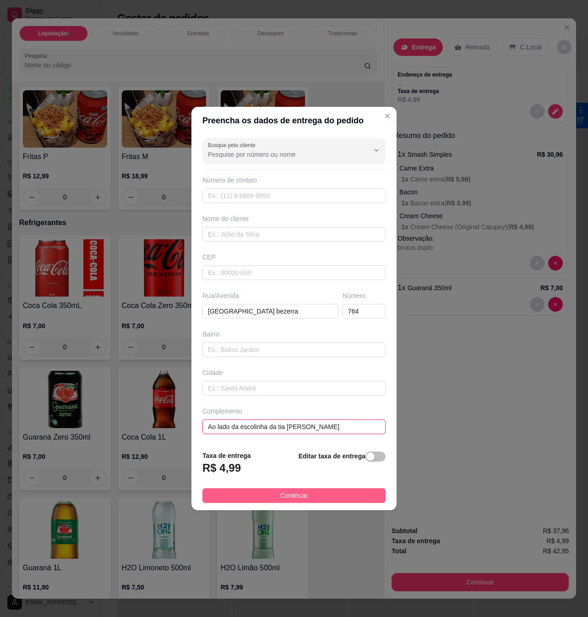
type input "Ao lado da escolinha da tia [PERSON_NAME]"
click at [325, 494] on button "Continuar" at bounding box center [294, 495] width 183 height 15
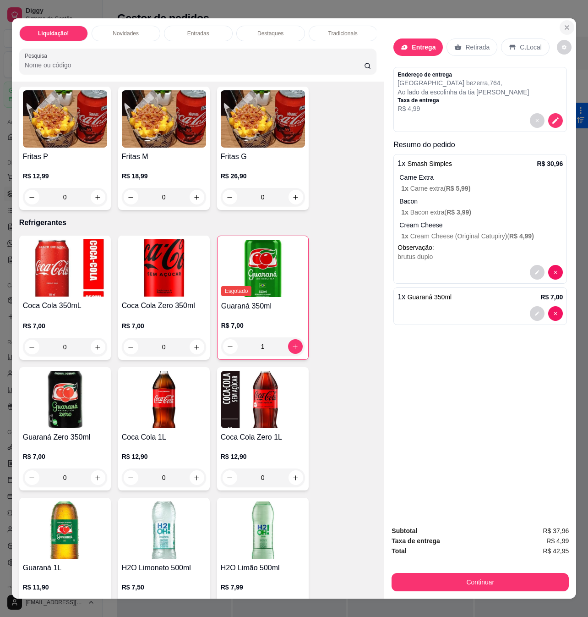
click at [564, 24] on icon "Close" at bounding box center [567, 27] width 7 height 7
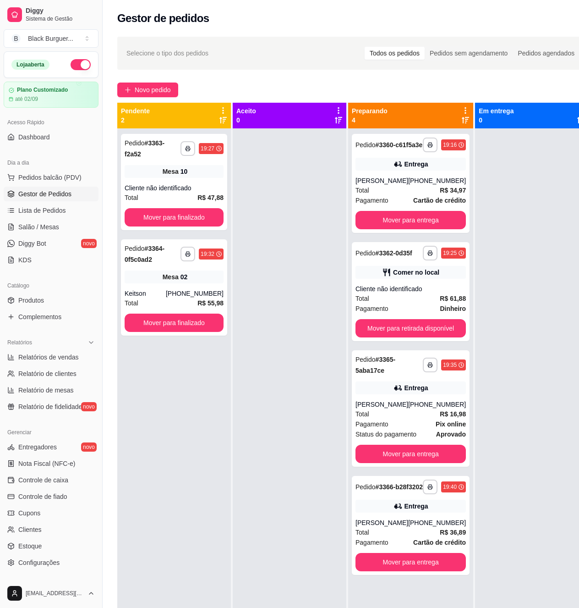
click at [250, 398] on div at bounding box center [290, 432] width 114 height 608
click at [368, 170] on div "Entrega" at bounding box center [411, 164] width 110 height 13
click at [155, 270] on div "**********" at bounding box center [174, 287] width 106 height 96
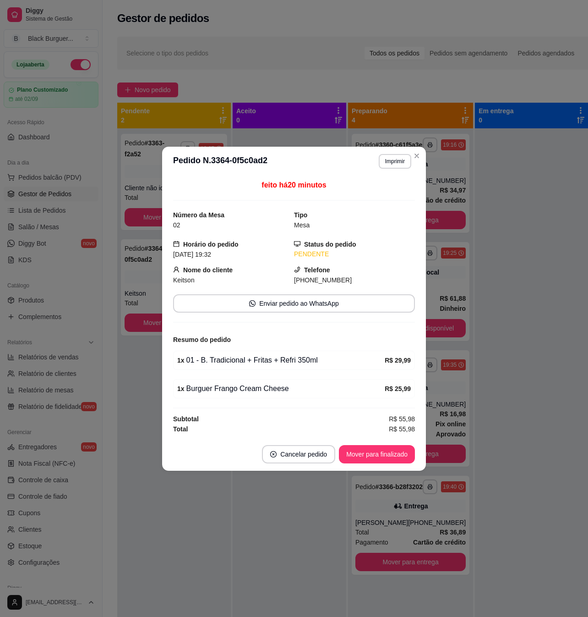
click at [164, 378] on div "feito há 20 minutos Número da Mesa 02 Tipo Mesa Horário do pedido [DATE] 19:32 …" at bounding box center [294, 307] width 264 height 262
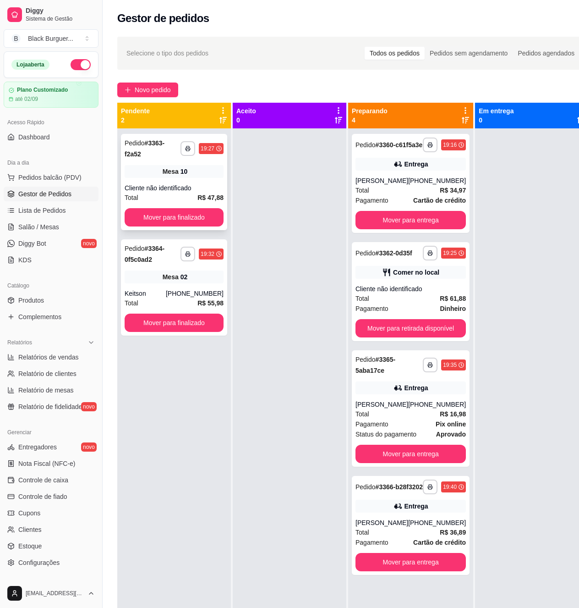
click at [160, 170] on div "Mesa 10" at bounding box center [174, 171] width 99 height 13
click at [448, 170] on div "Entrega" at bounding box center [411, 164] width 110 height 13
click at [409, 293] on div "Cliente não identificado" at bounding box center [411, 288] width 110 height 9
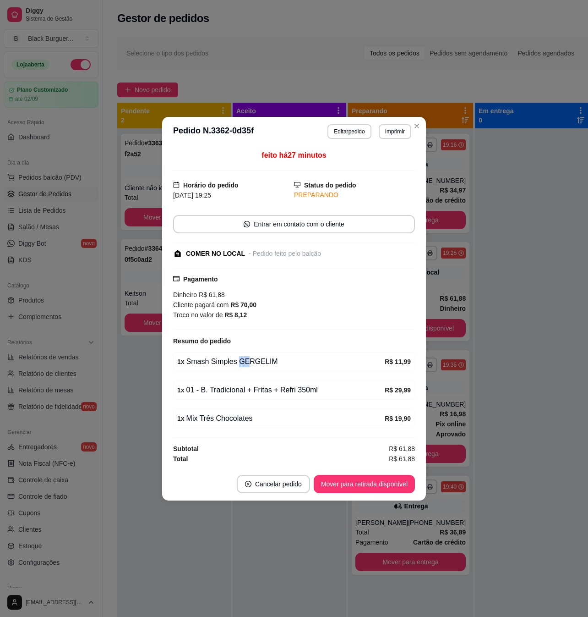
drag, startPoint x: 236, startPoint y: 363, endPoint x: 268, endPoint y: 362, distance: 31.2
click at [259, 362] on div "1 x Smash Simples GERGELIM" at bounding box center [281, 361] width 208 height 11
click at [272, 361] on div "1 x Smash Simples GERGELIM" at bounding box center [281, 361] width 208 height 11
click at [281, 391] on div "1 x 01 - B. Tradicional + Fritas + Refri 350ml" at bounding box center [281, 389] width 208 height 11
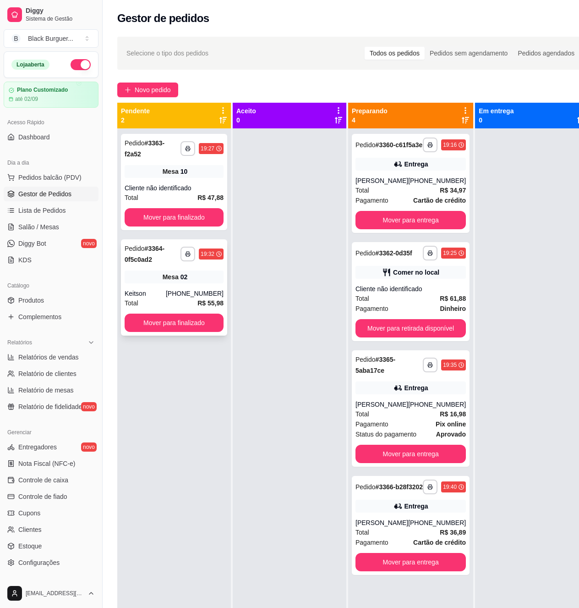
click at [162, 288] on div "**********" at bounding box center [174, 287] width 106 height 96
click at [167, 265] on div "Pedido # 3364-0f5c0ad2" at bounding box center [153, 254] width 56 height 22
click at [444, 185] on div "[PHONE_NUMBER]" at bounding box center [437, 180] width 58 height 9
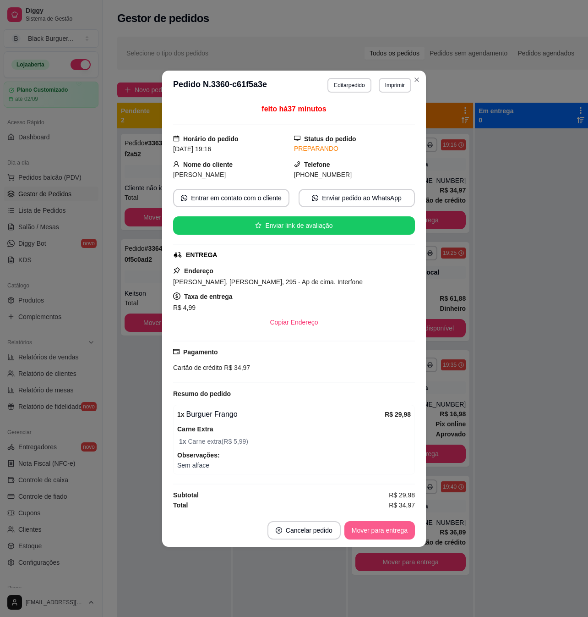
click at [379, 537] on button "Mover para entrega" at bounding box center [380, 530] width 71 height 18
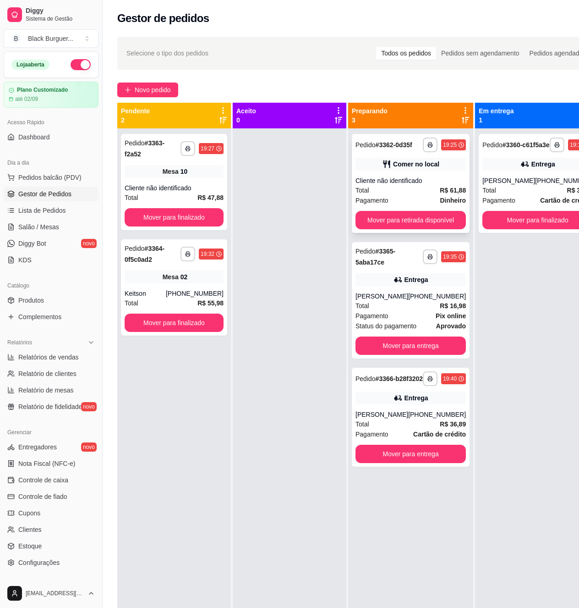
click at [427, 186] on div "Total R$ 61,88" at bounding box center [411, 190] width 110 height 10
click at [535, 185] on div "[PHONE_NUMBER]" at bounding box center [564, 180] width 58 height 9
click at [559, 185] on div "[PHONE_NUMBER]" at bounding box center [564, 180] width 58 height 9
click at [215, 296] on div "[PHONE_NUMBER]" at bounding box center [195, 293] width 58 height 9
click at [415, 178] on div "Cliente não identificado" at bounding box center [411, 180] width 110 height 9
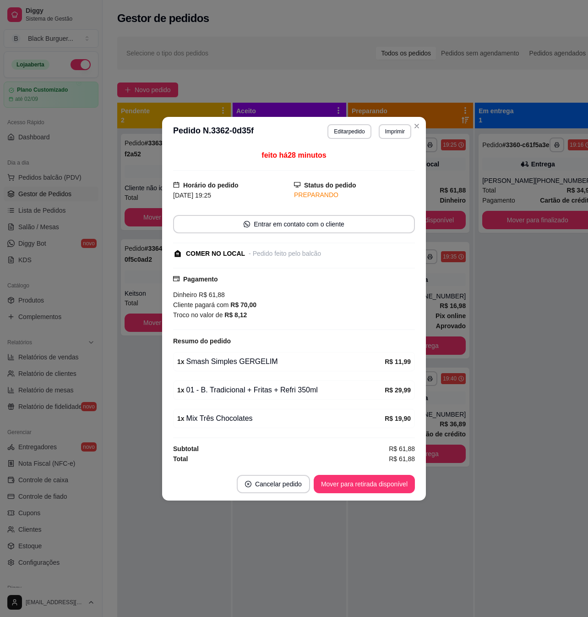
click at [424, 308] on div "feito há 28 minutos Horário do pedido [DATE] 19:25 Status do pedido PREPARANDO …" at bounding box center [294, 306] width 264 height 321
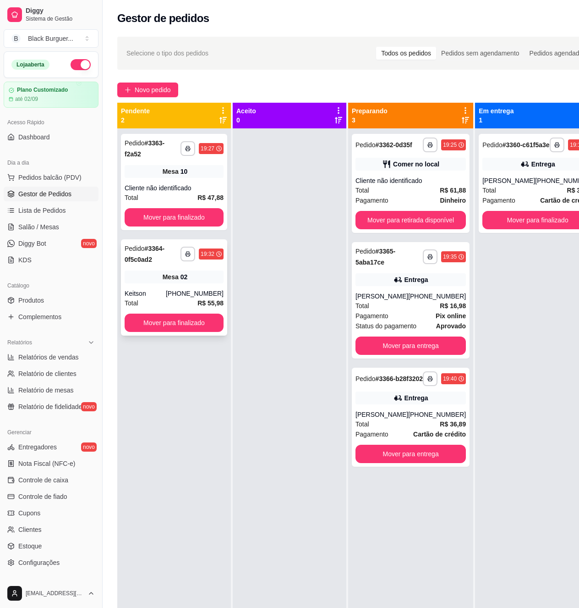
click at [219, 291] on div "[PHONE_NUMBER]" at bounding box center [195, 293] width 58 height 9
click at [426, 162] on div "Comer no local" at bounding box center [416, 163] width 46 height 9
click at [142, 277] on div "Mesa 02" at bounding box center [174, 276] width 99 height 13
click at [194, 178] on div "Mesa 10" at bounding box center [174, 171] width 99 height 13
click at [202, 265] on div "**********" at bounding box center [174, 254] width 99 height 22
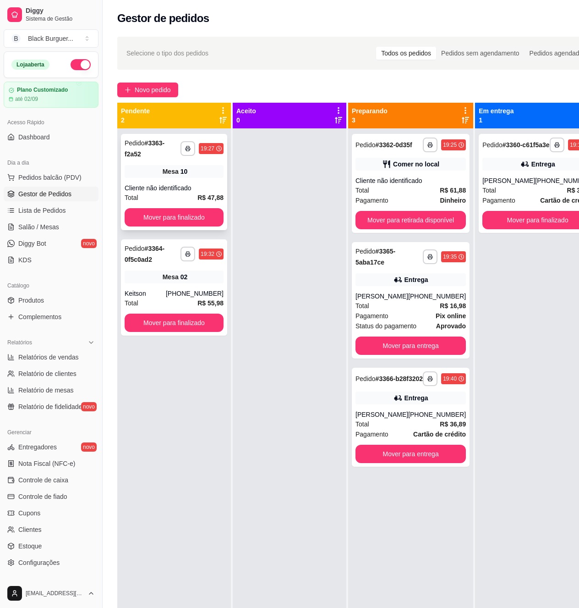
click at [164, 187] on div "Cliente não identificado" at bounding box center [174, 187] width 99 height 9
click at [53, 223] on span "Salão / Mesas" at bounding box center [38, 226] width 41 height 9
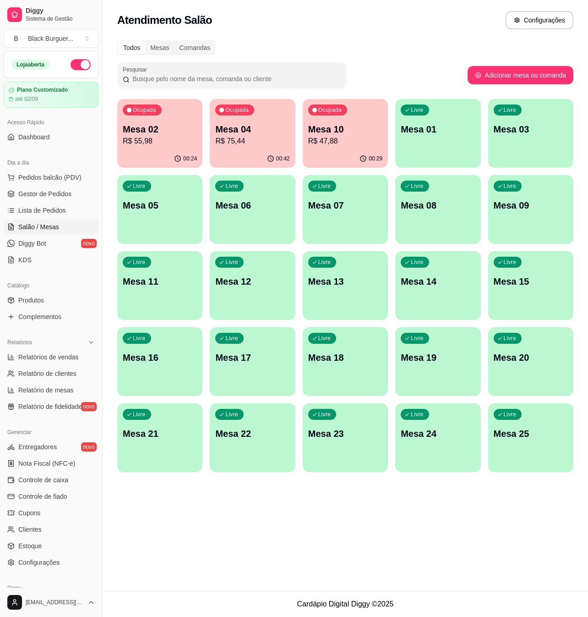
click at [334, 134] on p "Mesa 10" at bounding box center [345, 129] width 74 height 13
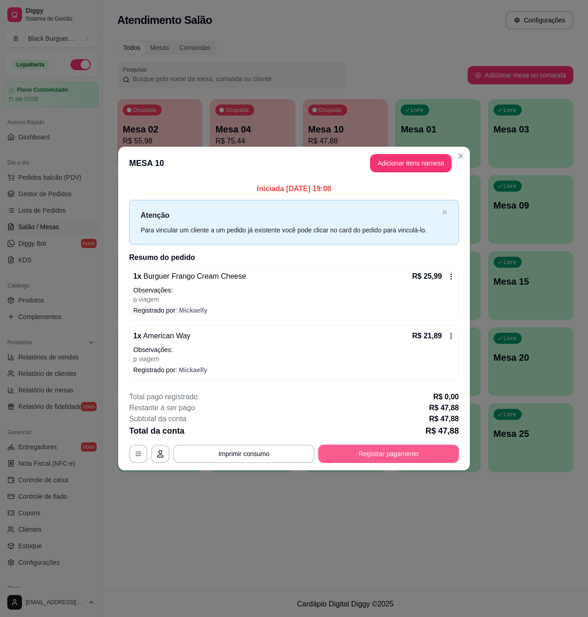
click at [380, 451] on button "Registrar pagamento" at bounding box center [388, 453] width 141 height 18
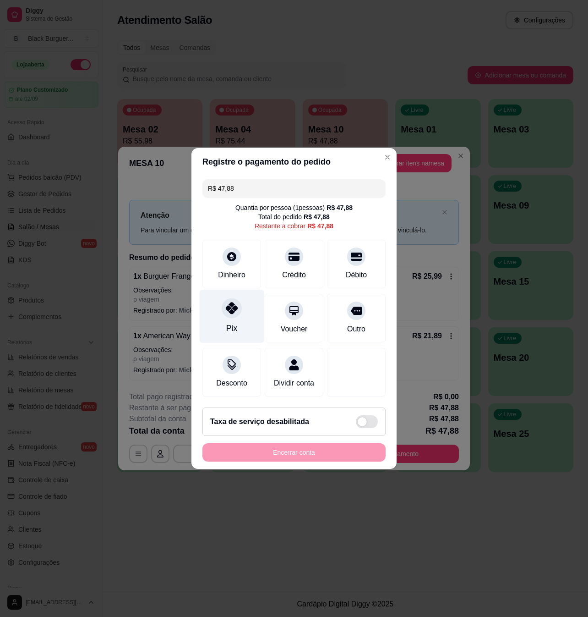
click at [224, 307] on div at bounding box center [232, 308] width 20 height 20
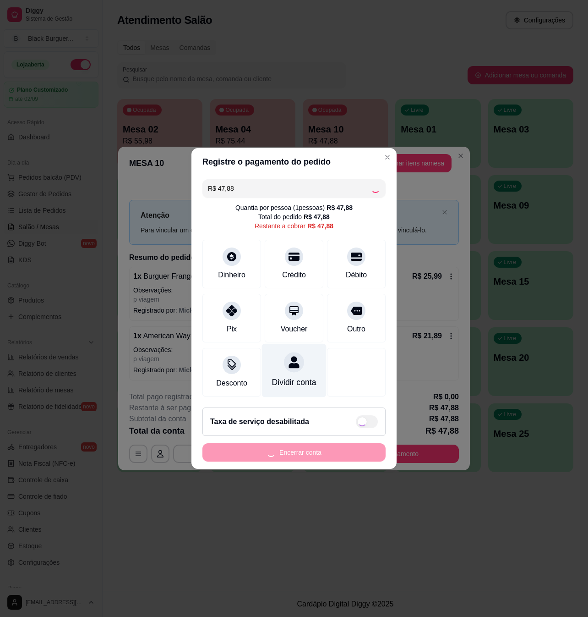
type input "R$ 0,00"
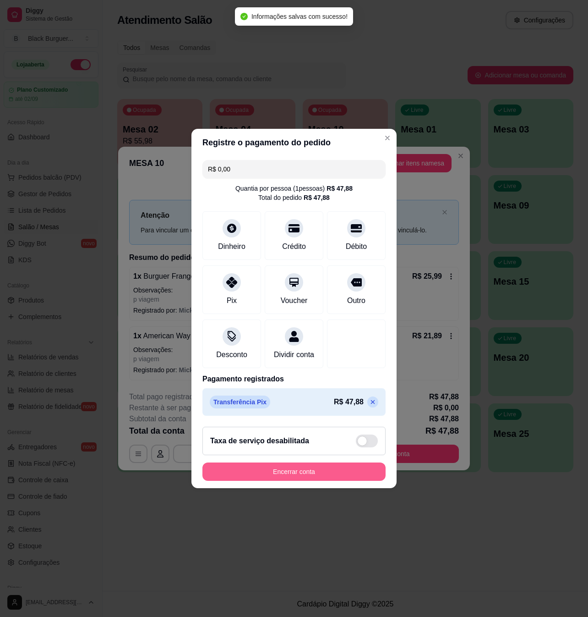
click at [316, 477] on button "Encerrar conta" at bounding box center [294, 471] width 183 height 18
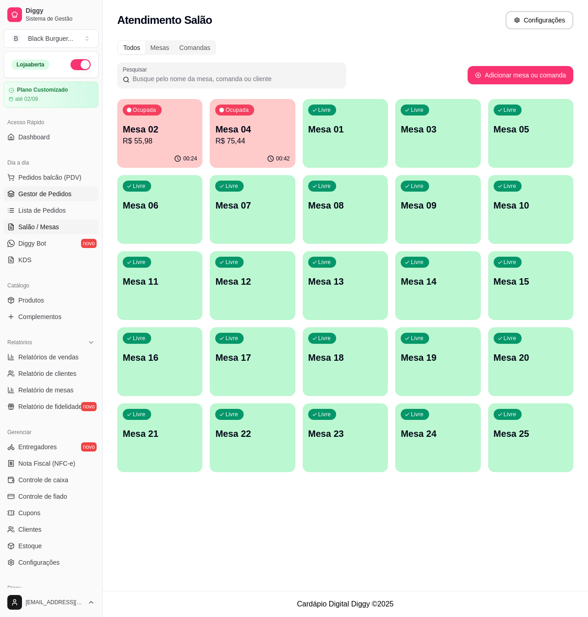
click at [36, 196] on span "Gestor de Pedidos" at bounding box center [44, 193] width 53 height 9
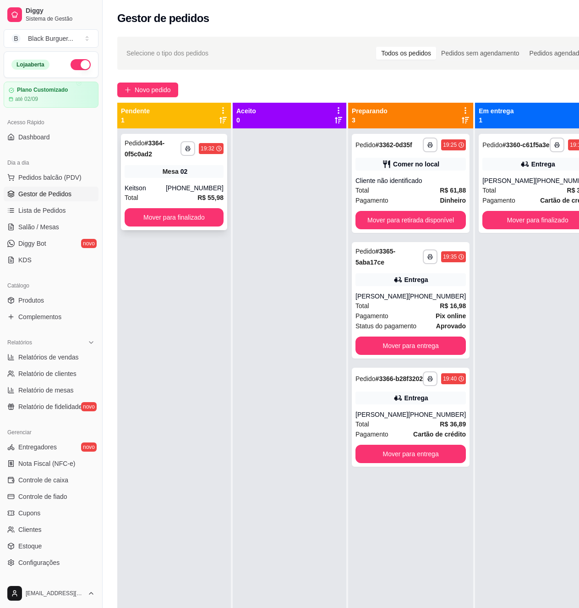
click at [197, 181] on div "**********" at bounding box center [174, 182] width 106 height 96
click at [377, 176] on div "Cliente não identificado" at bounding box center [411, 180] width 110 height 9
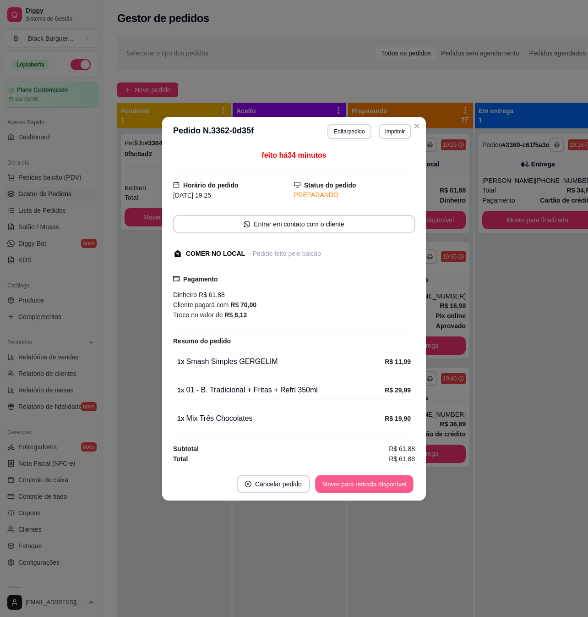
click at [358, 484] on button "Mover para retirada disponível" at bounding box center [364, 484] width 98 height 18
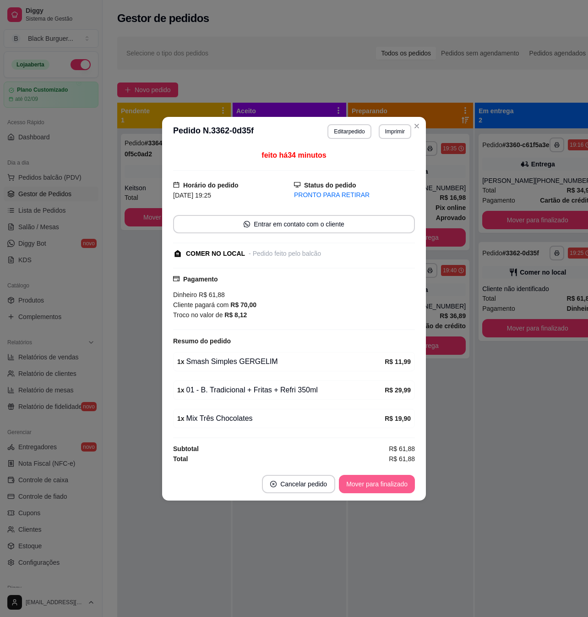
click at [373, 484] on button "Mover para finalizado" at bounding box center [377, 484] width 76 height 18
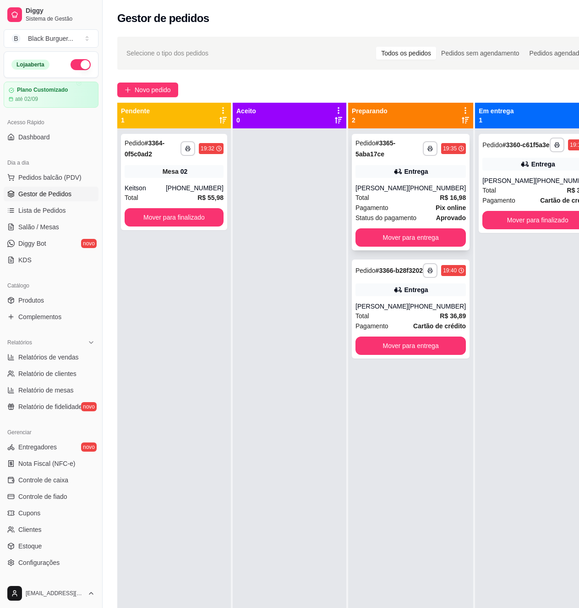
click at [436, 204] on strong "Pix online" at bounding box center [451, 207] width 30 height 7
click at [420, 311] on div "[PHONE_NUMBER]" at bounding box center [437, 306] width 58 height 9
click at [449, 296] on div "Entrega" at bounding box center [411, 289] width 110 height 13
click at [417, 355] on button "Mover para entrega" at bounding box center [411, 345] width 110 height 18
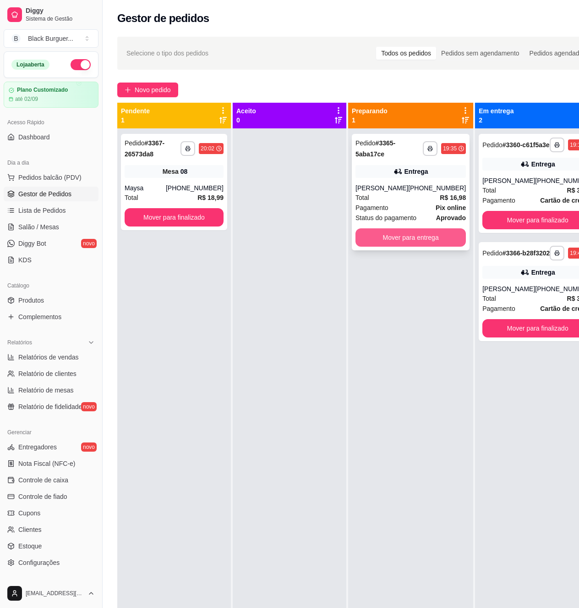
click at [422, 239] on button "Mover para entrega" at bounding box center [411, 237] width 110 height 18
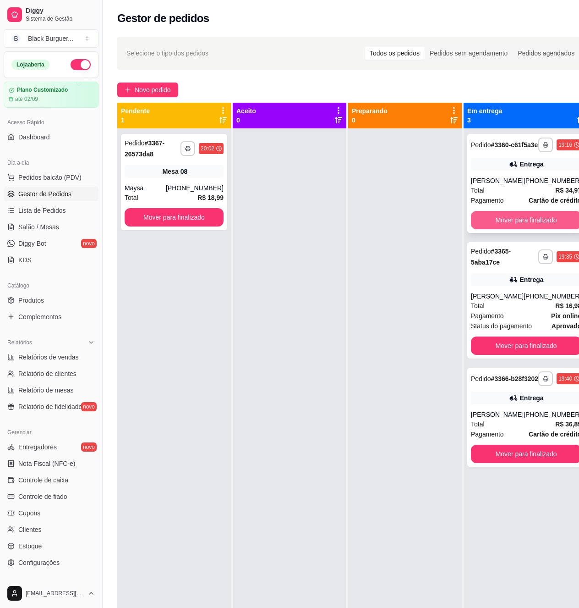
click at [540, 224] on button "Mover para finalizado" at bounding box center [526, 220] width 110 height 18
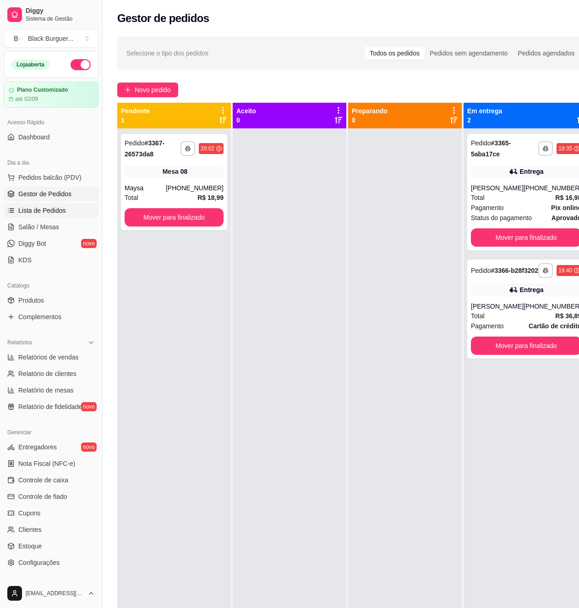
click at [45, 212] on span "Lista de Pedidos" at bounding box center [42, 210] width 48 height 9
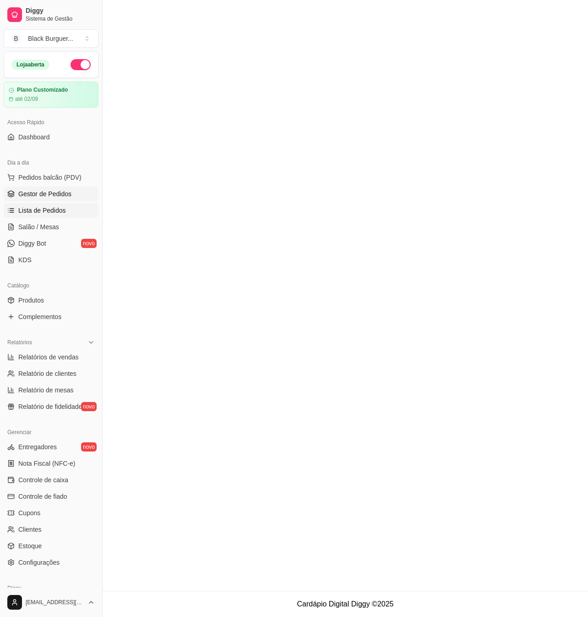
click at [56, 195] on span "Gestor de Pedidos" at bounding box center [44, 193] width 53 height 9
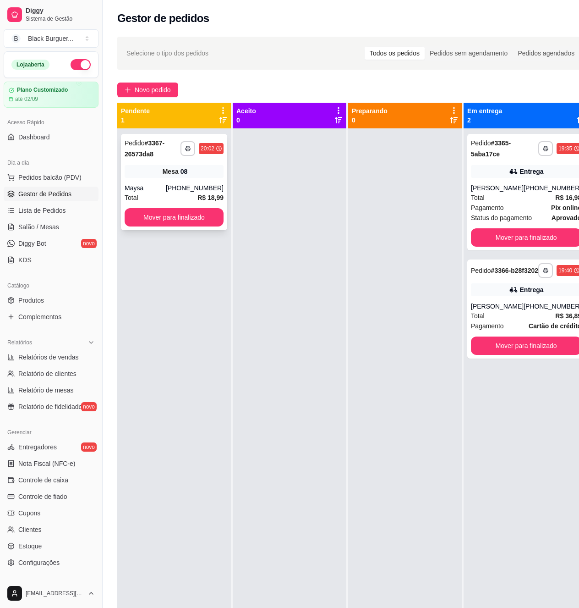
click at [160, 178] on div "**********" at bounding box center [174, 182] width 106 height 96
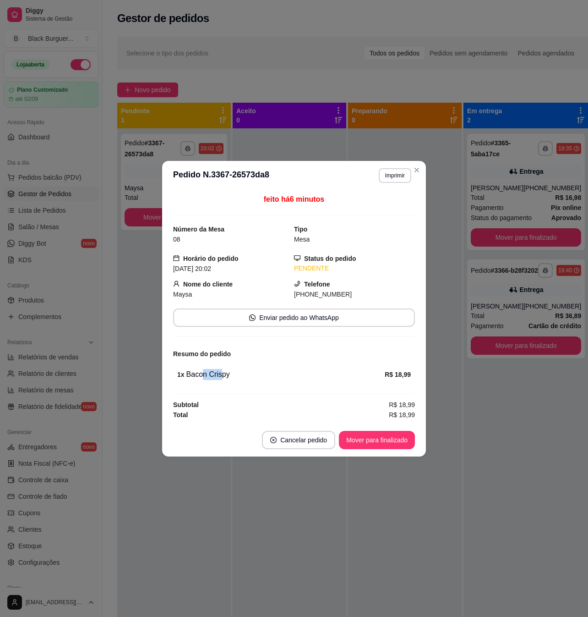
drag, startPoint x: 204, startPoint y: 377, endPoint x: 219, endPoint y: 377, distance: 14.7
click at [219, 377] on div "1 x Bacon Crispy" at bounding box center [281, 374] width 208 height 11
drag, startPoint x: 198, startPoint y: 378, endPoint x: 216, endPoint y: 378, distance: 17.9
click at [215, 378] on div "1 x Bacon Crispy" at bounding box center [281, 374] width 208 height 11
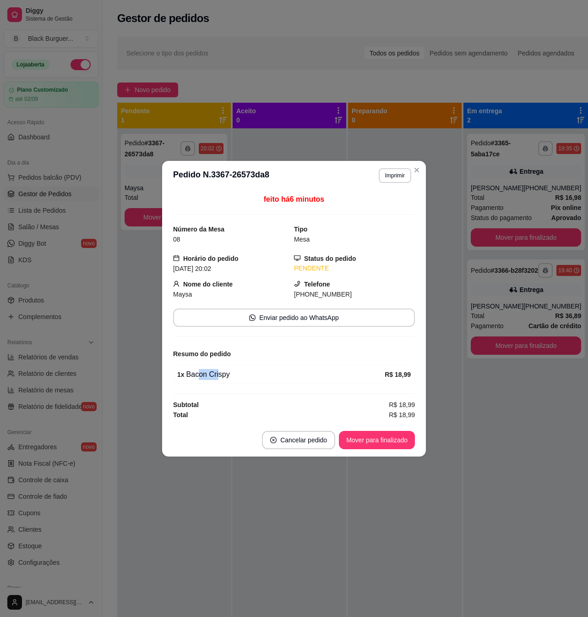
click at [216, 378] on div "1 x Bacon Crispy" at bounding box center [281, 374] width 208 height 11
drag, startPoint x: 192, startPoint y: 350, endPoint x: 215, endPoint y: 348, distance: 23.9
click at [214, 348] on div "Resumo do pedido" at bounding box center [294, 353] width 242 height 11
click at [217, 348] on div "Resumo do pedido" at bounding box center [294, 353] width 242 height 11
click at [215, 348] on div "Resumo do pedido" at bounding box center [294, 353] width 242 height 11
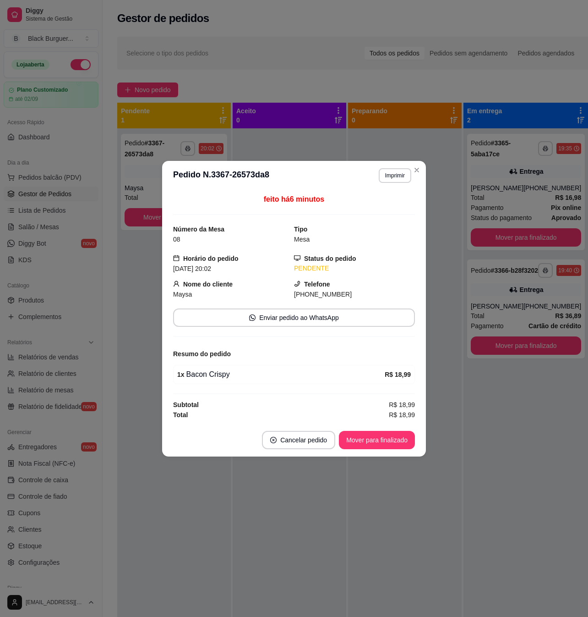
click at [185, 352] on strong "Resumo do pedido" at bounding box center [202, 353] width 58 height 7
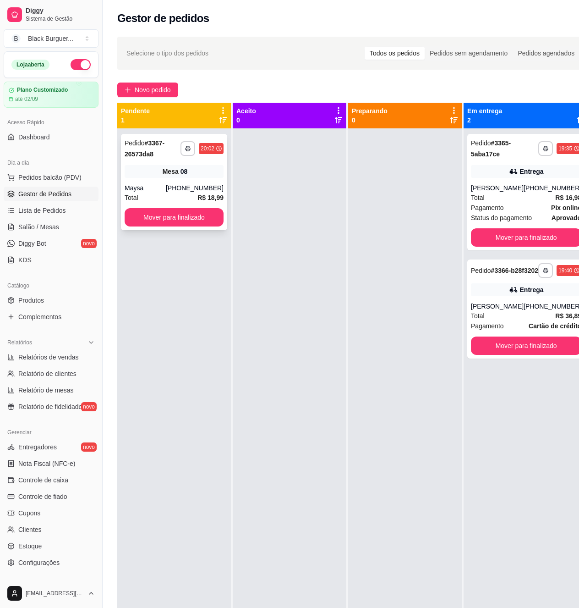
click at [165, 169] on span "Mesa" at bounding box center [171, 171] width 16 height 9
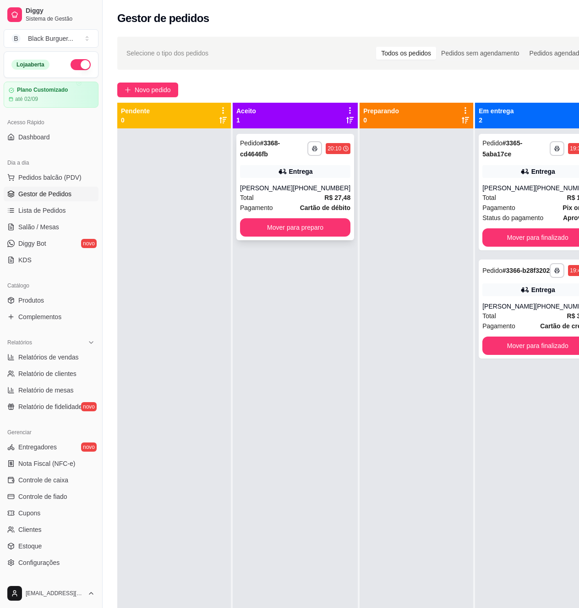
click at [335, 200] on strong "R$ 27,48" at bounding box center [337, 197] width 26 height 7
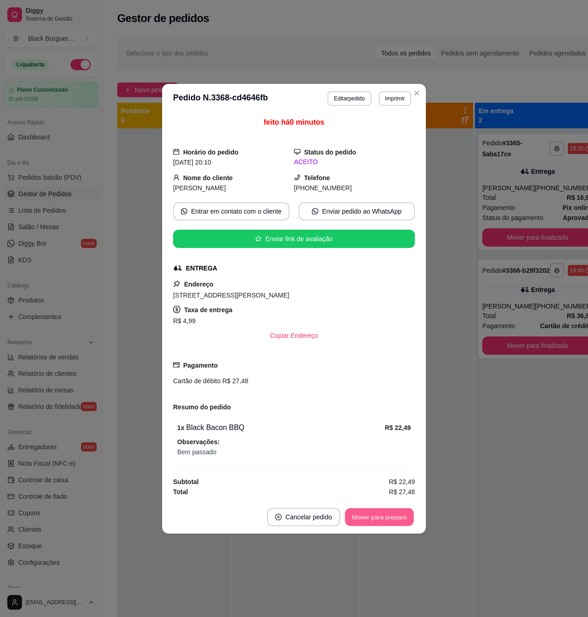
click at [371, 514] on button "Mover para preparo" at bounding box center [379, 517] width 69 height 18
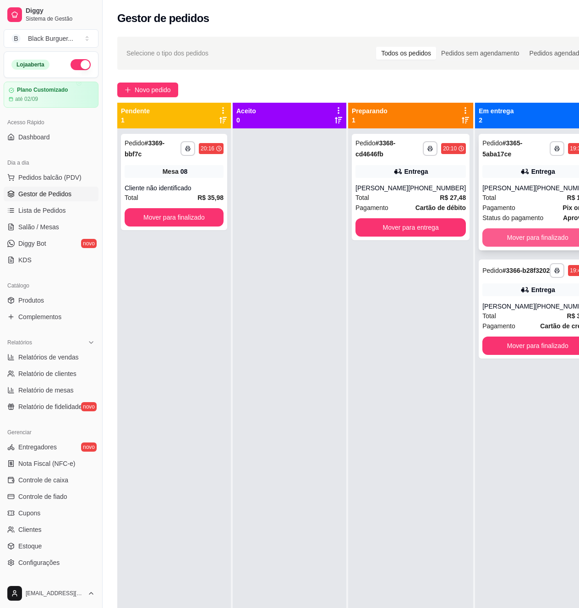
click at [514, 237] on button "Mover para finalizado" at bounding box center [537, 237] width 110 height 18
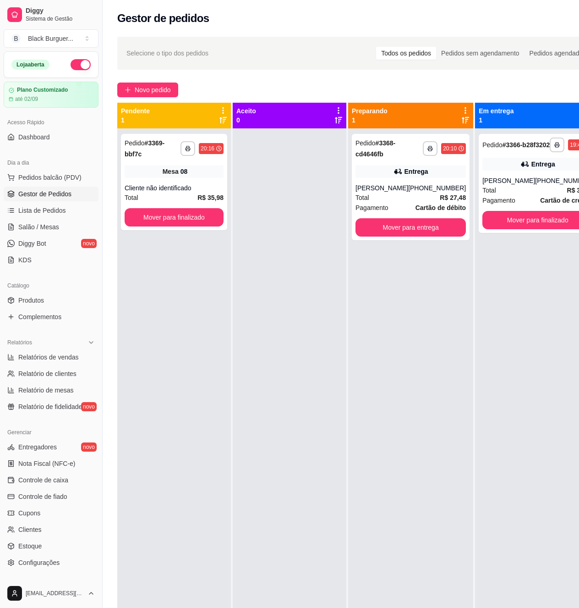
click at [514, 233] on div "**********" at bounding box center [538, 183] width 118 height 99
click at [517, 229] on button "Mover para finalizado" at bounding box center [537, 220] width 107 height 18
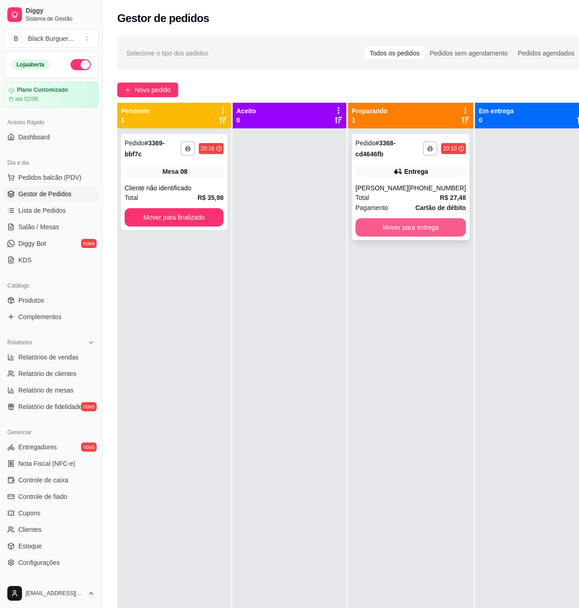
click at [410, 225] on button "Mover para entrega" at bounding box center [411, 227] width 110 height 18
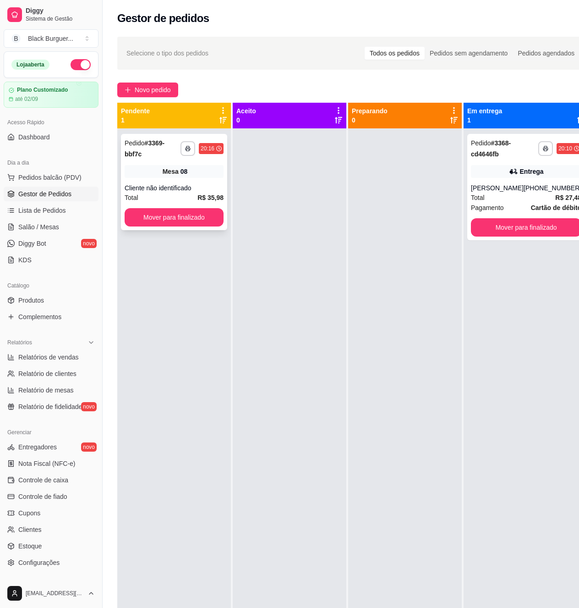
click at [187, 185] on div "Cliente não identificado" at bounding box center [174, 187] width 99 height 9
click at [215, 176] on div "Mesa 08" at bounding box center [174, 171] width 99 height 13
click at [186, 192] on div "Cliente não identificado" at bounding box center [174, 187] width 99 height 9
click at [48, 231] on span "Salão / Mesas" at bounding box center [38, 226] width 41 height 9
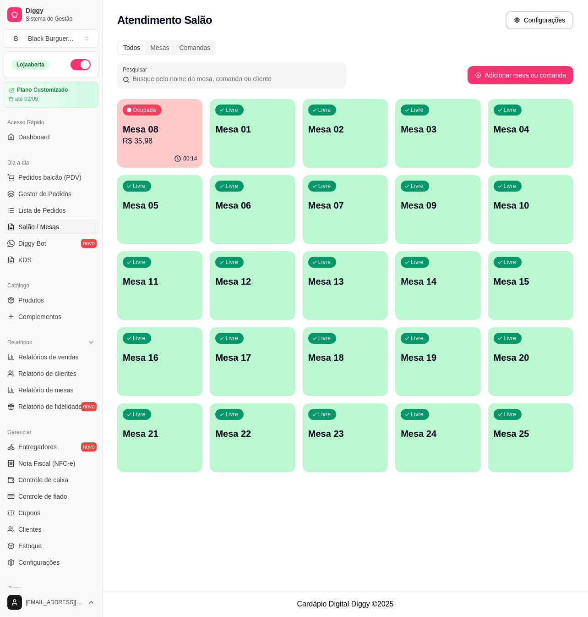
click at [171, 125] on p "Mesa 08" at bounding box center [160, 129] width 74 height 13
click at [61, 192] on span "Gestor de Pedidos" at bounding box center [44, 193] width 53 height 9
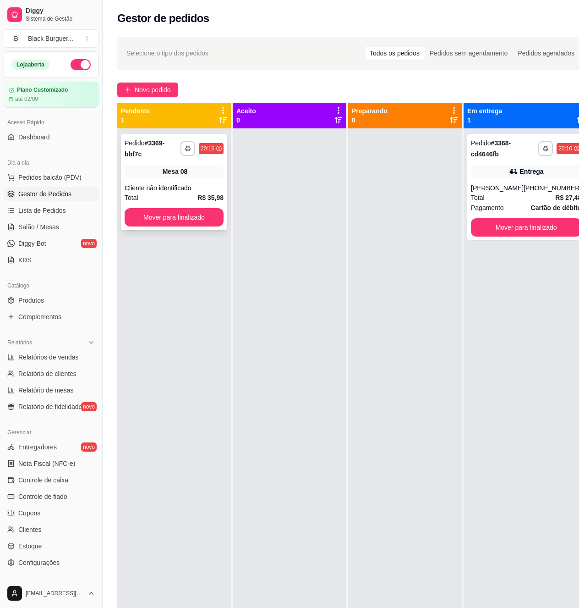
click at [173, 171] on span "Mesa" at bounding box center [171, 171] width 16 height 9
click at [52, 223] on span "Salão / Mesas" at bounding box center [38, 226] width 41 height 9
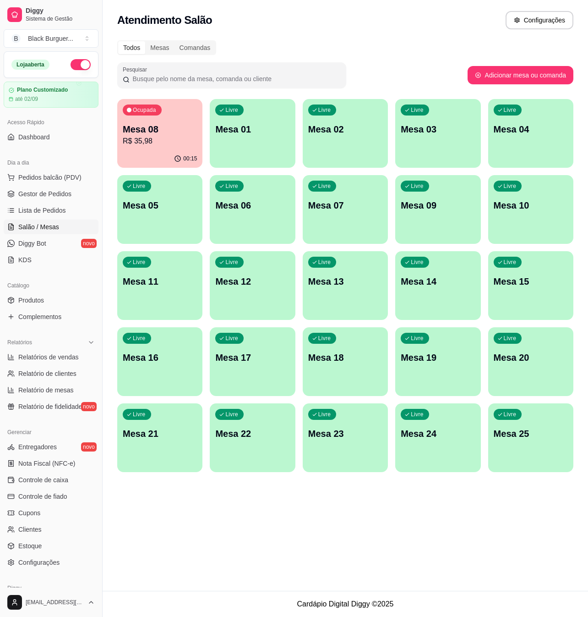
click at [147, 156] on div "00:15" at bounding box center [159, 159] width 85 height 18
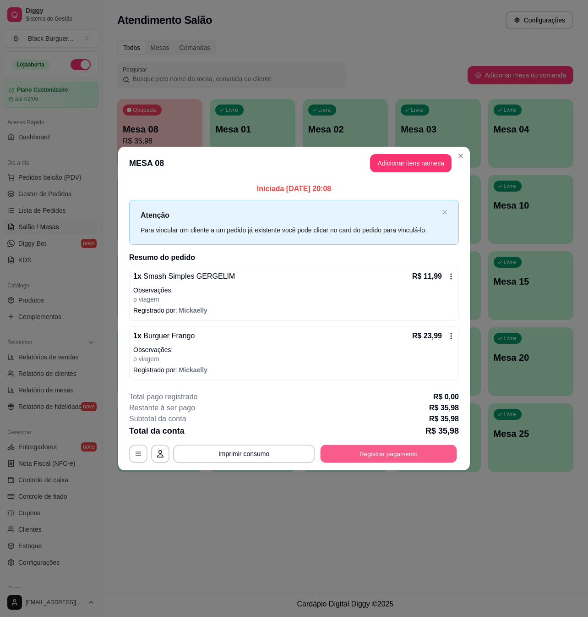
click at [362, 457] on button "Registrar pagamento" at bounding box center [389, 453] width 137 height 18
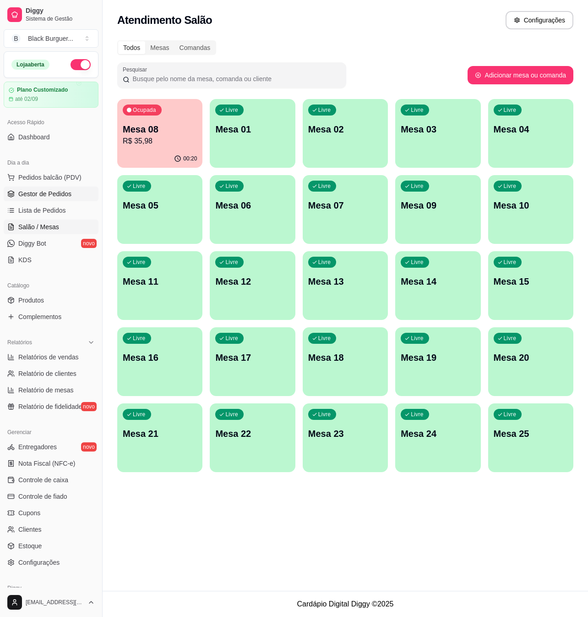
click at [66, 197] on span "Gestor de Pedidos" at bounding box center [44, 193] width 53 height 9
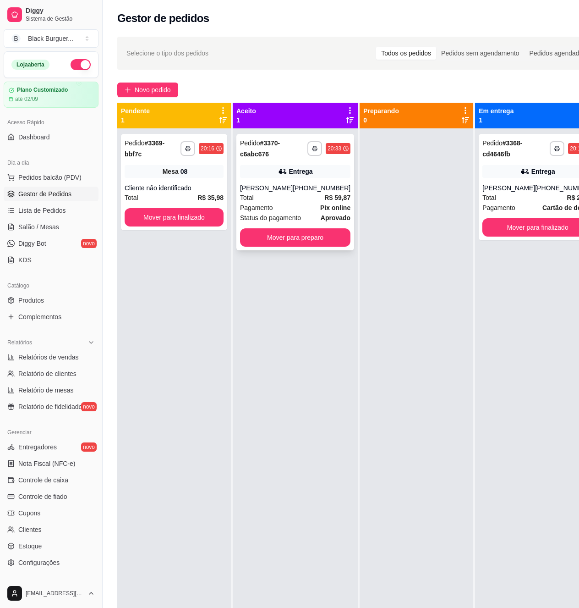
click at [299, 192] on div "[PHONE_NUMBER]" at bounding box center [322, 187] width 58 height 9
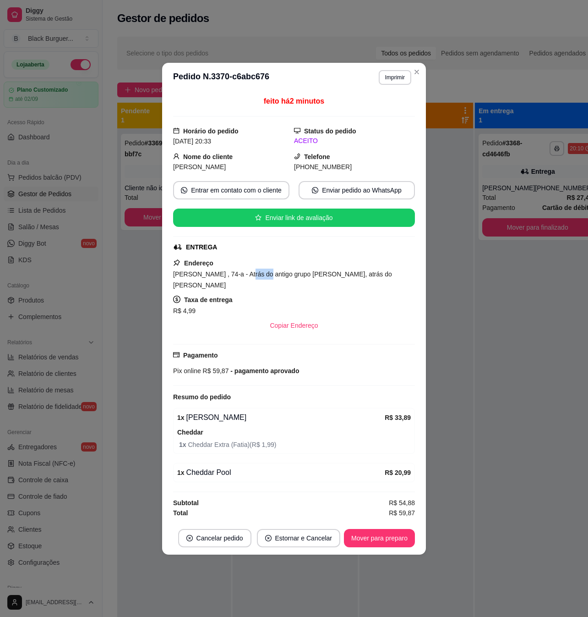
drag, startPoint x: 252, startPoint y: 275, endPoint x: 261, endPoint y: 275, distance: 9.6
click at [261, 275] on span "[PERSON_NAME] , 74-a - Atrás do antigo grupo [PERSON_NAME], atrás do [PERSON_NA…" at bounding box center [282, 279] width 219 height 18
click at [380, 535] on button "Mover para preparo" at bounding box center [379, 538] width 71 height 18
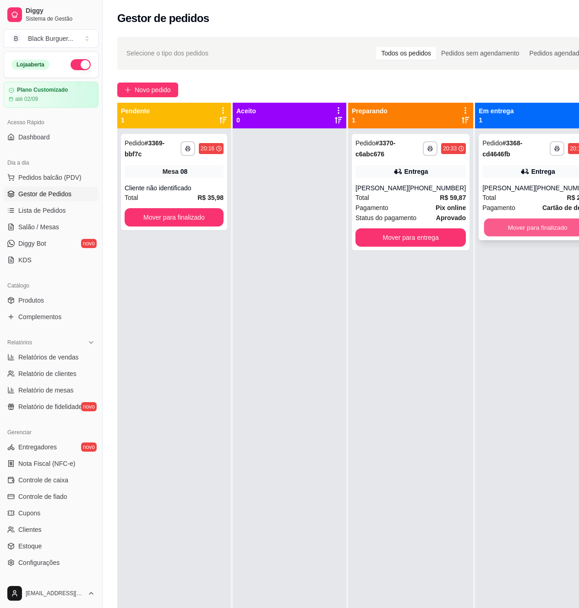
click at [488, 223] on button "Mover para finalizado" at bounding box center [537, 228] width 107 height 18
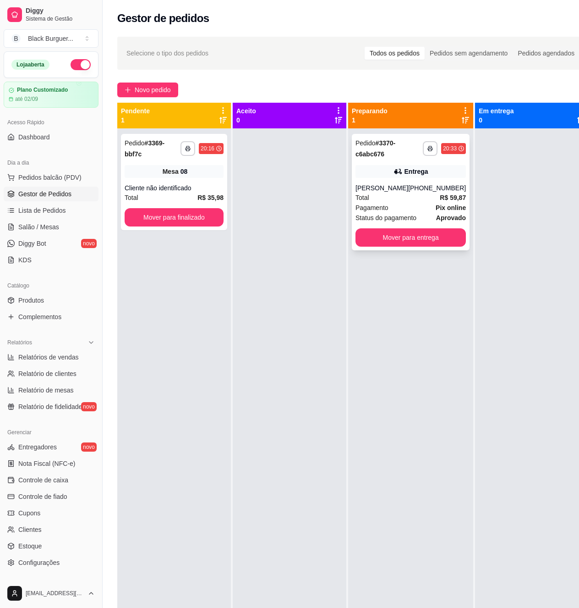
click at [422, 203] on div "Total R$ 59,87" at bounding box center [411, 197] width 110 height 10
click at [217, 173] on div "Mesa 08" at bounding box center [174, 171] width 99 height 13
click at [213, 177] on div "Mesa 08" at bounding box center [174, 171] width 99 height 13
click at [60, 226] on link "Salão / Mesas" at bounding box center [51, 226] width 95 height 15
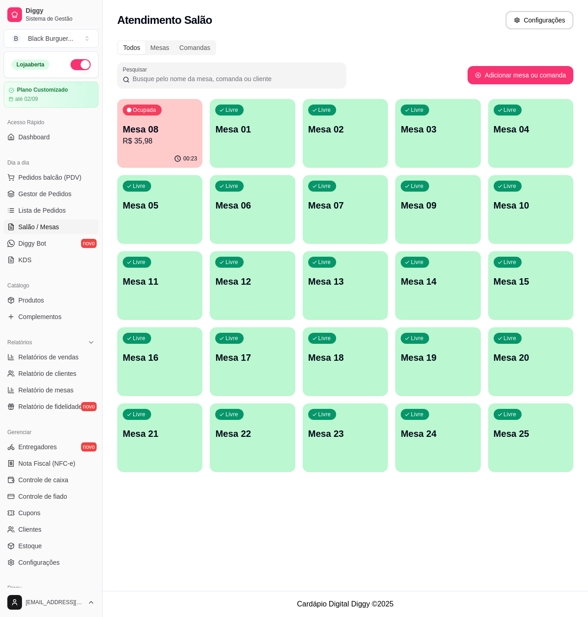
click at [178, 134] on p "Mesa 08" at bounding box center [160, 129] width 74 height 13
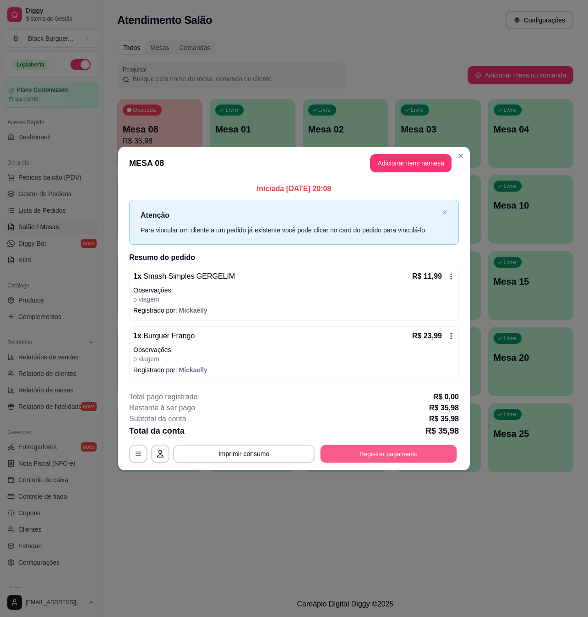
click at [408, 455] on button "Registrar pagamento" at bounding box center [389, 453] width 137 height 18
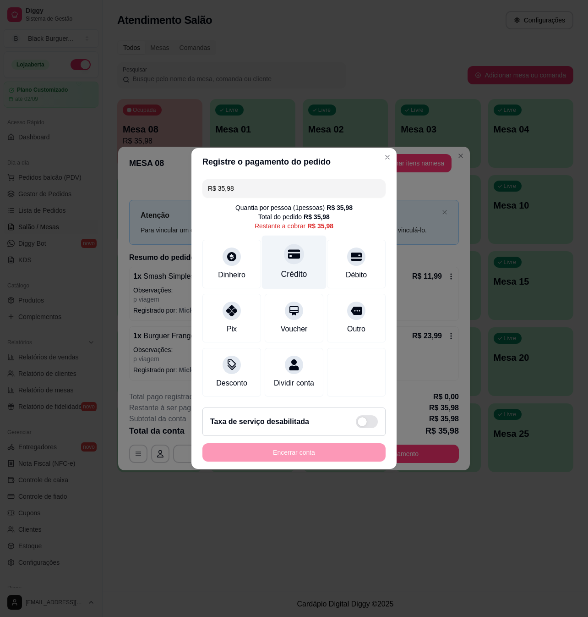
click at [295, 258] on div "Crédito" at bounding box center [294, 263] width 65 height 54
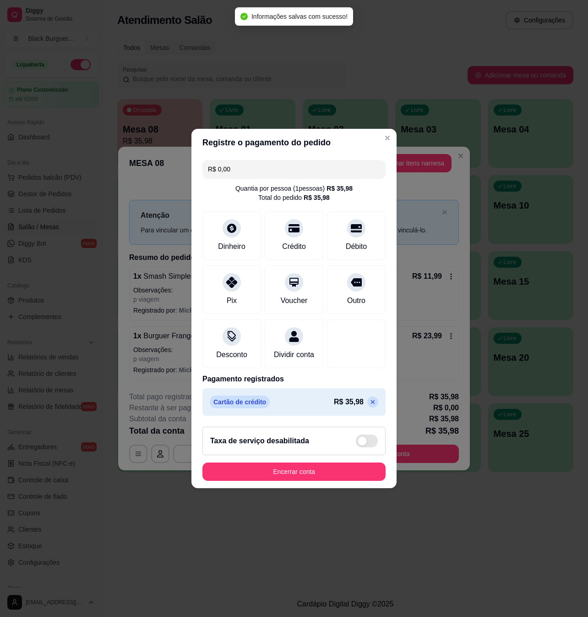
type input "R$ 0,00"
click at [294, 479] on button "Encerrar conta" at bounding box center [294, 472] width 178 height 18
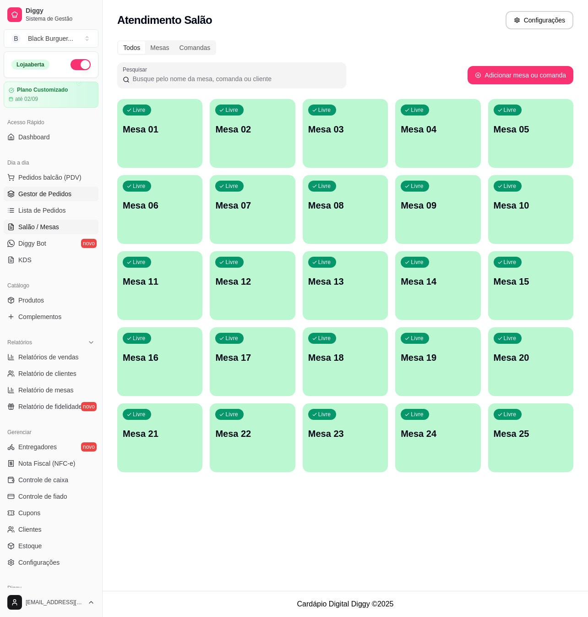
click at [35, 195] on span "Gestor de Pedidos" at bounding box center [44, 193] width 53 height 9
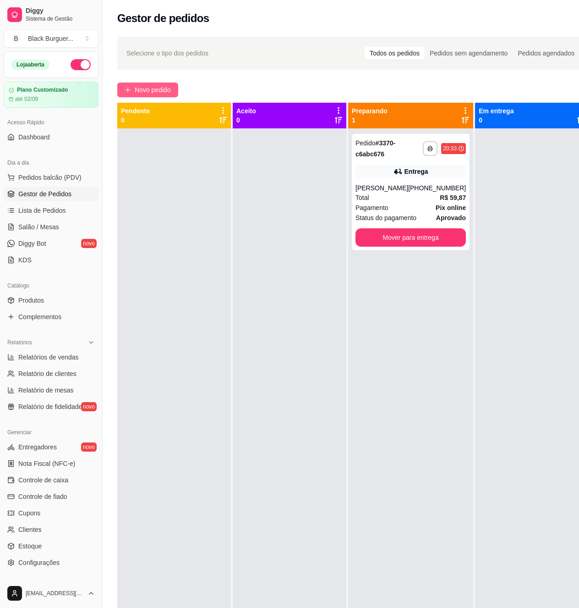
click at [170, 90] on span "Novo pedido" at bounding box center [153, 90] width 36 height 10
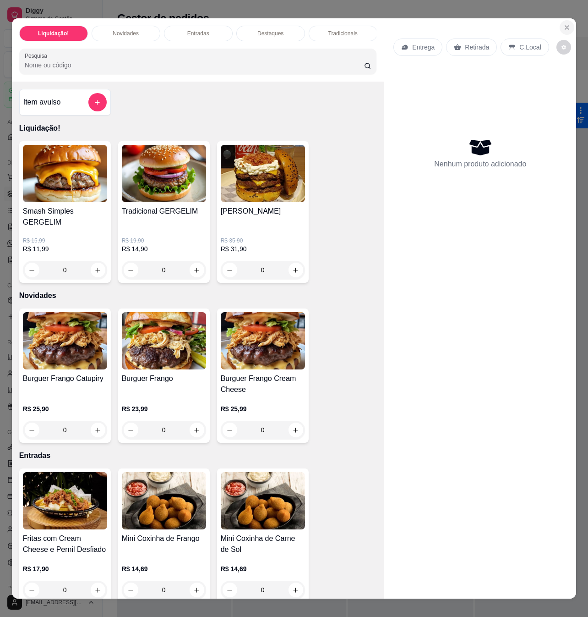
click at [564, 20] on button "Close" at bounding box center [567, 27] width 15 height 15
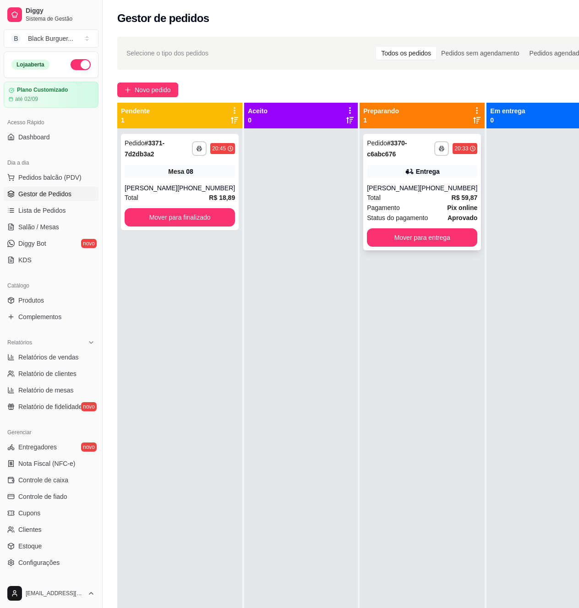
click at [398, 203] on div "Total R$ 59,87" at bounding box center [422, 197] width 110 height 10
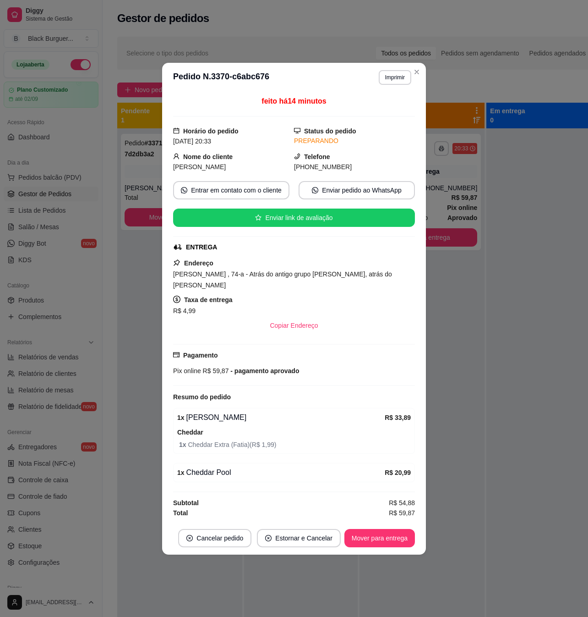
click at [248, 439] on span "1 x Cheddar Extra (Fatia) ( R$ 1,99 )" at bounding box center [295, 444] width 232 height 10
click at [252, 444] on span "1 x Cheddar Extra (Fatia) ( R$ 1,99 )" at bounding box center [295, 444] width 232 height 10
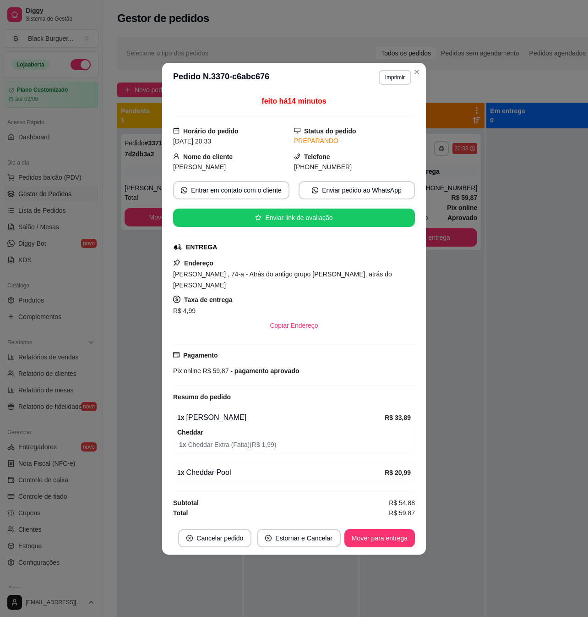
click at [260, 439] on span "1 x Cheddar Extra (Fatia) ( R$ 1,99 )" at bounding box center [295, 444] width 232 height 10
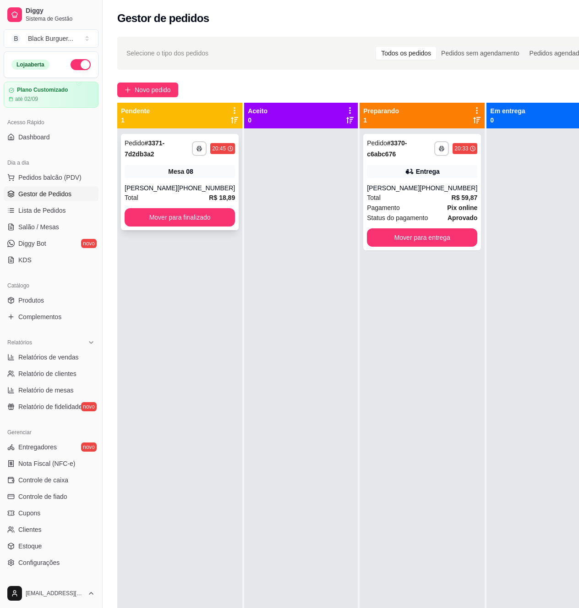
click at [191, 180] on div "**********" at bounding box center [180, 182] width 118 height 96
click at [433, 247] on button "Mover para entrega" at bounding box center [422, 237] width 110 height 18
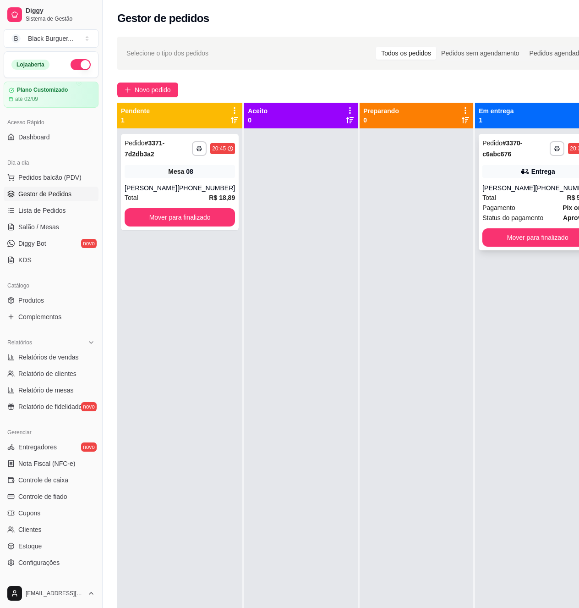
click at [536, 191] on div "[PHONE_NUMBER]" at bounding box center [564, 187] width 58 height 9
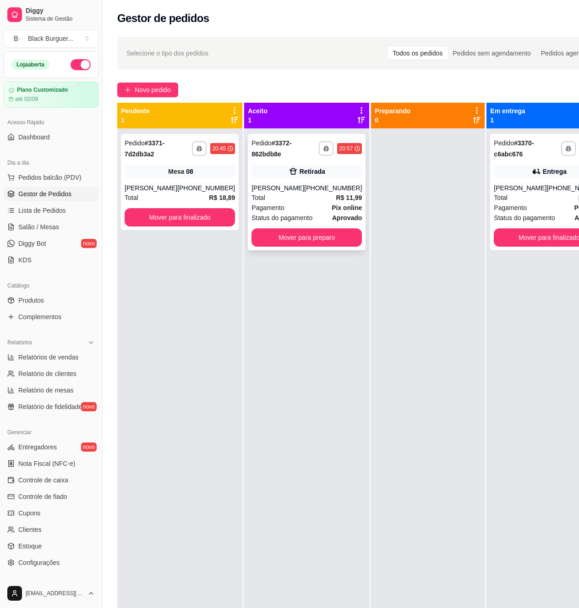
click at [304, 184] on div "[PHONE_NUMBER]" at bounding box center [333, 187] width 58 height 9
drag, startPoint x: 312, startPoint y: 254, endPoint x: 351, endPoint y: 337, distance: 92.2
click at [352, 337] on div "**********" at bounding box center [365, 407] width 496 height 608
click at [313, 242] on button "Mover para preparo" at bounding box center [307, 237] width 110 height 18
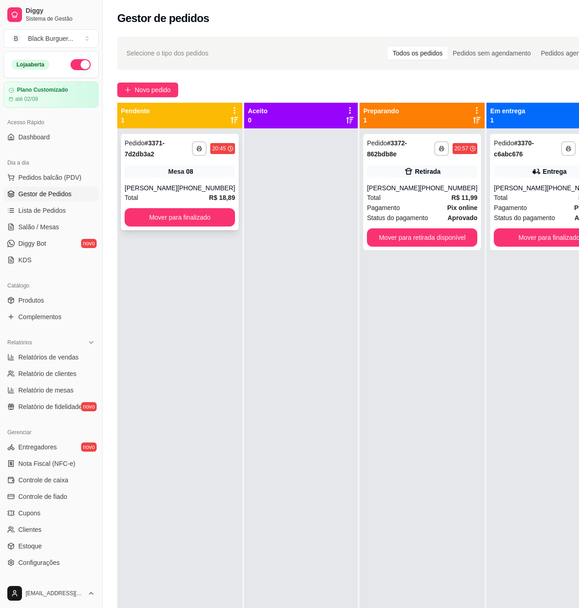
click at [192, 175] on div "Mesa 08" at bounding box center [180, 171] width 110 height 13
click at [38, 227] on span "Salão / Mesas" at bounding box center [38, 226] width 41 height 9
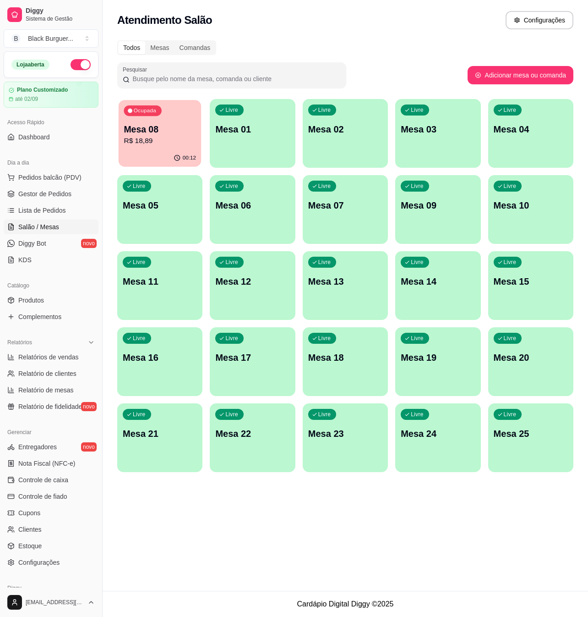
click at [164, 148] on div "Ocupada Mesa 08 R$ 18,89" at bounding box center [160, 124] width 83 height 49
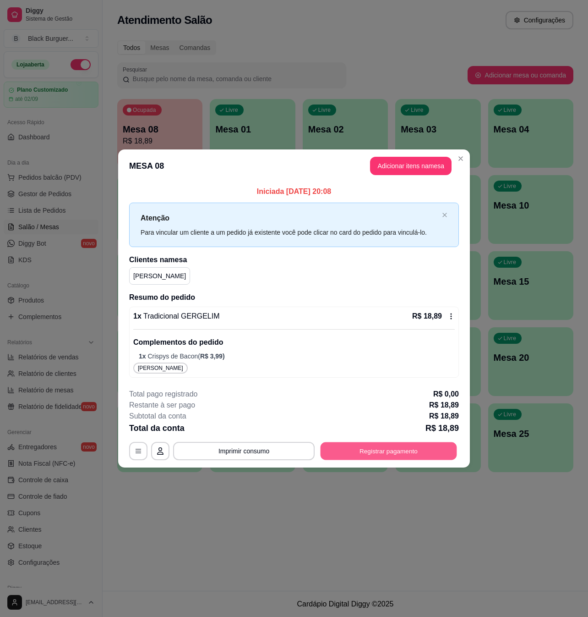
click at [344, 442] on button "Registrar pagamento" at bounding box center [389, 451] width 137 height 18
click at [393, 451] on button "Registrar pagamento" at bounding box center [388, 451] width 141 height 18
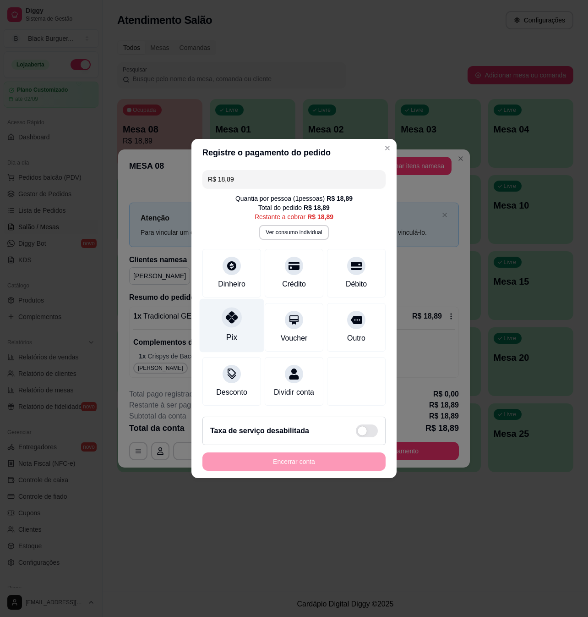
click at [224, 325] on div "Pix" at bounding box center [232, 326] width 65 height 54
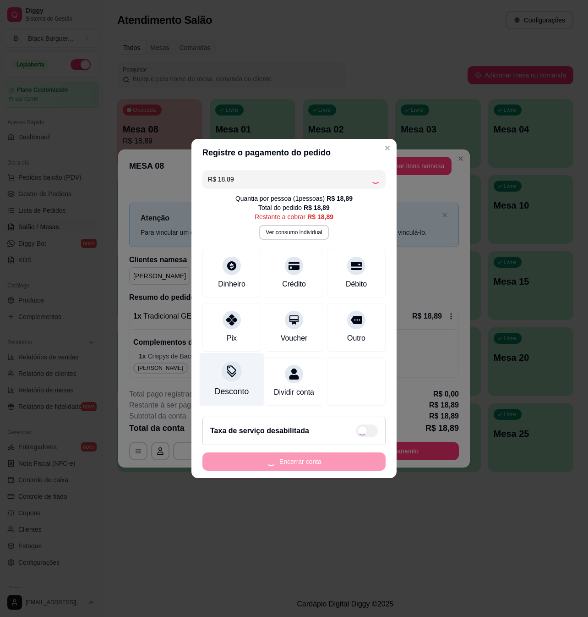
type input "R$ 0,00"
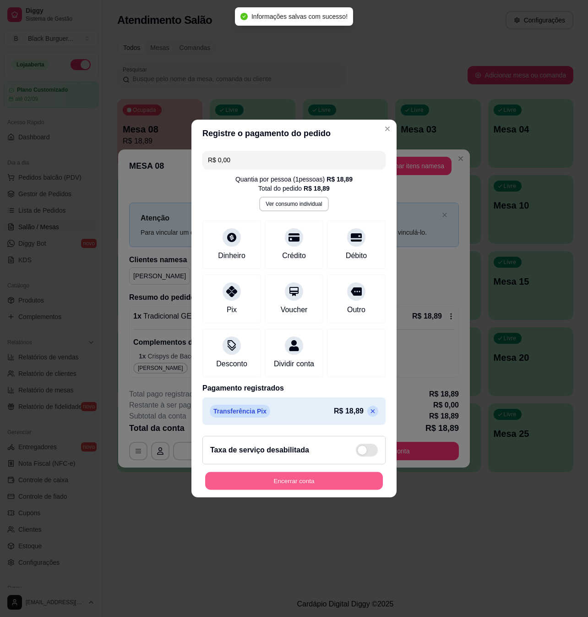
click at [282, 488] on button "Encerrar conta" at bounding box center [294, 481] width 178 height 18
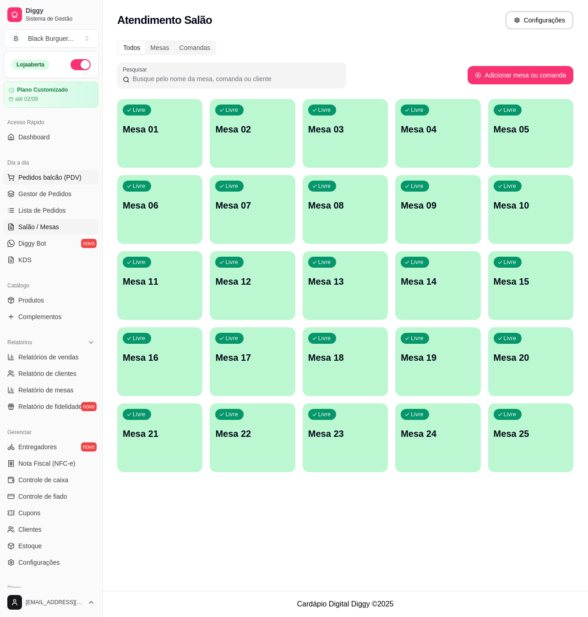
click at [54, 181] on span "Pedidos balcão (PDV)" at bounding box center [49, 177] width 63 height 9
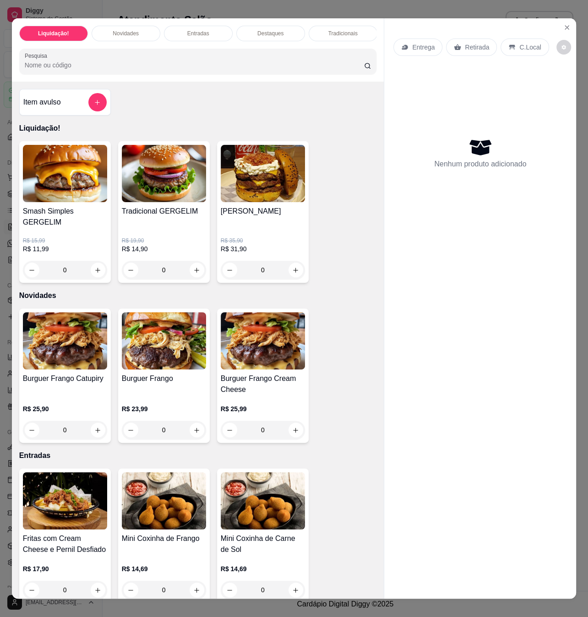
click at [48, 198] on img at bounding box center [65, 173] width 84 height 57
click at [562, 27] on button "Close" at bounding box center [567, 27] width 15 height 15
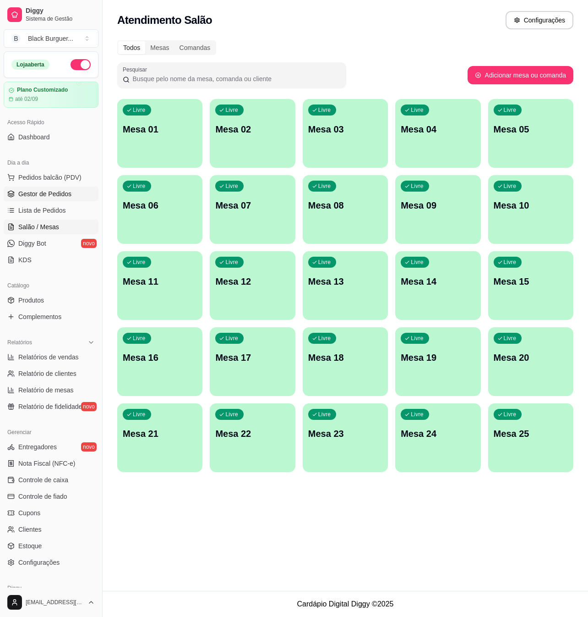
click at [55, 199] on link "Gestor de Pedidos" at bounding box center [51, 193] width 95 height 15
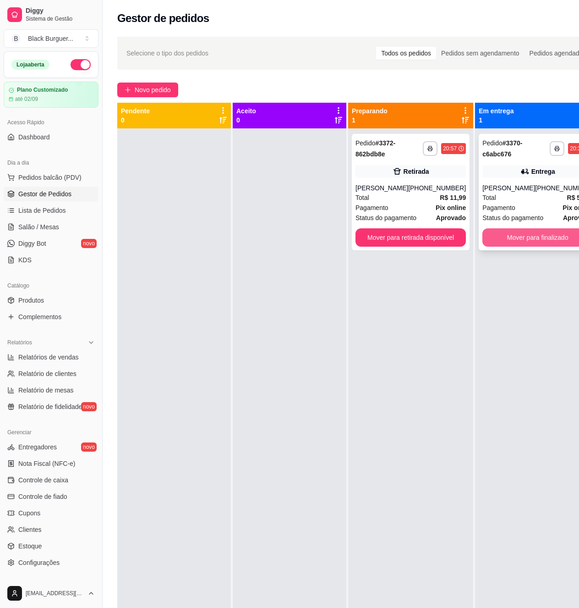
click at [541, 247] on button "Mover para finalizado" at bounding box center [537, 237] width 110 height 18
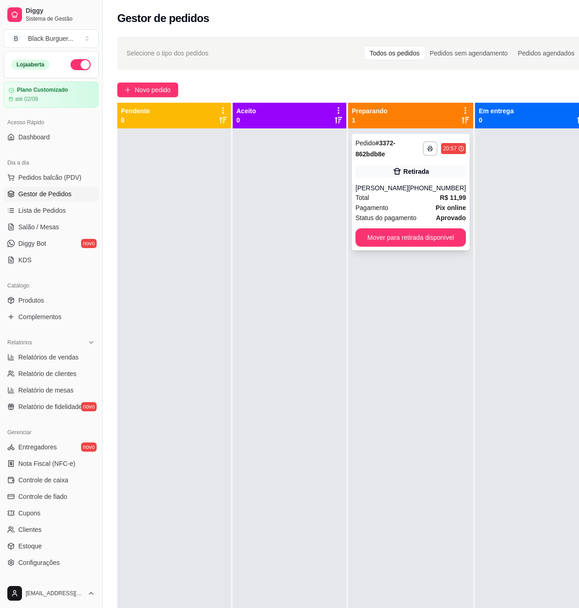
click at [391, 206] on div "Pagamento Pix online" at bounding box center [411, 208] width 110 height 10
click at [59, 299] on link "Produtos" at bounding box center [51, 300] width 95 height 15
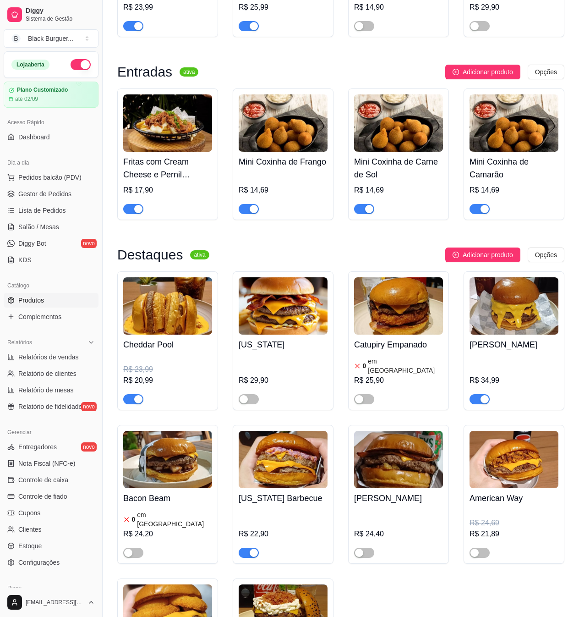
scroll to position [611, 0]
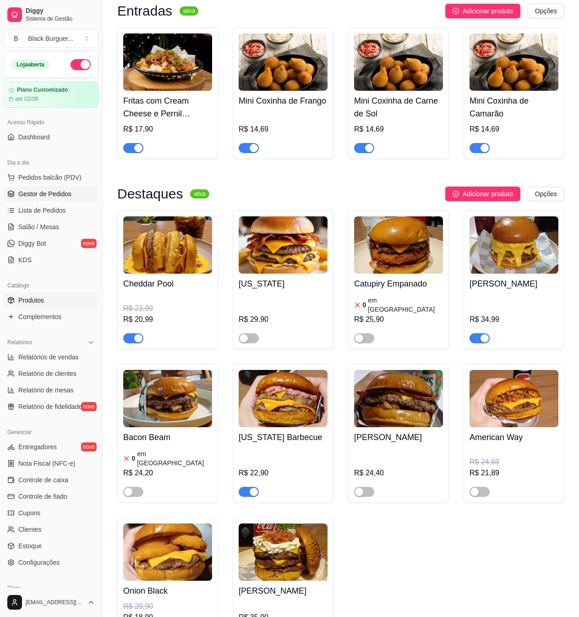
click at [39, 200] on link "Gestor de Pedidos" at bounding box center [51, 193] width 95 height 15
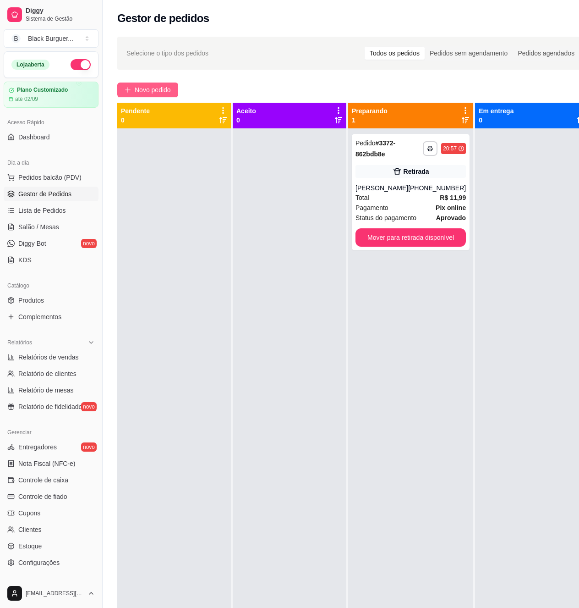
click at [162, 90] on span "Novo pedido" at bounding box center [153, 90] width 36 height 10
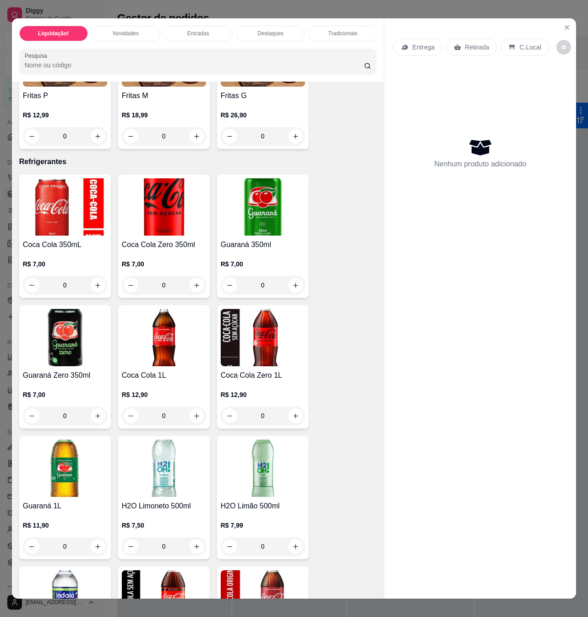
scroll to position [2444, 0]
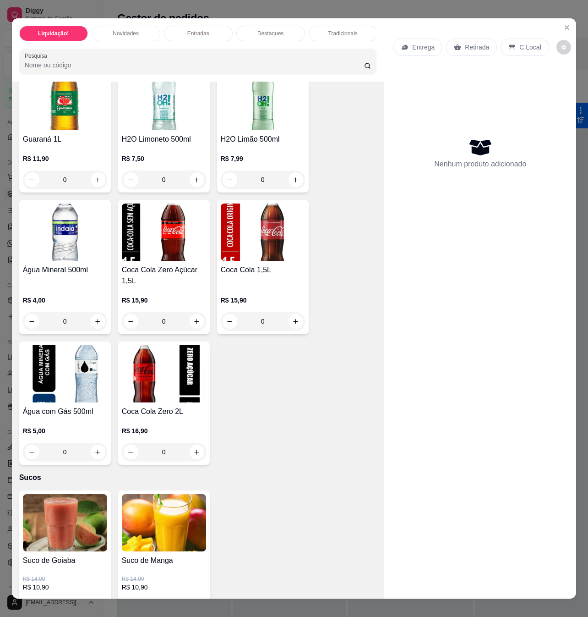
click at [79, 264] on h4 "Água Mineral 500ml" at bounding box center [65, 269] width 84 height 11
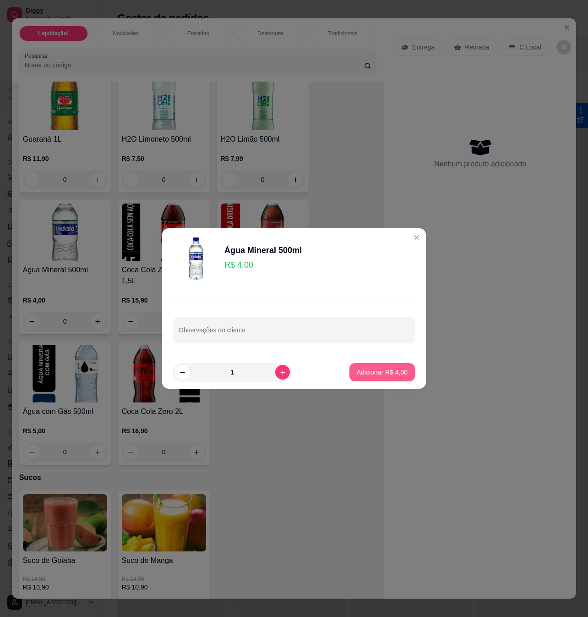
click at [389, 370] on p "Adicionar R$ 4,00" at bounding box center [382, 371] width 51 height 9
type input "1"
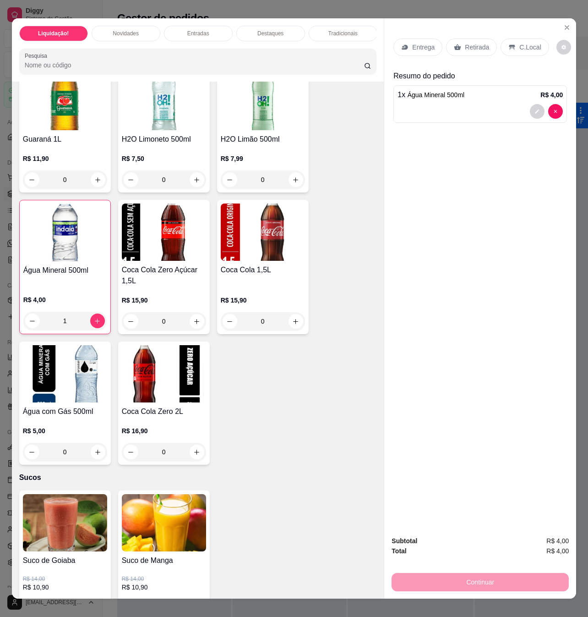
click at [520, 46] on p "C.Local" at bounding box center [531, 47] width 22 height 9
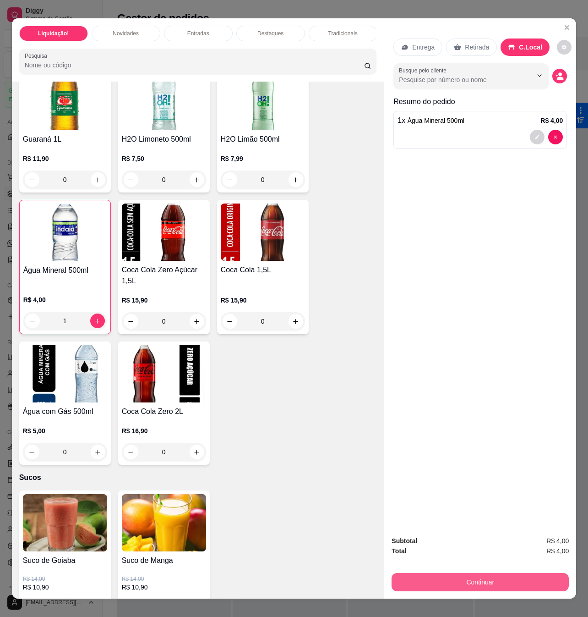
click at [490, 576] on button "Continuar" at bounding box center [480, 582] width 177 height 18
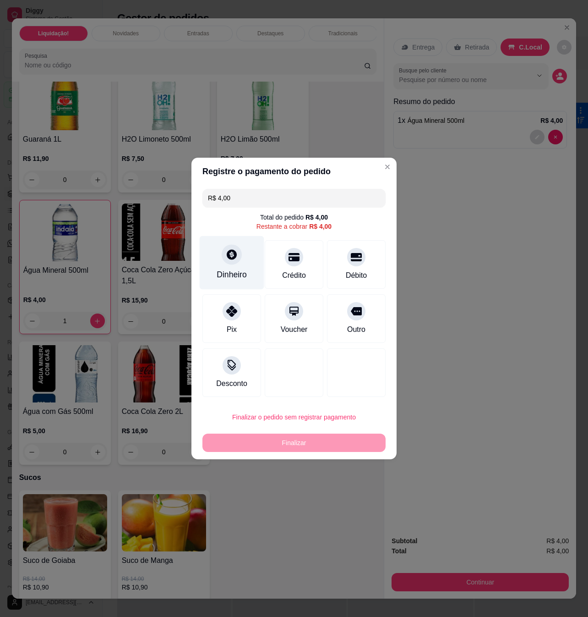
click at [238, 254] on div at bounding box center [232, 254] width 20 height 20
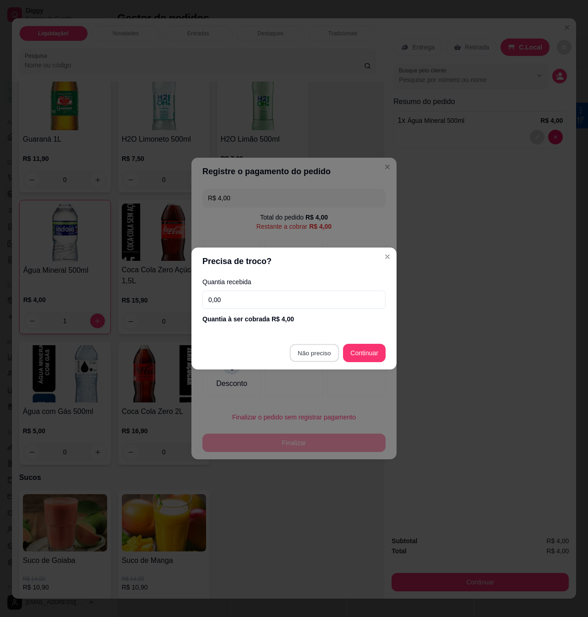
type input "R$ 0,00"
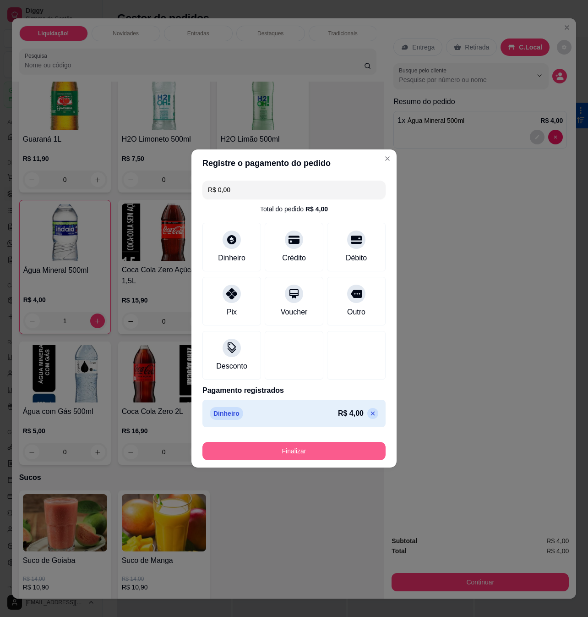
click at [325, 451] on button "Finalizar" at bounding box center [294, 451] width 183 height 18
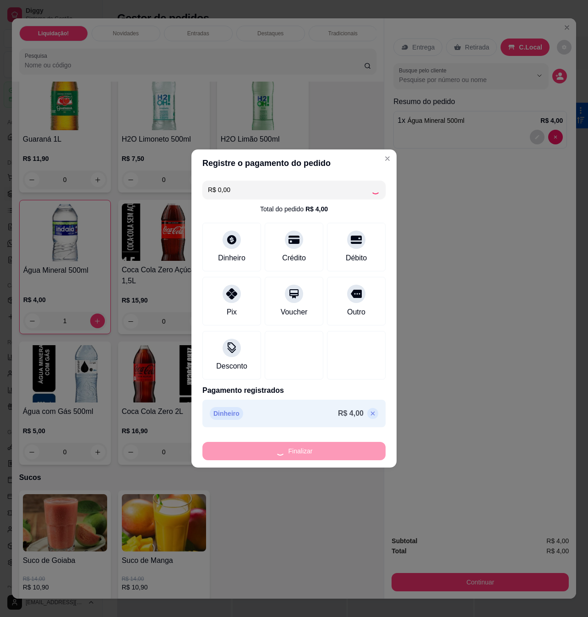
type input "0"
type input "-R$ 4,00"
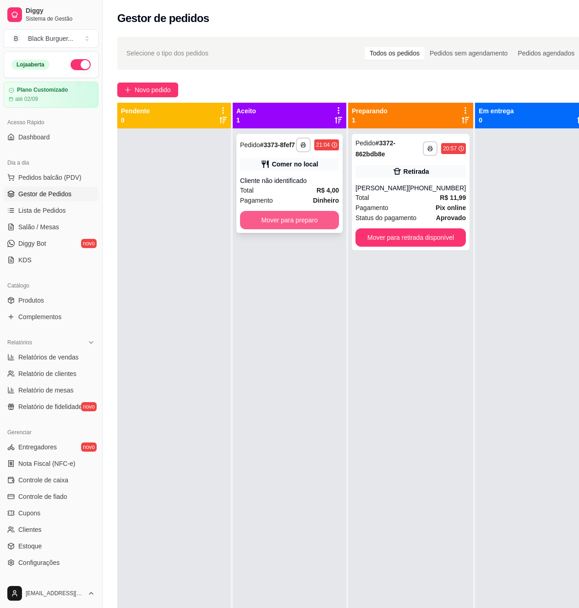
click at [320, 226] on button "Mover para preparo" at bounding box center [289, 220] width 99 height 18
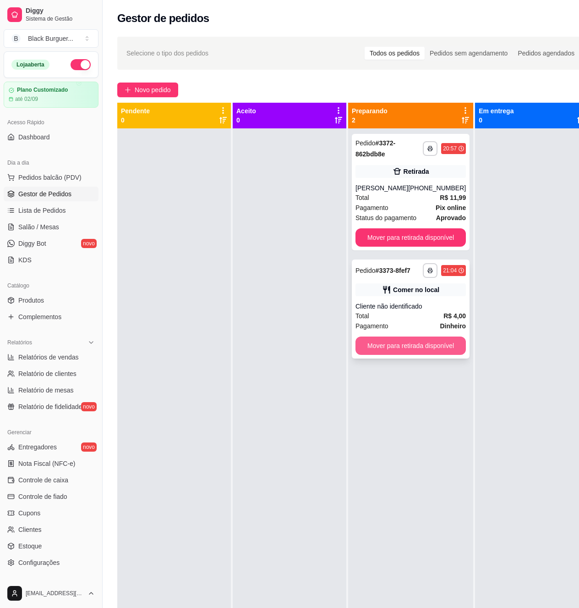
click at [416, 347] on button "Mover para retirada disponível" at bounding box center [411, 345] width 110 height 18
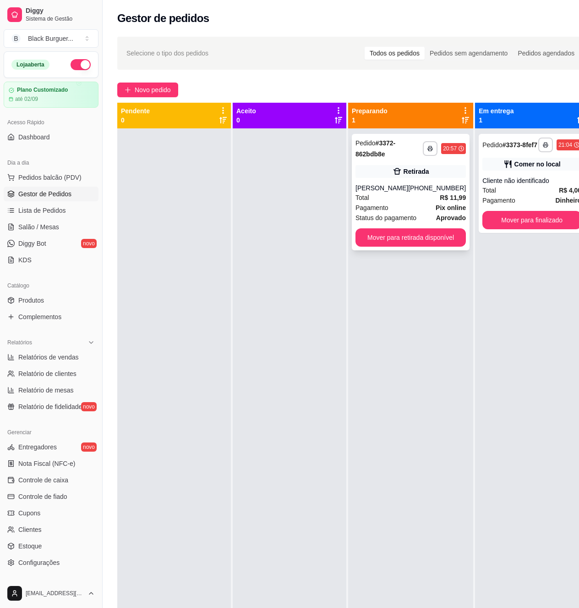
click at [440, 202] on span "R$ 11,99" at bounding box center [453, 197] width 26 height 10
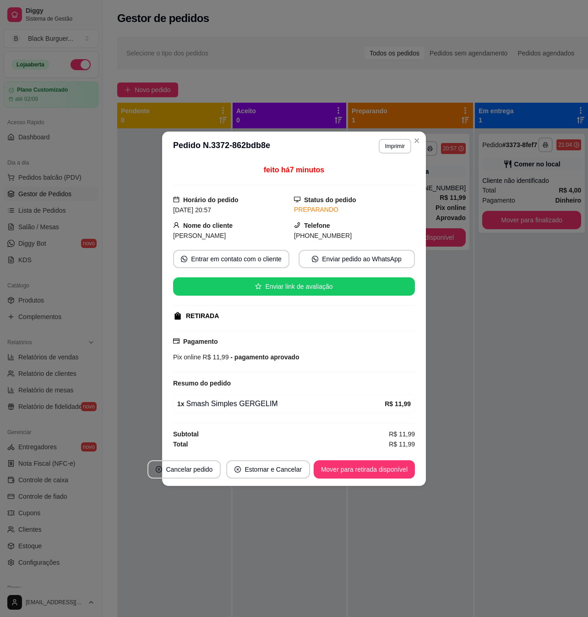
click at [289, 387] on div "Resumo do pedido" at bounding box center [294, 383] width 242 height 11
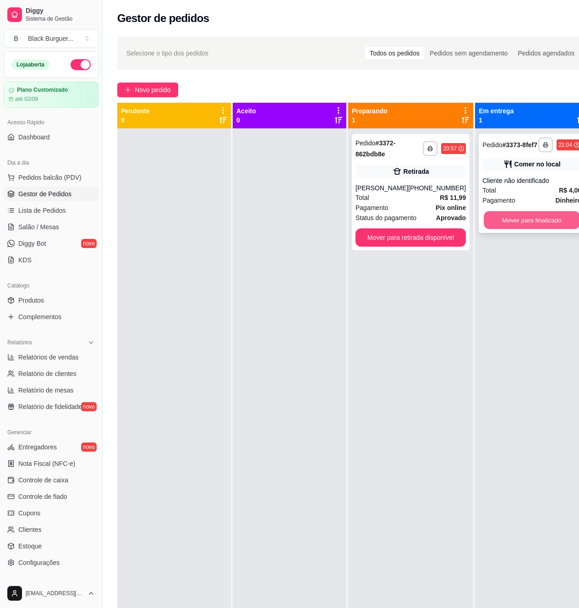
click at [501, 217] on button "Mover para finalizado" at bounding box center [532, 220] width 96 height 18
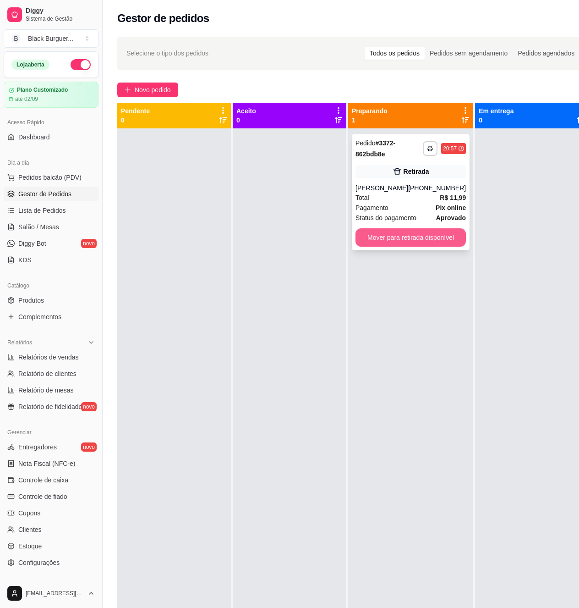
click at [424, 242] on button "Mover para retirada disponível" at bounding box center [411, 237] width 110 height 18
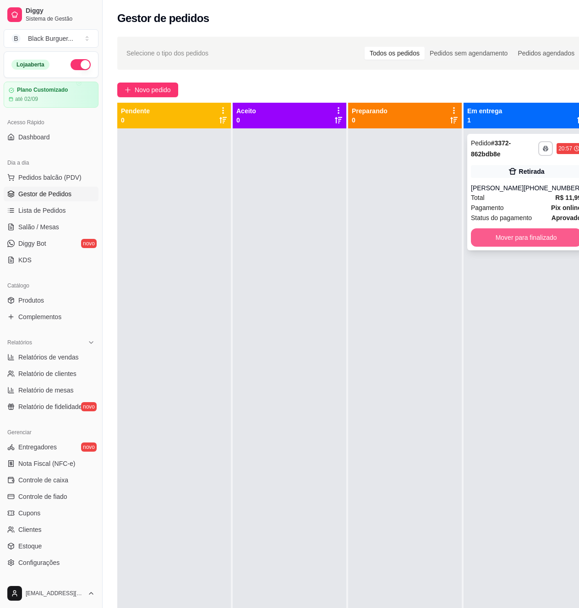
click at [495, 236] on button "Mover para finalizado" at bounding box center [526, 237] width 110 height 18
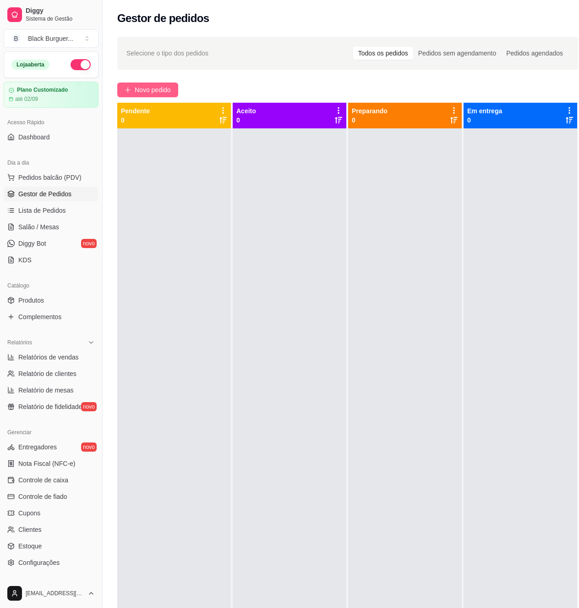
click at [169, 88] on span "Novo pedido" at bounding box center [153, 90] width 36 height 10
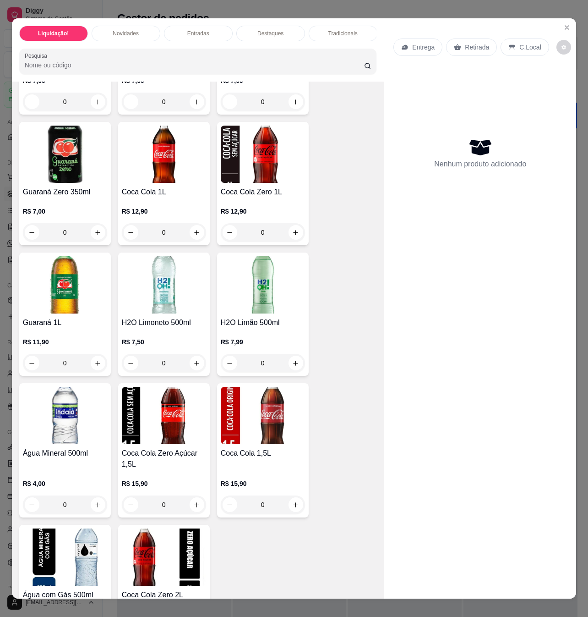
scroll to position [2321, 0]
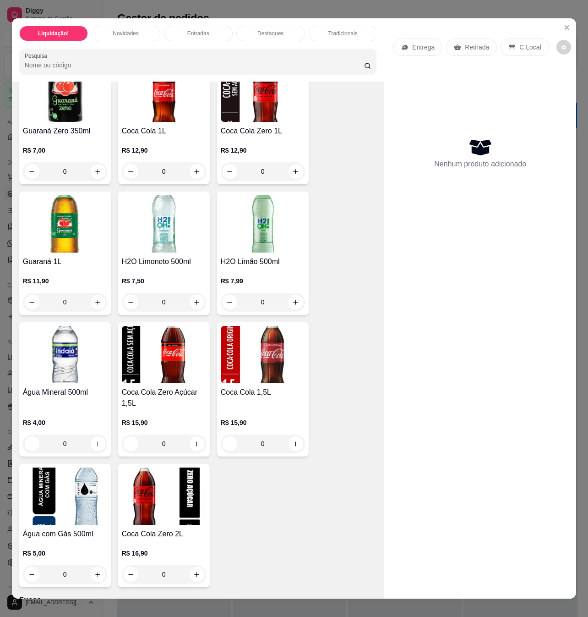
click at [85, 434] on input "0" at bounding box center [64, 443] width 51 height 18
click at [91, 437] on button "increase-product-quantity" at bounding box center [98, 444] width 14 height 14
type input "1"
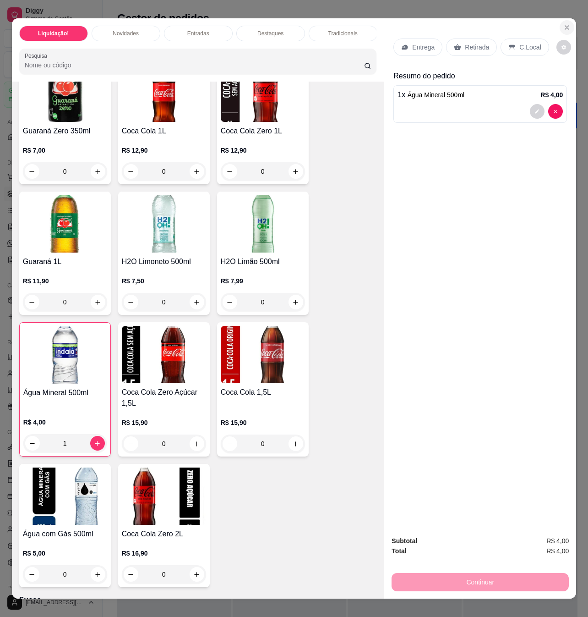
click at [565, 24] on icon "Close" at bounding box center [567, 27] width 7 height 7
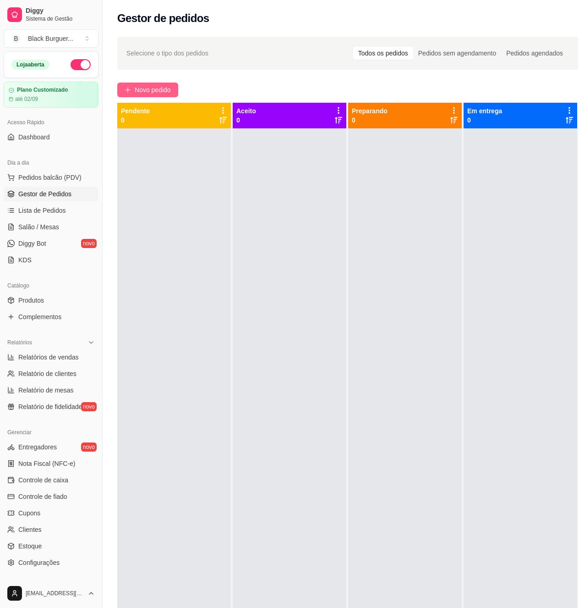
click at [168, 86] on span "Novo pedido" at bounding box center [153, 90] width 36 height 10
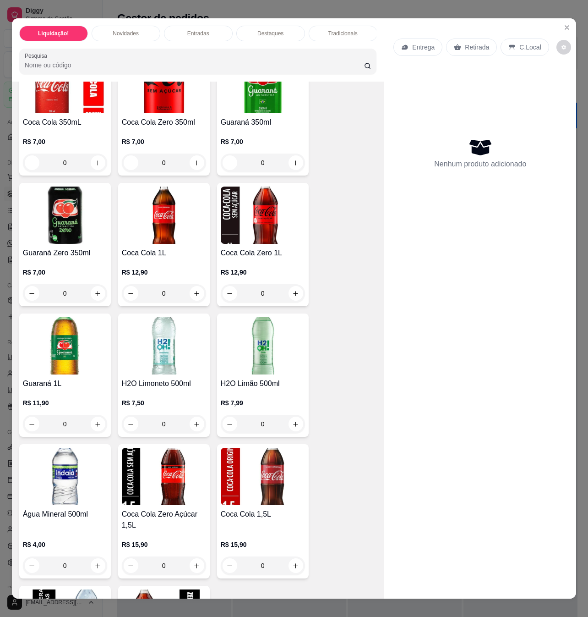
scroll to position [2321, 0]
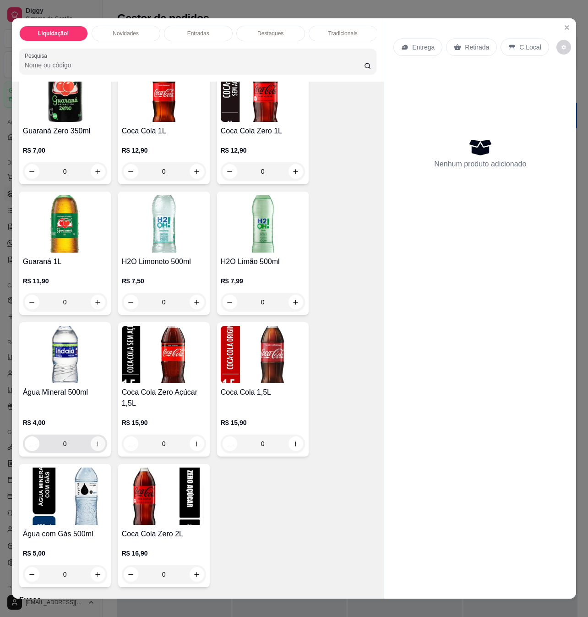
click at [94, 440] on icon "increase-product-quantity" at bounding box center [97, 443] width 7 height 7
type input "1"
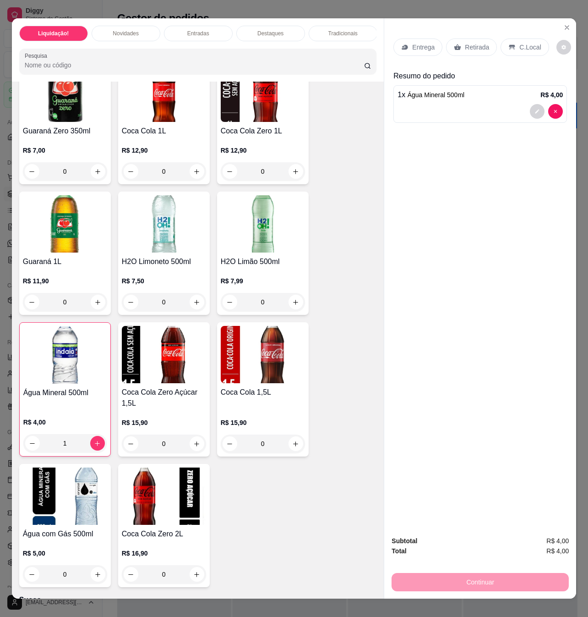
click at [462, 576] on div "Continuar" at bounding box center [480, 580] width 177 height 21
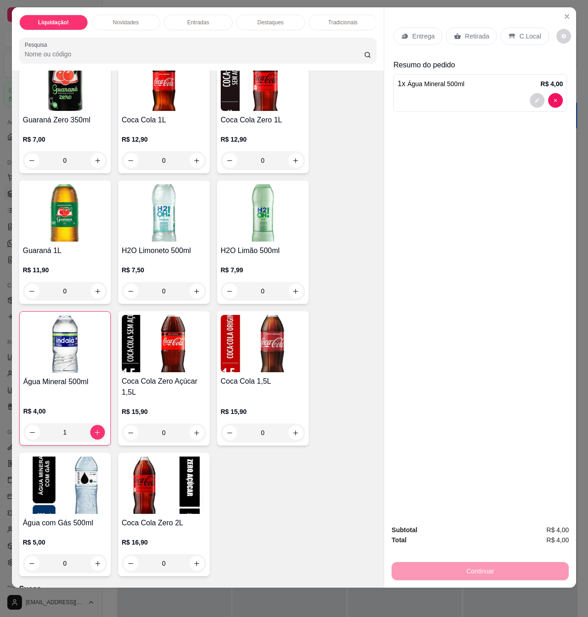
scroll to position [0, 0]
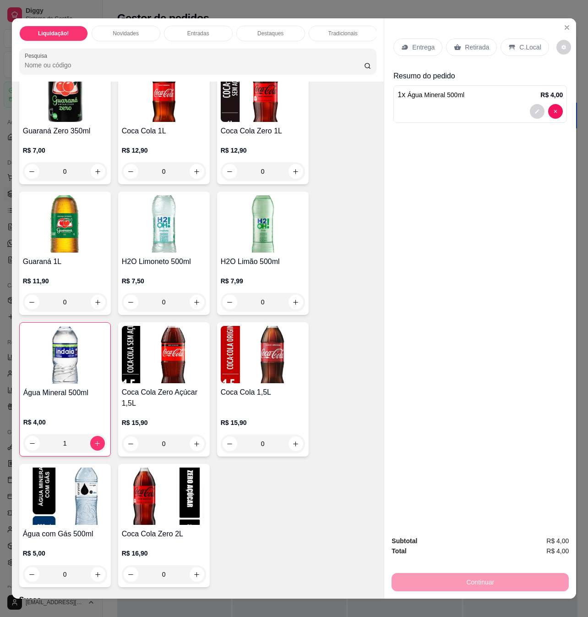
click at [520, 43] on p "C.Local" at bounding box center [531, 47] width 22 height 9
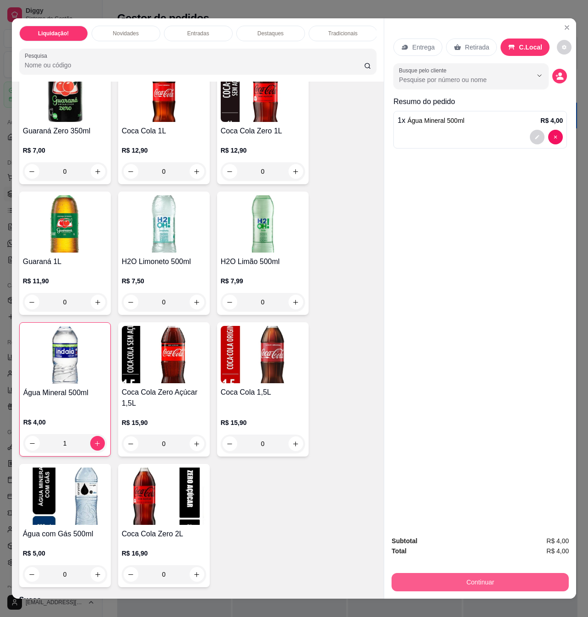
click at [481, 577] on button "Continuar" at bounding box center [480, 582] width 177 height 18
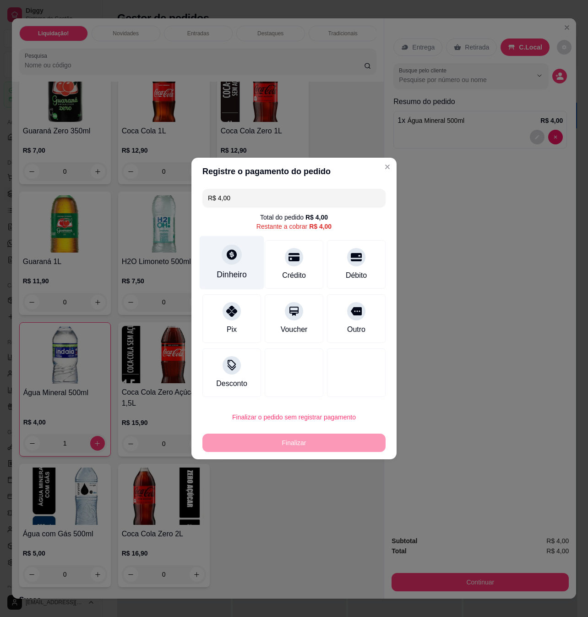
click at [240, 272] on div "Dinheiro" at bounding box center [232, 275] width 30 height 12
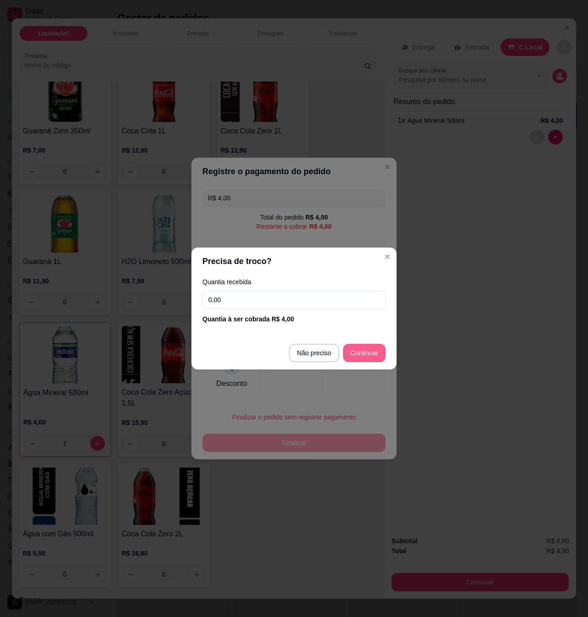
type input "R$ 0,00"
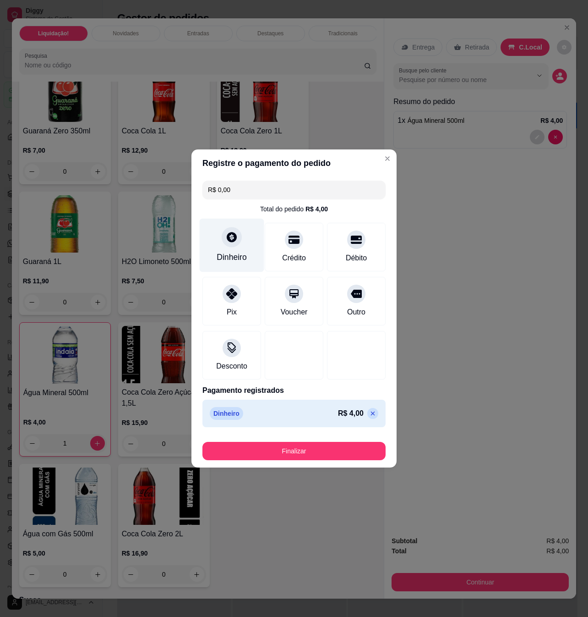
click at [228, 246] on div at bounding box center [232, 237] width 20 height 20
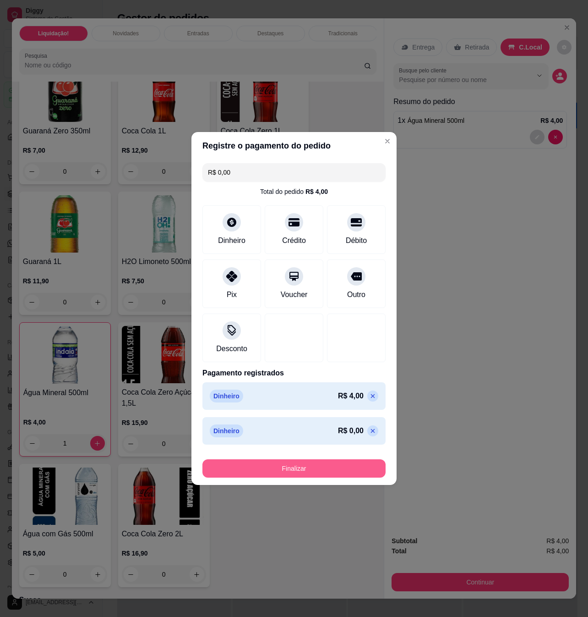
click at [318, 464] on button "Finalizar" at bounding box center [294, 468] width 183 height 18
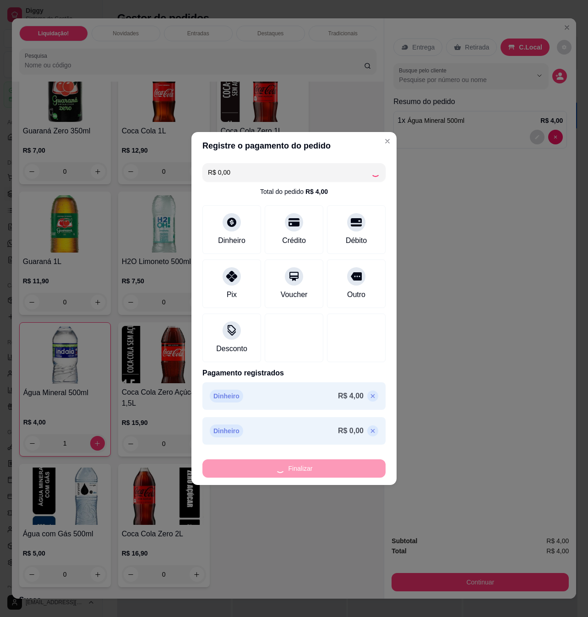
type input "0"
type input "-R$ 4,00"
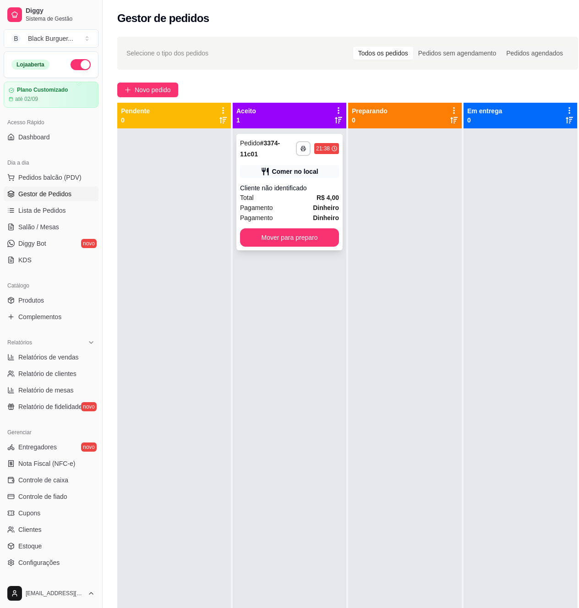
click at [278, 183] on div "Cliente não identificado" at bounding box center [289, 187] width 99 height 9
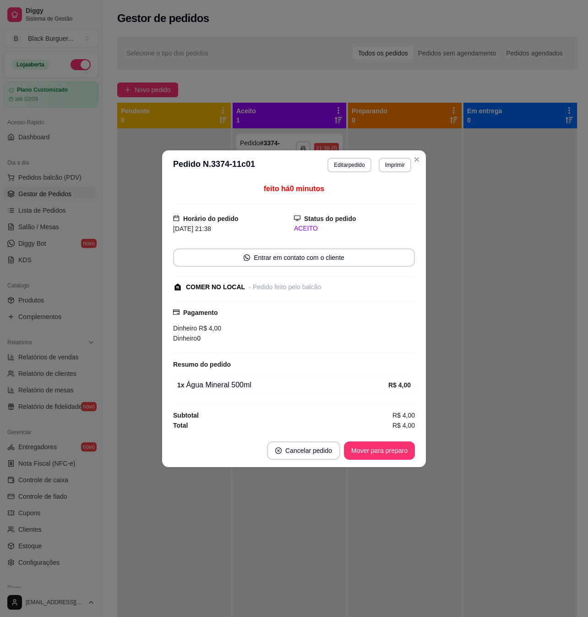
click at [408, 382] on strong "R$ 4,00" at bounding box center [400, 384] width 22 height 7
drag, startPoint x: 195, startPoint y: 339, endPoint x: 206, endPoint y: 341, distance: 10.7
click at [206, 341] on div "Dinheiro 0" at bounding box center [294, 338] width 242 height 10
click at [202, 334] on div "Dinheiro 0" at bounding box center [294, 338] width 242 height 10
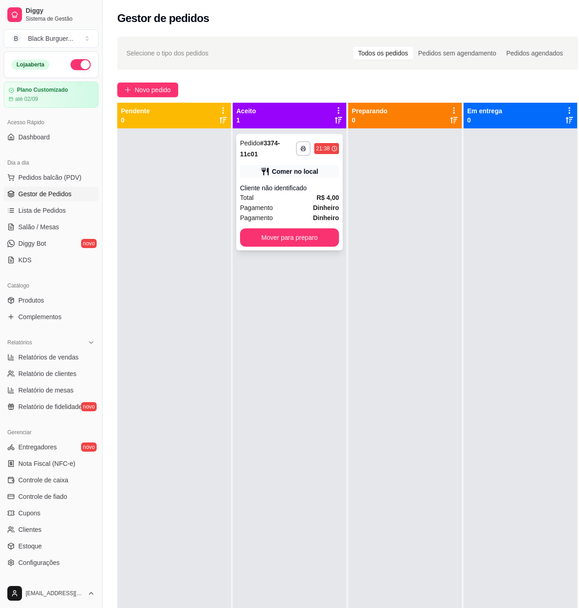
click at [280, 171] on div "**********" at bounding box center [289, 192] width 106 height 116
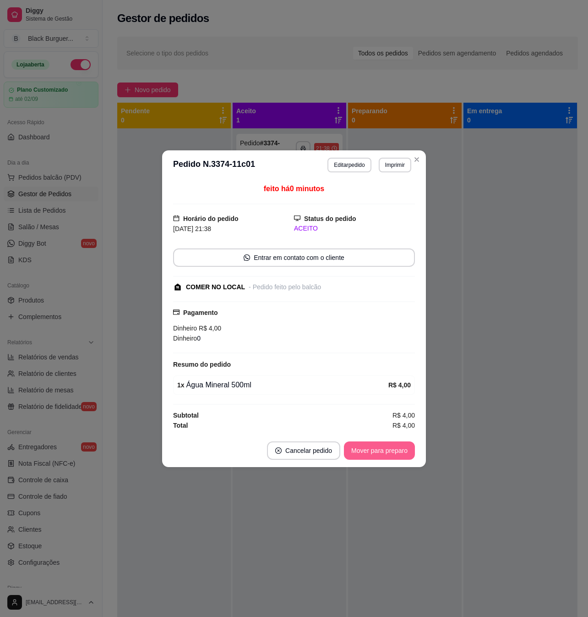
click at [394, 456] on button "Mover para preparo" at bounding box center [379, 450] width 71 height 18
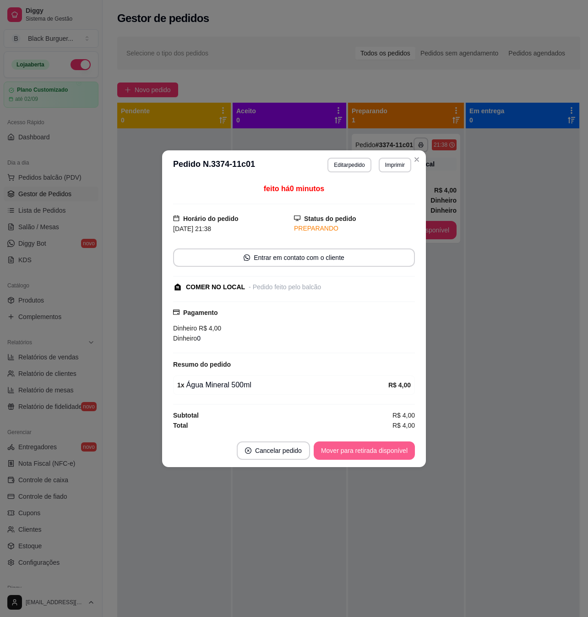
click at [409, 453] on button "Mover para retirada disponível" at bounding box center [364, 450] width 101 height 18
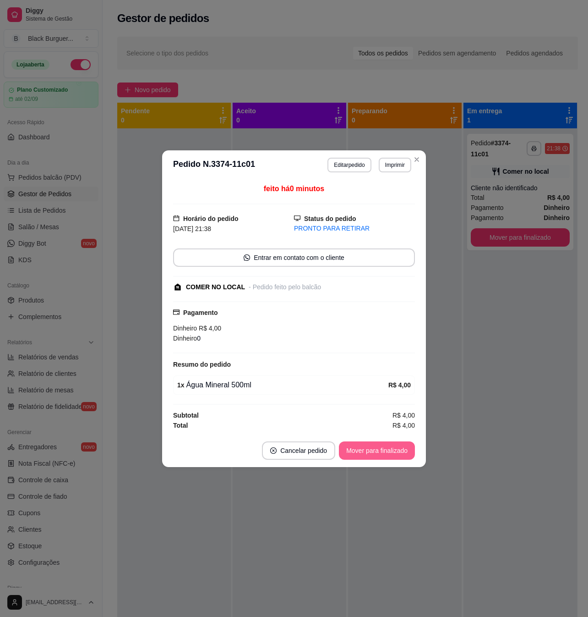
click at [412, 451] on button "Mover para finalizado" at bounding box center [377, 450] width 76 height 18
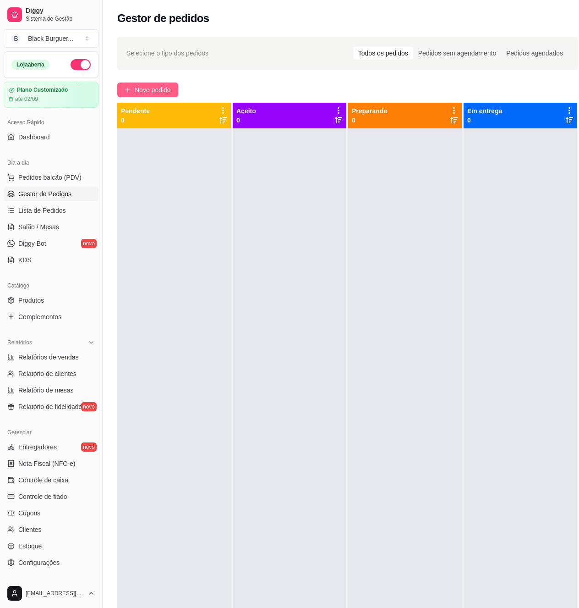
click at [157, 88] on span "Novo pedido" at bounding box center [153, 90] width 36 height 10
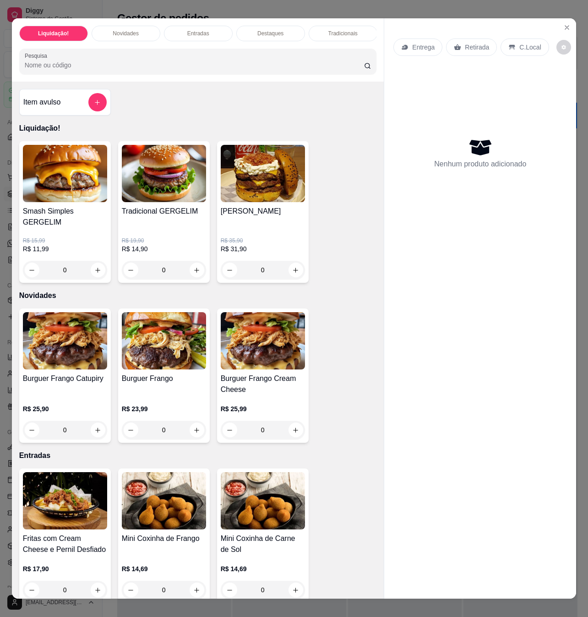
click at [336, 227] on div "Smash Simples GERGELIM R$ 15,99 R$ 11,99 0 Tradicional GERGELIM R$ 19,90 R$ 14,…" at bounding box center [198, 212] width 358 height 142
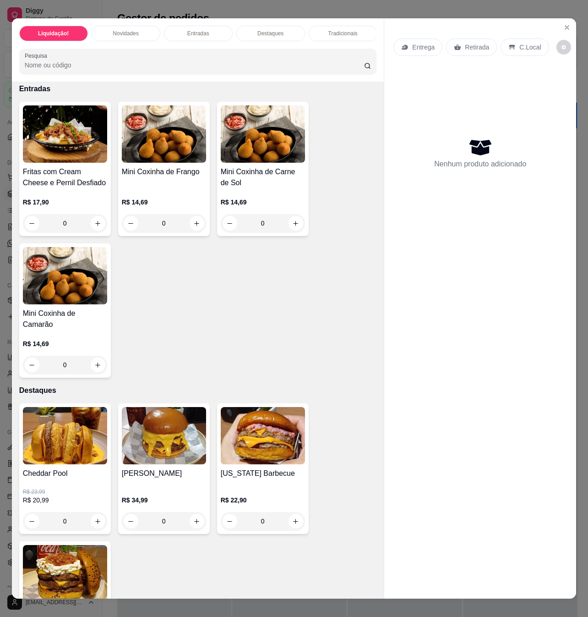
scroll to position [488, 0]
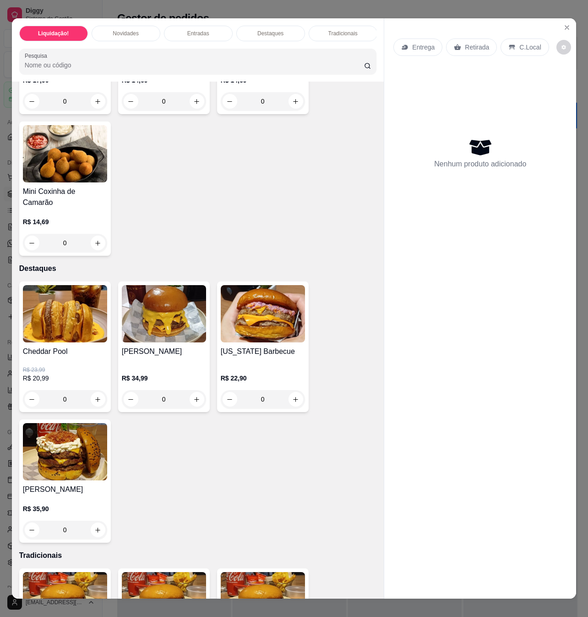
click at [85, 373] on p "R$ 20,99" at bounding box center [65, 377] width 84 height 9
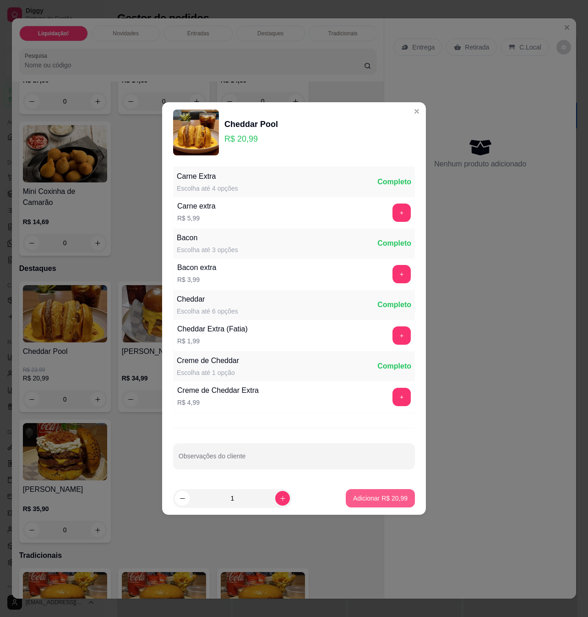
click at [384, 501] on p "Adicionar R$ 20,99" at bounding box center [380, 497] width 55 height 9
type input "1"
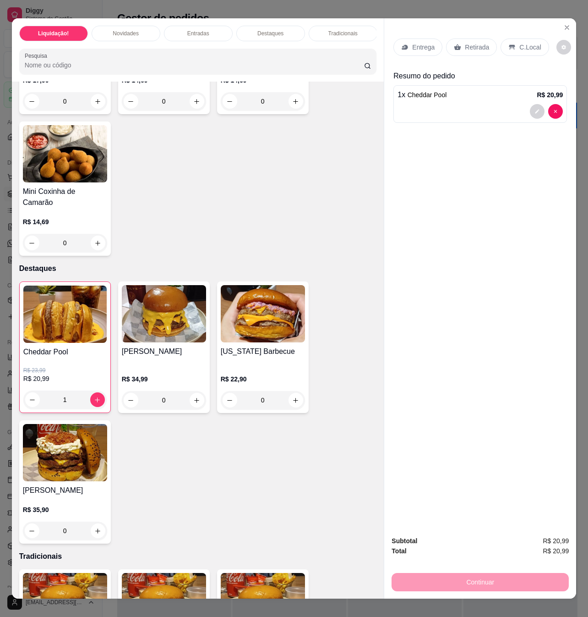
click at [427, 43] on p "Entrega" at bounding box center [423, 47] width 22 height 9
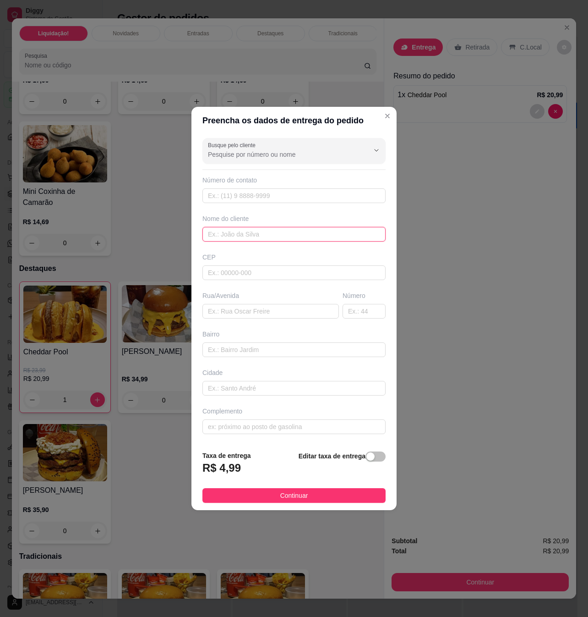
click at [293, 231] on input "text" at bounding box center [294, 234] width 183 height 15
type input "Davi"
click at [268, 312] on input "text" at bounding box center [271, 311] width 137 height 15
paste input "Olívio arruda de Assis"
type input "Olívio arruda de Assis"
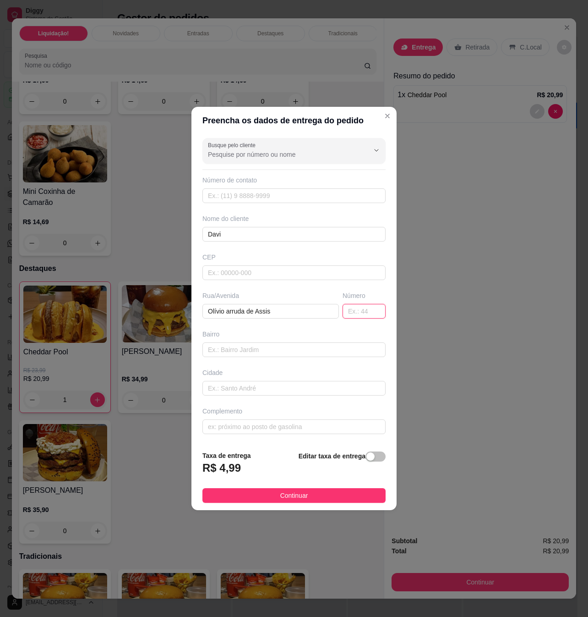
click at [352, 314] on input "text" at bounding box center [364, 311] width 43 height 15
type input "91"
click at [309, 349] on input "text" at bounding box center [294, 349] width 183 height 15
type input "vida nova"
click at [259, 426] on input "text" at bounding box center [294, 426] width 183 height 15
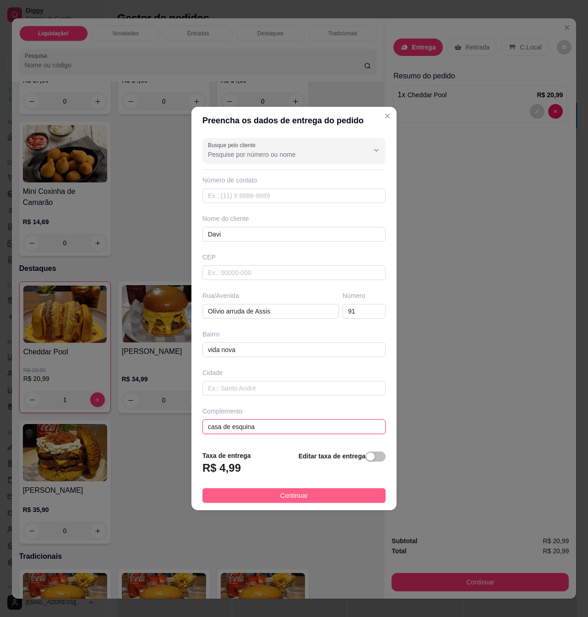
type input "casa de esquina"
click at [341, 499] on button "Continuar" at bounding box center [294, 495] width 183 height 15
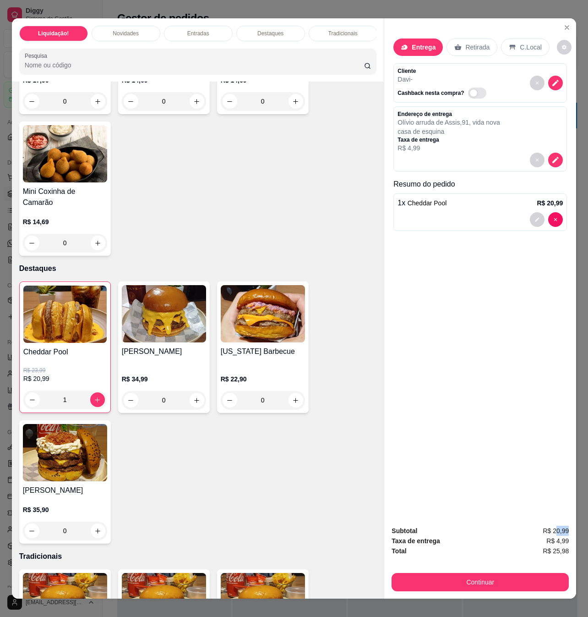
drag, startPoint x: 554, startPoint y: 526, endPoint x: 565, endPoint y: 526, distance: 11.9
click at [565, 526] on div "Subtotal R$ 20,99 Taxa de entrega R$ 4,99 Total R$ 25,98 Continuar" at bounding box center [480, 558] width 192 height 80
drag, startPoint x: 558, startPoint y: 526, endPoint x: 567, endPoint y: 526, distance: 8.7
click at [567, 526] on div "Subtotal R$ 20,99 Taxa de entrega R$ 4,99 Total R$ 25,98 Continuar" at bounding box center [480, 558] width 192 height 80
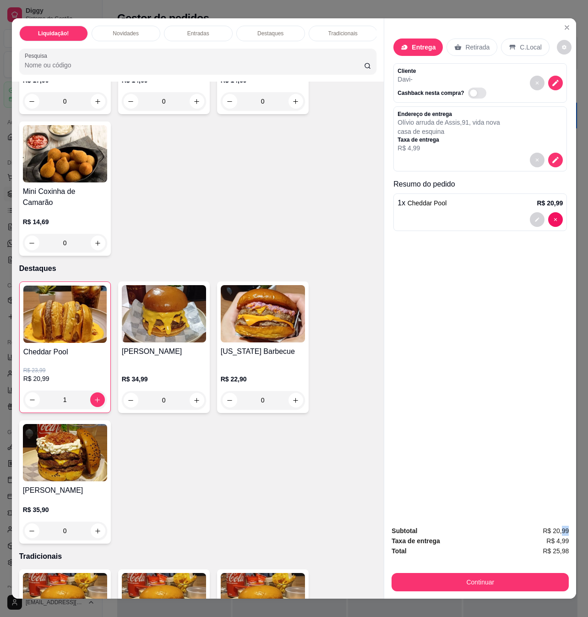
click at [567, 526] on div "Subtotal R$ 20,99 Taxa de entrega R$ 4,99 Total R$ 25,98 Continuar" at bounding box center [480, 558] width 192 height 80
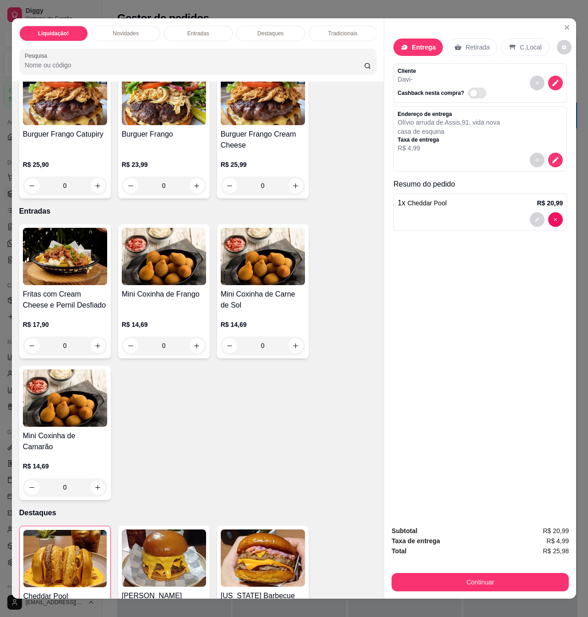
scroll to position [0, 0]
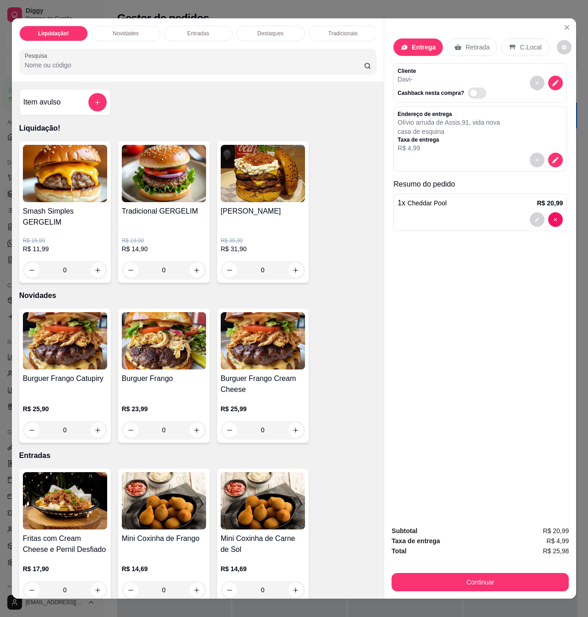
click at [444, 333] on div "Entrega Retirada C.Local Cliente Davi - Cashback nesta compra? Endereço de entr…" at bounding box center [480, 267] width 192 height 499
drag, startPoint x: 556, startPoint y: 548, endPoint x: 563, endPoint y: 547, distance: 7.0
click at [562, 547] on span "R$ 25,98" at bounding box center [556, 551] width 26 height 10
click at [563, 547] on span "R$ 25,98" at bounding box center [556, 551] width 26 height 10
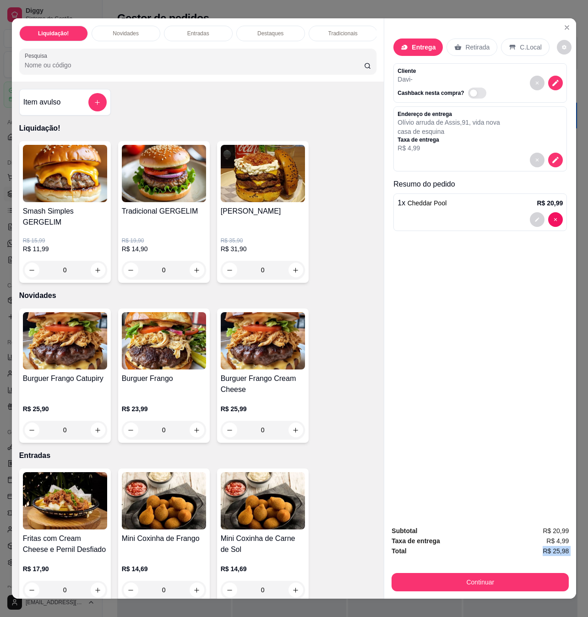
click at [563, 547] on span "R$ 25,98" at bounding box center [556, 551] width 26 height 10
drag, startPoint x: 563, startPoint y: 547, endPoint x: 563, endPoint y: 541, distance: 5.5
click at [563, 547] on span "R$ 25,98" at bounding box center [556, 551] width 26 height 10
click at [559, 536] on span "R$ 4,99" at bounding box center [558, 541] width 22 height 10
click at [558, 536] on span "R$ 4,99" at bounding box center [558, 541] width 22 height 10
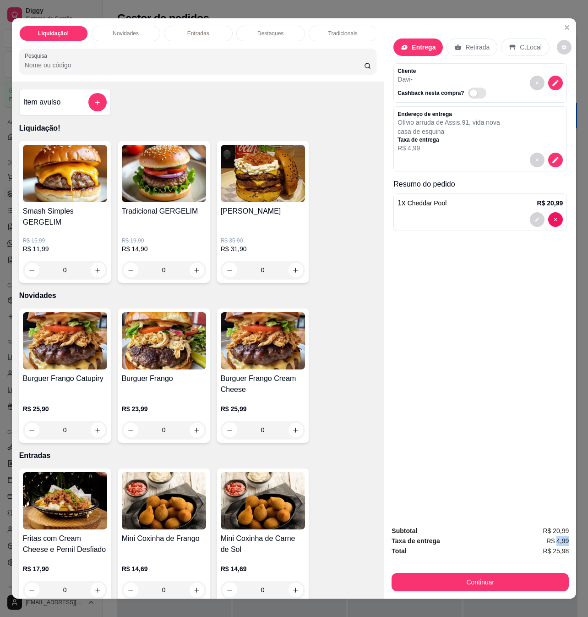
click at [558, 536] on span "R$ 4,99" at bounding box center [558, 541] width 22 height 10
click at [493, 573] on button "Continuar" at bounding box center [481, 582] width 172 height 18
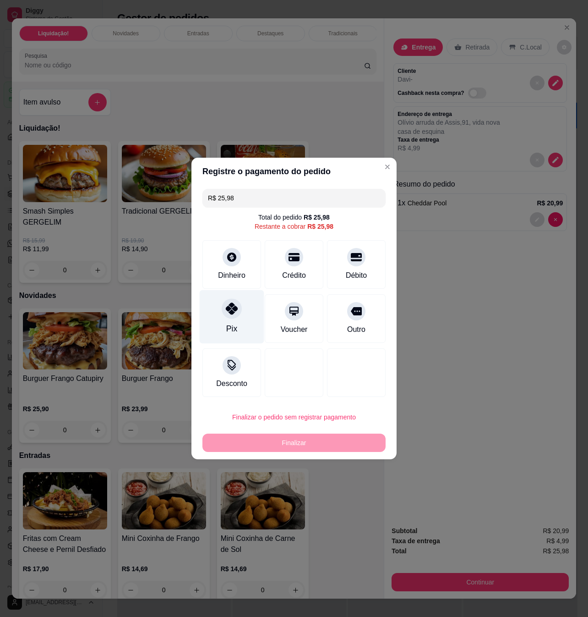
click at [222, 316] on div "Pix" at bounding box center [232, 317] width 65 height 54
type input "R$ 0,00"
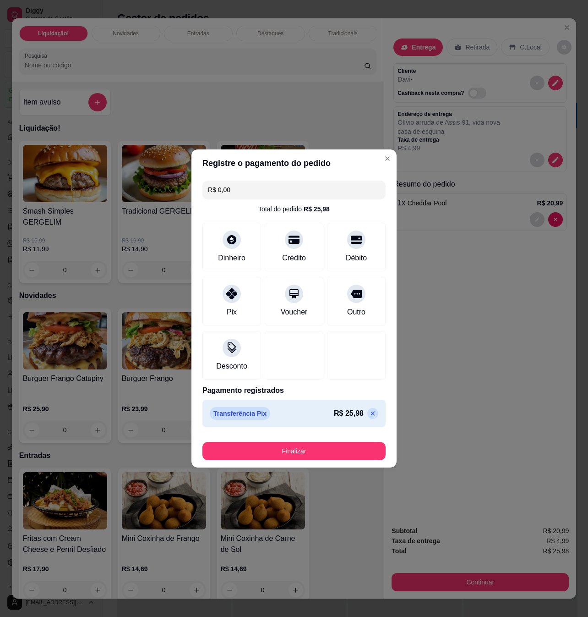
click at [308, 454] on button "Finalizar" at bounding box center [294, 451] width 183 height 18
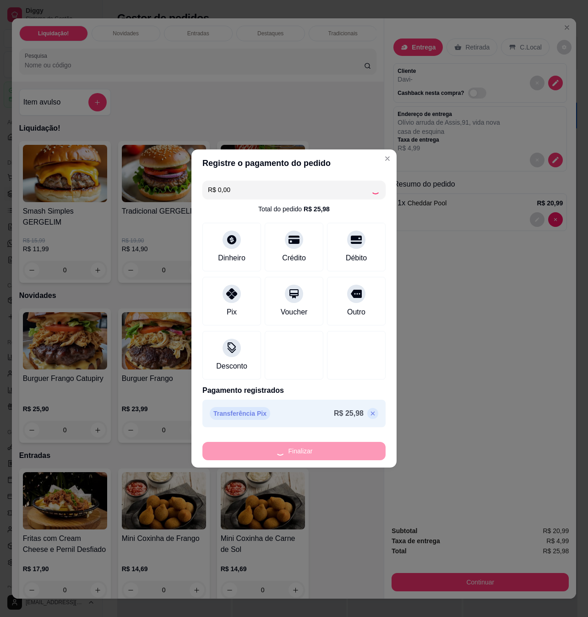
type input "0"
type input "-R$ 25,98"
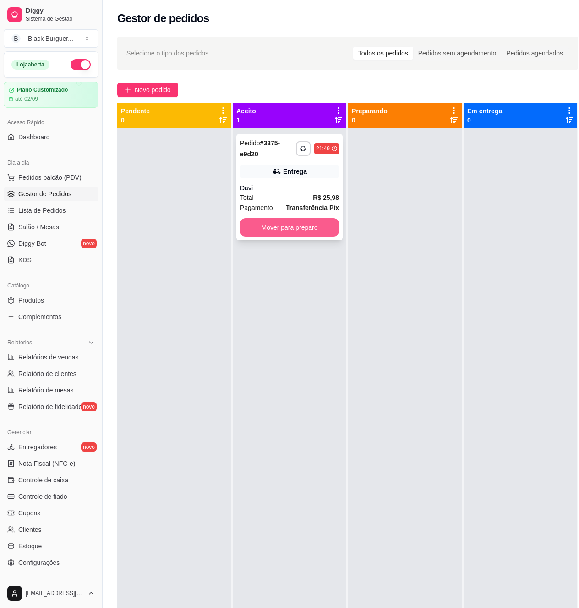
click at [327, 224] on button "Mover para preparo" at bounding box center [289, 227] width 99 height 18
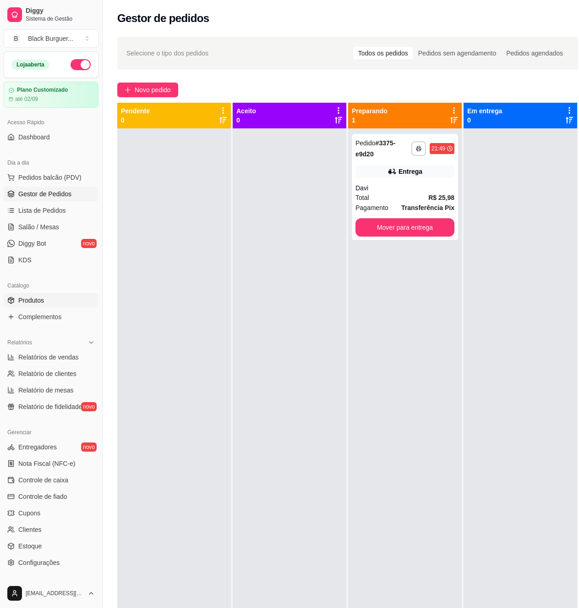
click at [36, 297] on span "Produtos" at bounding box center [31, 300] width 26 height 9
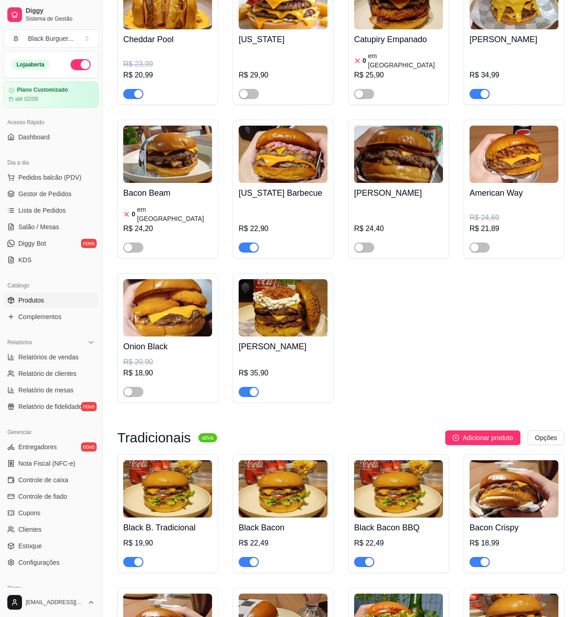
scroll to position [916, 0]
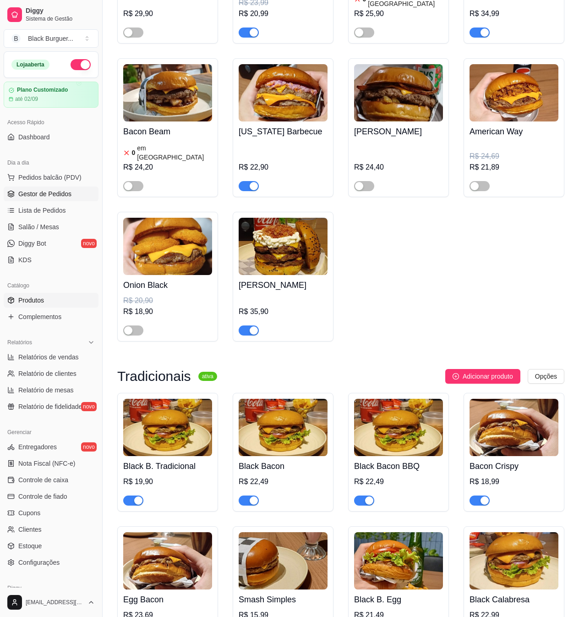
click at [67, 197] on span "Gestor de Pedidos" at bounding box center [44, 193] width 53 height 9
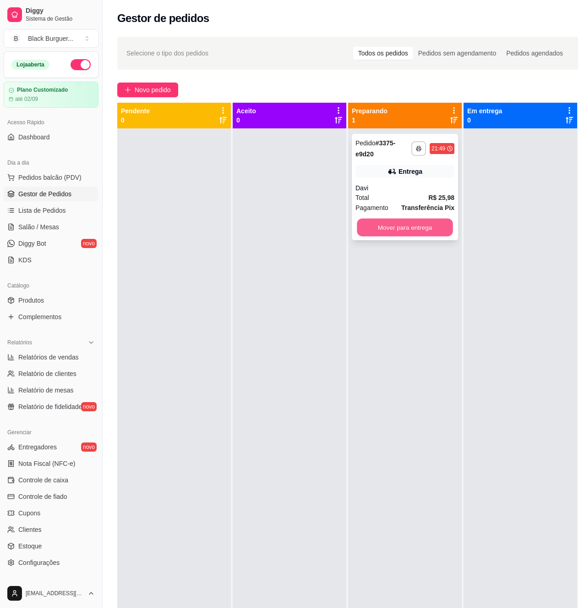
click at [447, 230] on button "Mover para entrega" at bounding box center [405, 228] width 96 height 18
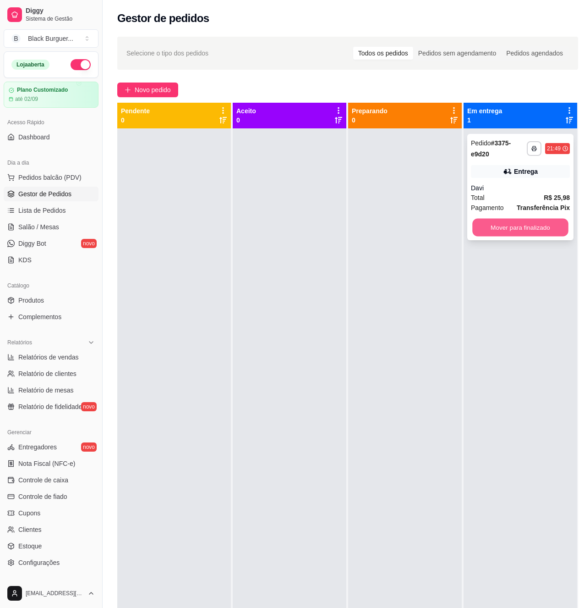
click at [485, 225] on button "Mover para finalizado" at bounding box center [520, 228] width 96 height 18
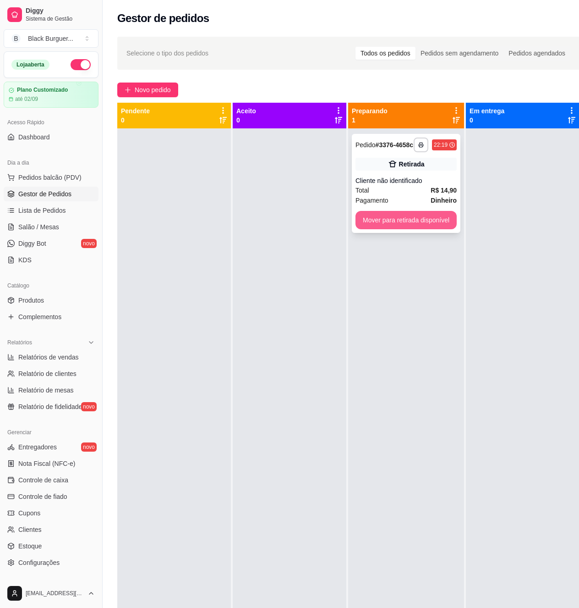
click at [424, 223] on button "Mover para retirada disponível" at bounding box center [406, 220] width 101 height 18
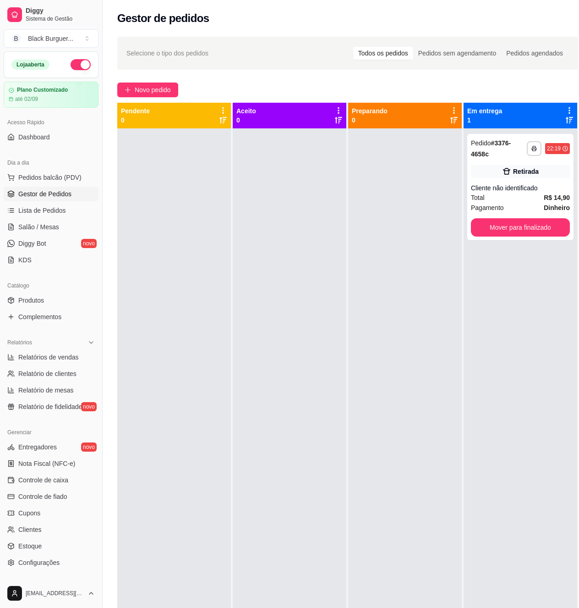
drag, startPoint x: 204, startPoint y: 207, endPoint x: 204, endPoint y: 178, distance: 28.9
click at [204, 207] on div at bounding box center [174, 432] width 114 height 608
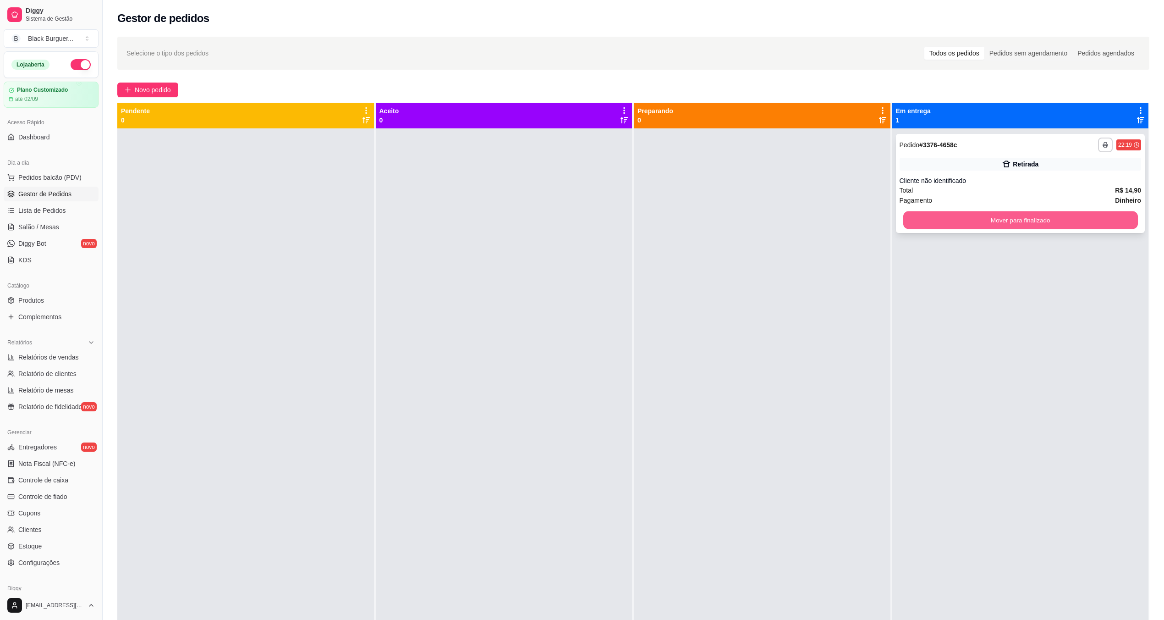
click at [588, 219] on button "Mover para finalizado" at bounding box center [1020, 220] width 235 height 18
